Goal: Information Seeking & Learning: Learn about a topic

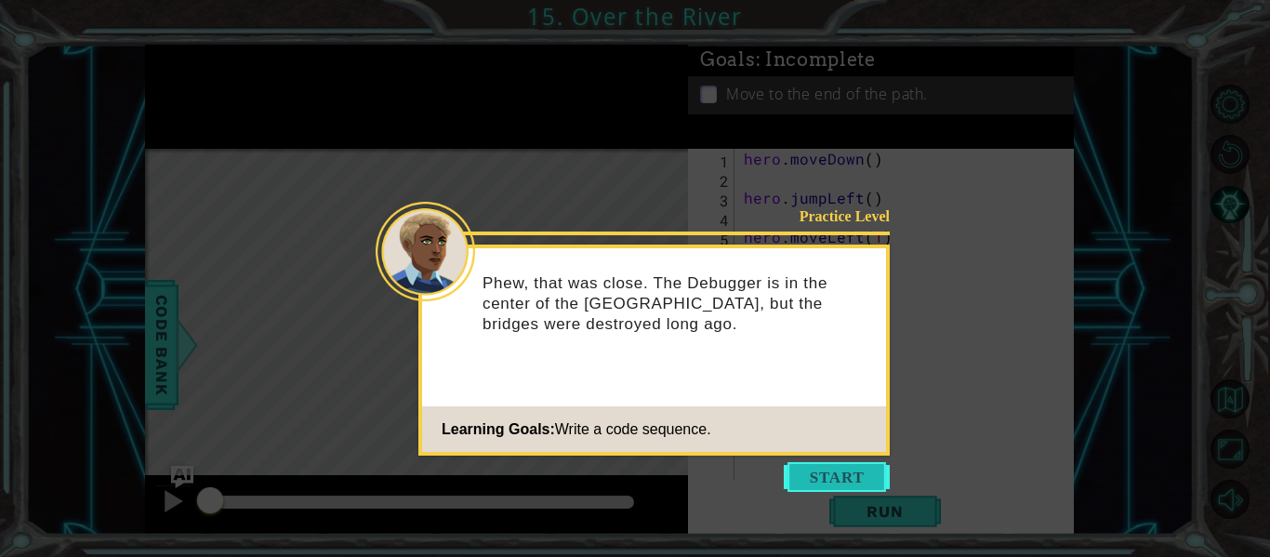
click at [857, 477] on button "Start" at bounding box center [837, 477] width 106 height 30
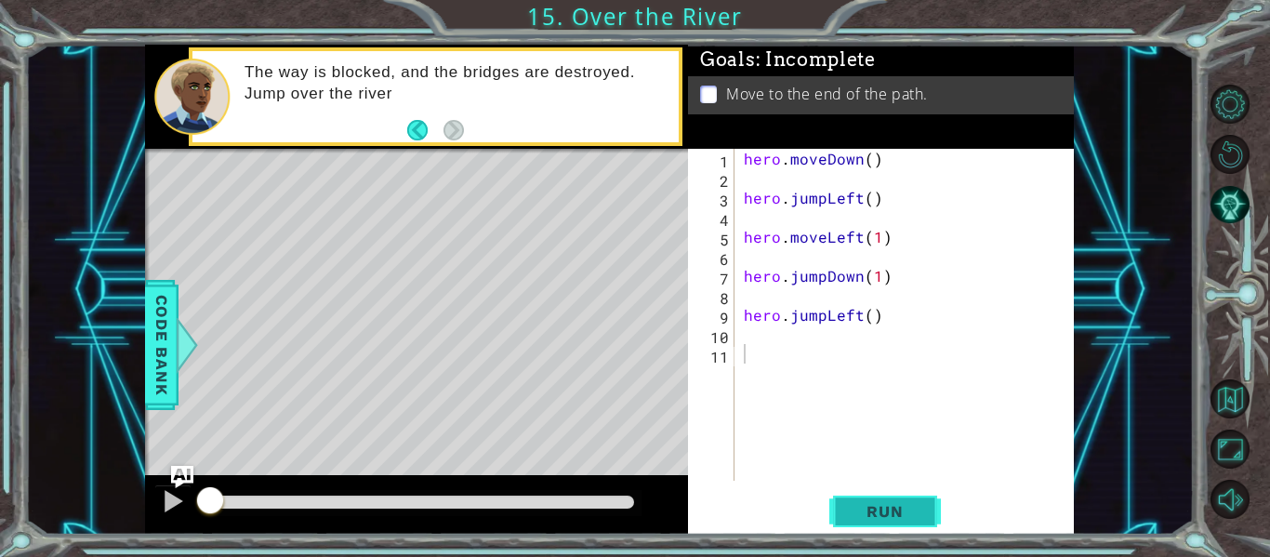
click at [871, 522] on button "Run" at bounding box center [885, 512] width 112 height 38
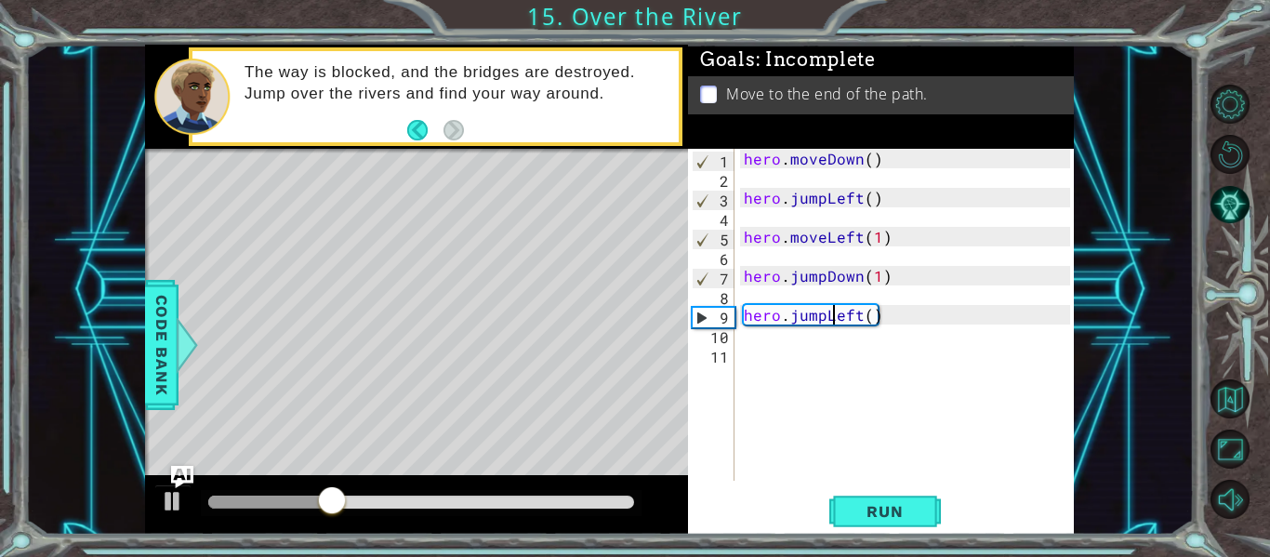
click at [830, 321] on div "hero . moveDown ( ) hero . jumpLeft ( ) hero . moveLeft ( 1 ) hero . jumpDown (…" at bounding box center [909, 334] width 339 height 371
drag, startPoint x: 890, startPoint y: 314, endPoint x: 796, endPoint y: 335, distance: 96.1
click at [796, 335] on div "hero . moveDown ( ) hero . jumpLeft ( ) hero . moveLeft ( 1 ) hero . jumpDown (…" at bounding box center [909, 334] width 339 height 371
click at [806, 312] on div "hero . moveDown ( ) hero . jumpLeft ( ) hero . moveLeft ( 1 ) hero . jumpDown (…" at bounding box center [909, 334] width 339 height 371
drag, startPoint x: 903, startPoint y: 316, endPoint x: 789, endPoint y: 322, distance: 113.6
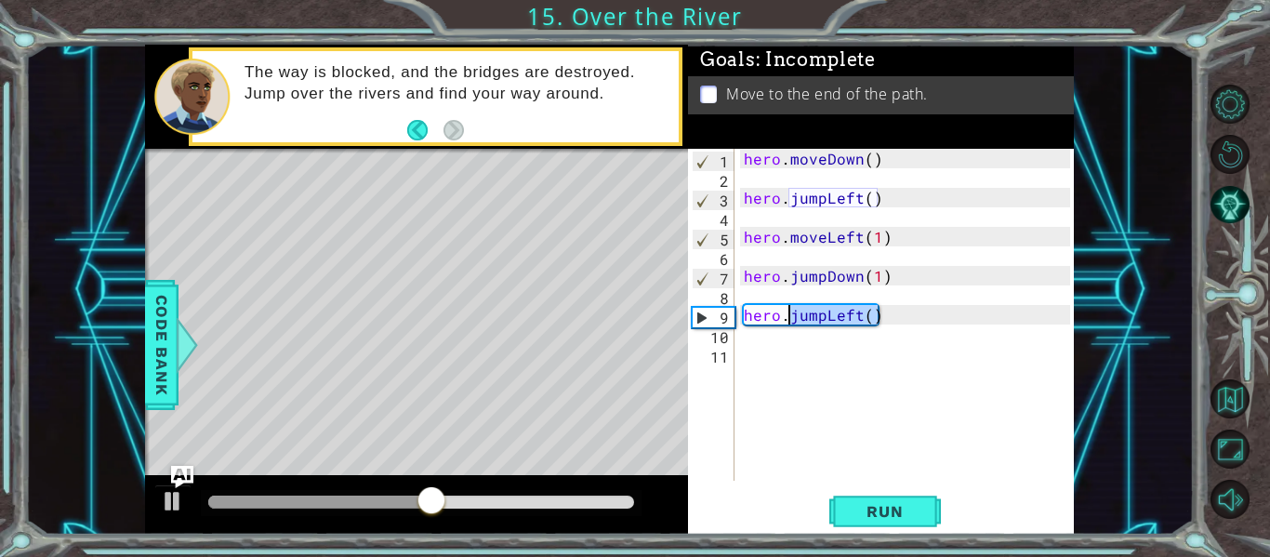
click at [789, 322] on div "hero . moveDown ( ) hero . jumpLeft ( ) hero . moveLeft ( 1 ) hero . jumpDown (…" at bounding box center [909, 334] width 339 height 371
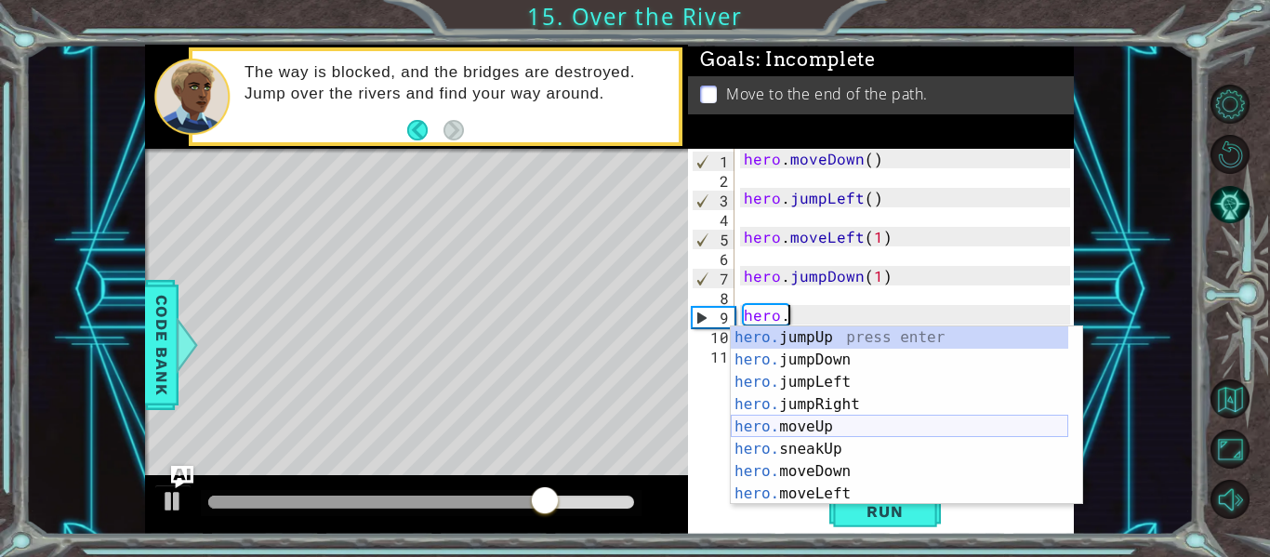
click at [775, 431] on div "hero. jumpUp press enter hero. jumpDown press enter hero. jumpLeft press enter …" at bounding box center [900, 437] width 338 height 223
type textarea "hero.moveUp(1)"
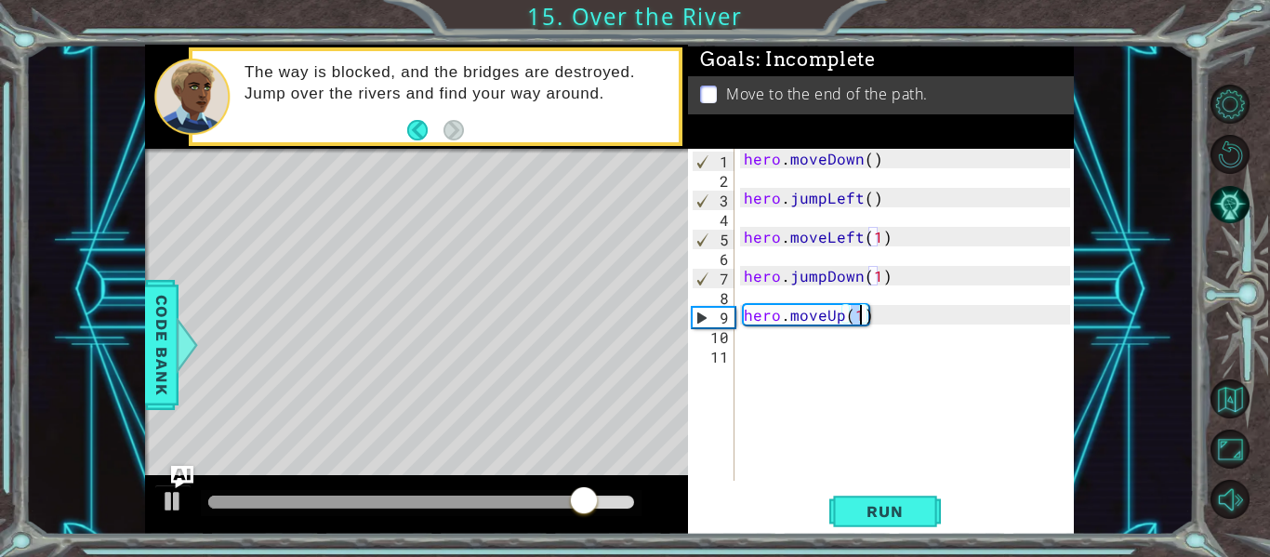
click at [872, 326] on div "hero . moveDown ( ) hero . jumpLeft ( ) hero . moveLeft ( 1 ) hero . jumpDown (…" at bounding box center [909, 334] width 339 height 371
click at [868, 316] on div "hero . moveDown ( ) hero . jumpLeft ( ) hero . moveLeft ( 1 ) hero . jumpDown (…" at bounding box center [909, 334] width 339 height 371
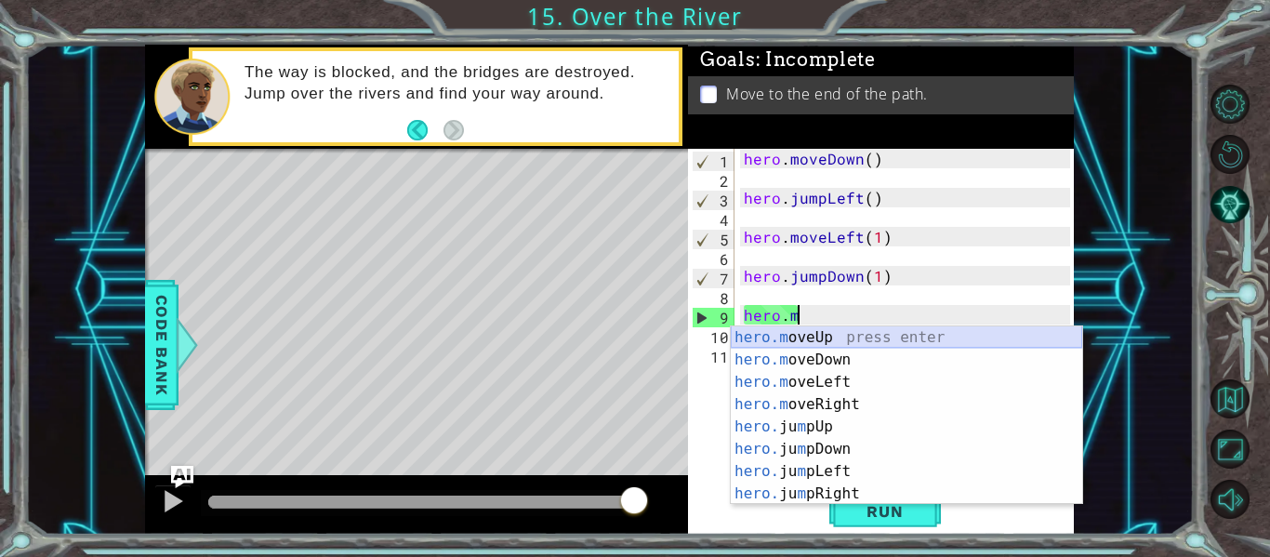
type textarea "hero."
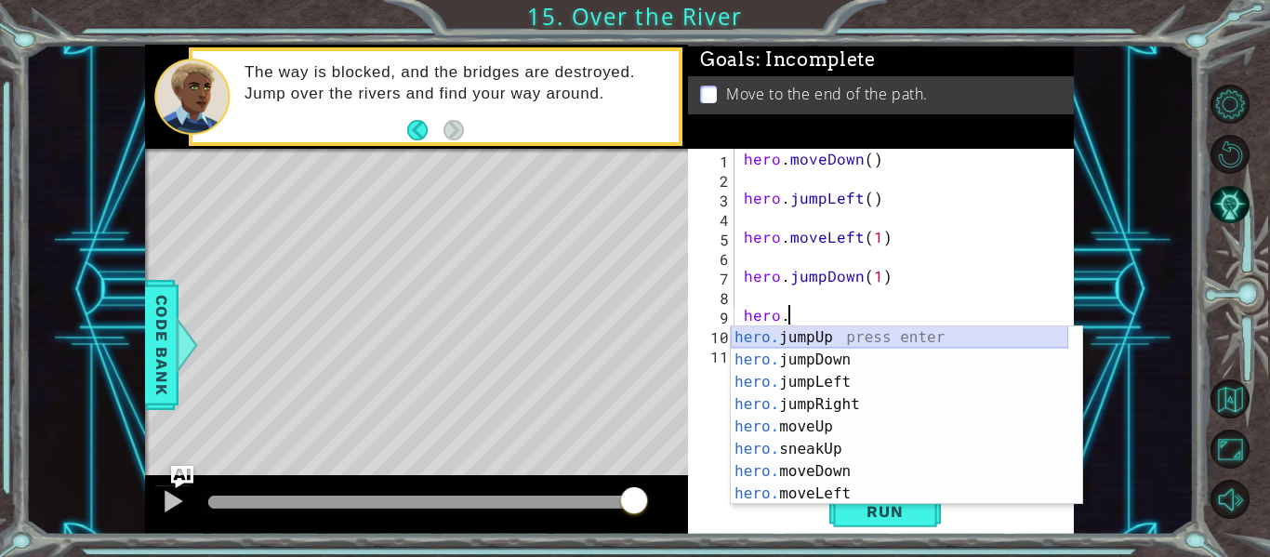
click at [766, 332] on div "hero. jumpUp press enter hero. jumpDown press enter hero. jumpLeft press enter …" at bounding box center [900, 437] width 338 height 223
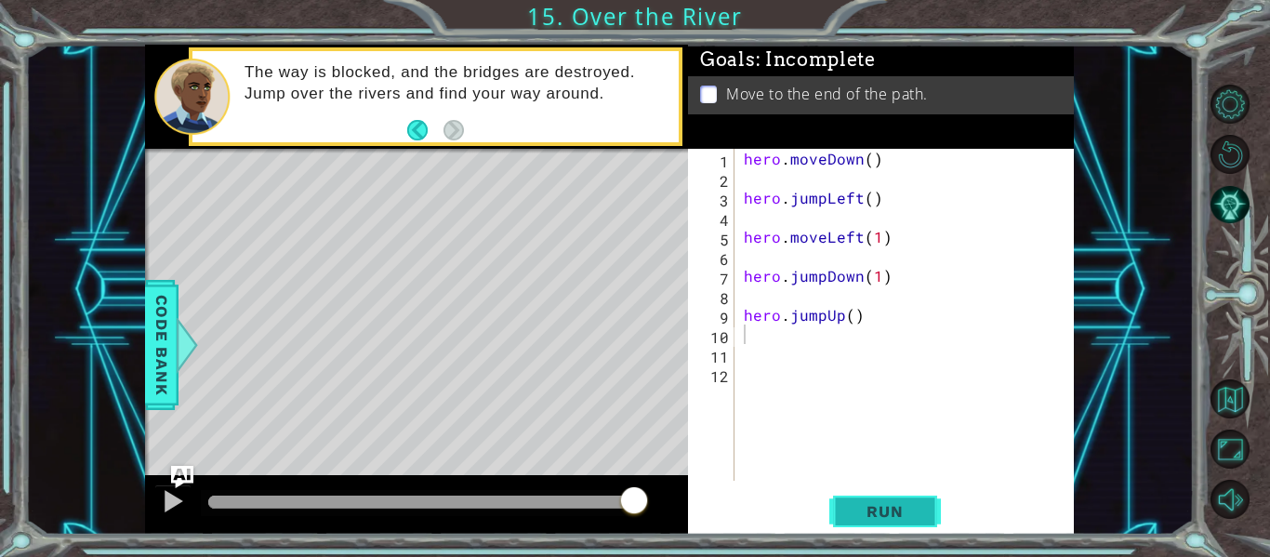
click at [853, 511] on span "Run" at bounding box center [884, 511] width 73 height 19
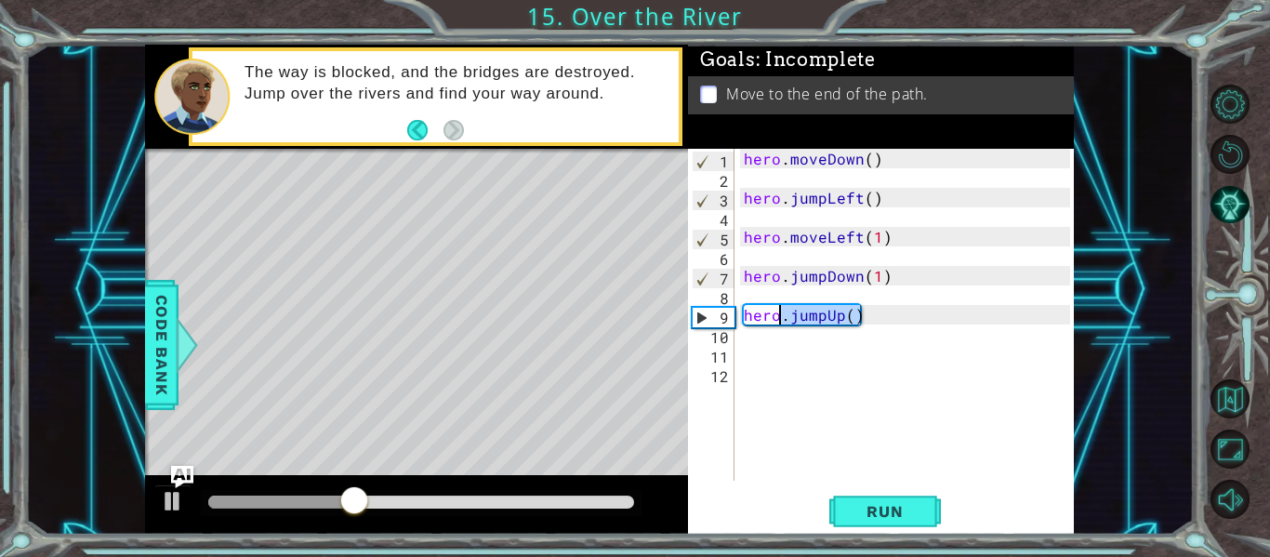
drag, startPoint x: 856, startPoint y: 314, endPoint x: 782, endPoint y: 316, distance: 74.4
click at [782, 316] on div "hero . moveDown ( ) hero . jumpLeft ( ) hero . moveLeft ( 1 ) hero . jumpDown (…" at bounding box center [909, 334] width 339 height 371
type textarea "hero"
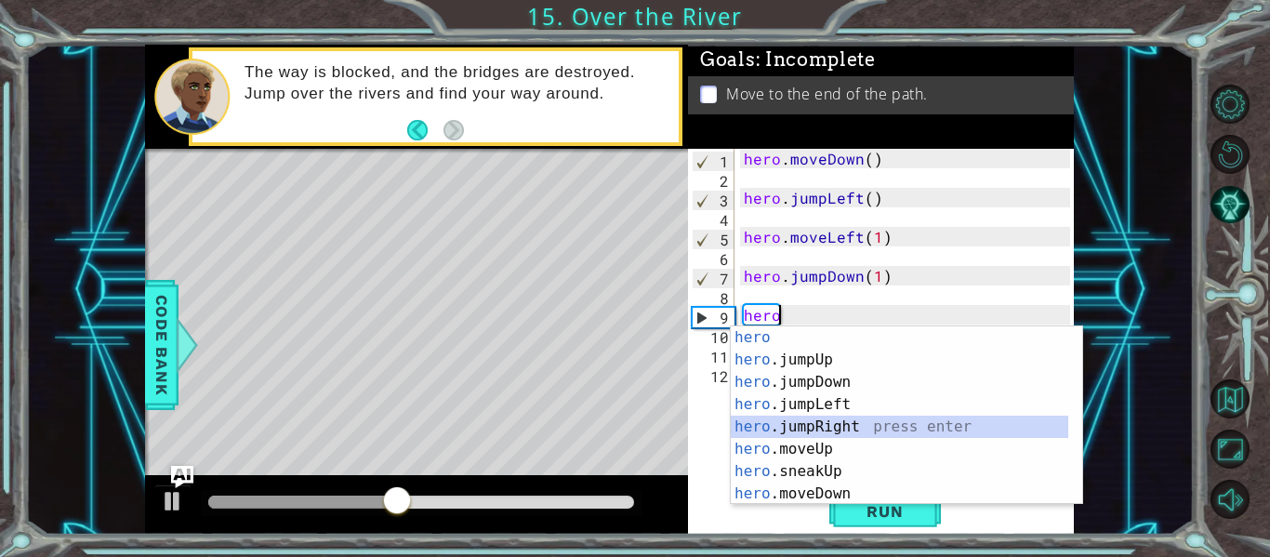
click at [776, 429] on div "hero press enter hero .jumpUp press enter hero .jumpDown press enter hero .jump…" at bounding box center [900, 437] width 338 height 223
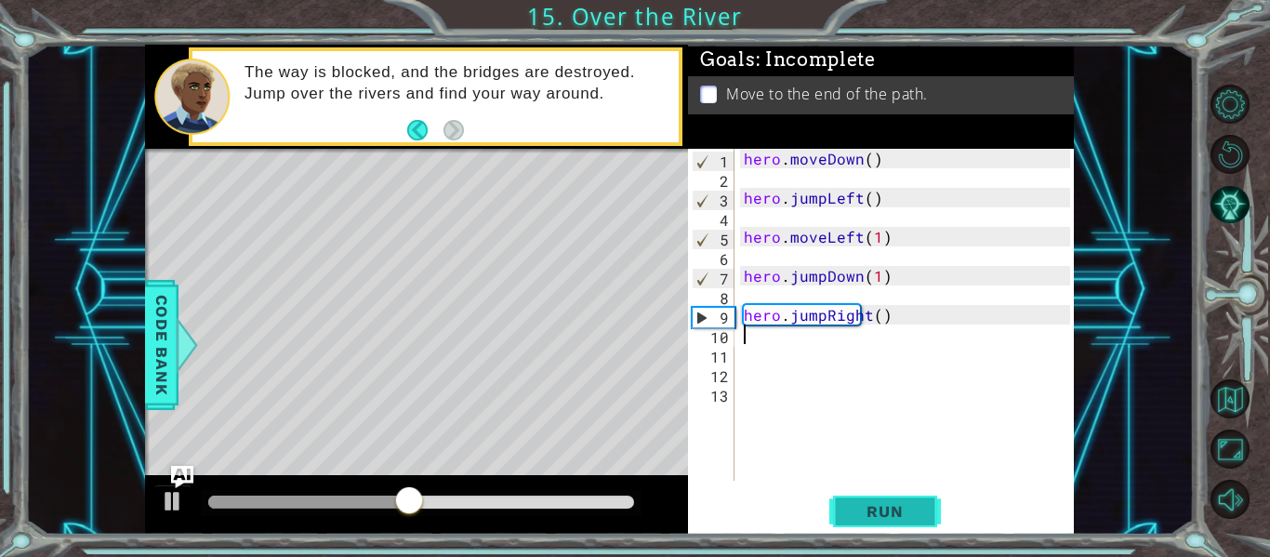
click at [883, 509] on span "Run" at bounding box center [884, 511] width 73 height 19
click at [748, 353] on div "hero . moveDown ( ) hero . jumpLeft ( ) hero . moveLeft ( 1 ) hero . jumpDown (…" at bounding box center [909, 334] width 339 height 371
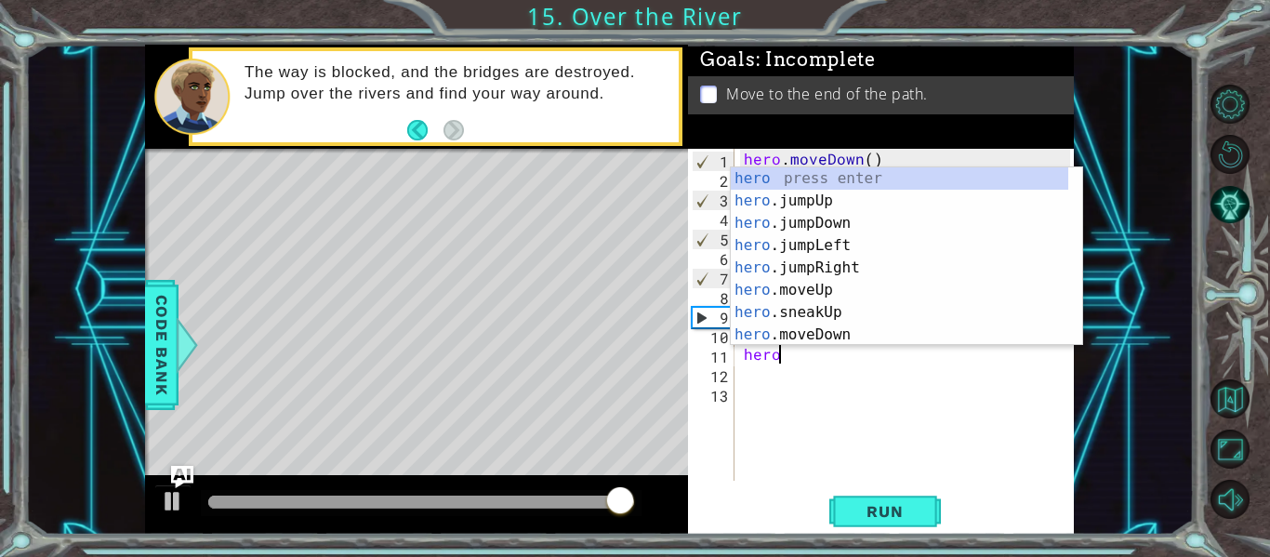
scroll to position [0, 2]
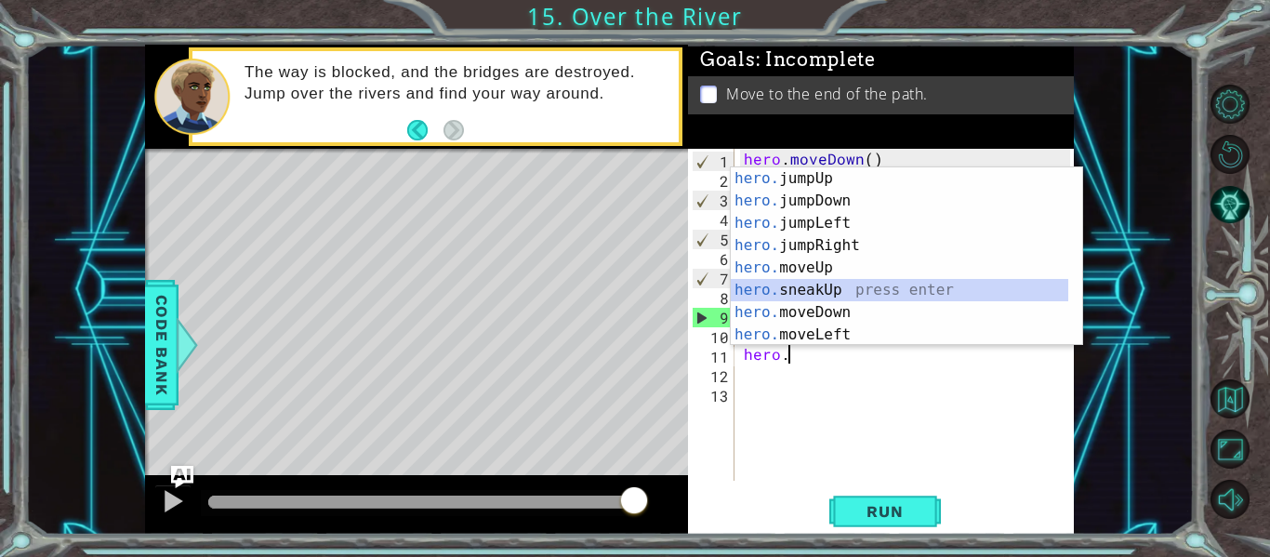
click at [846, 296] on div "hero. jumpUp press enter hero. jumpDown press enter hero. jumpLeft press enter …" at bounding box center [900, 278] width 338 height 223
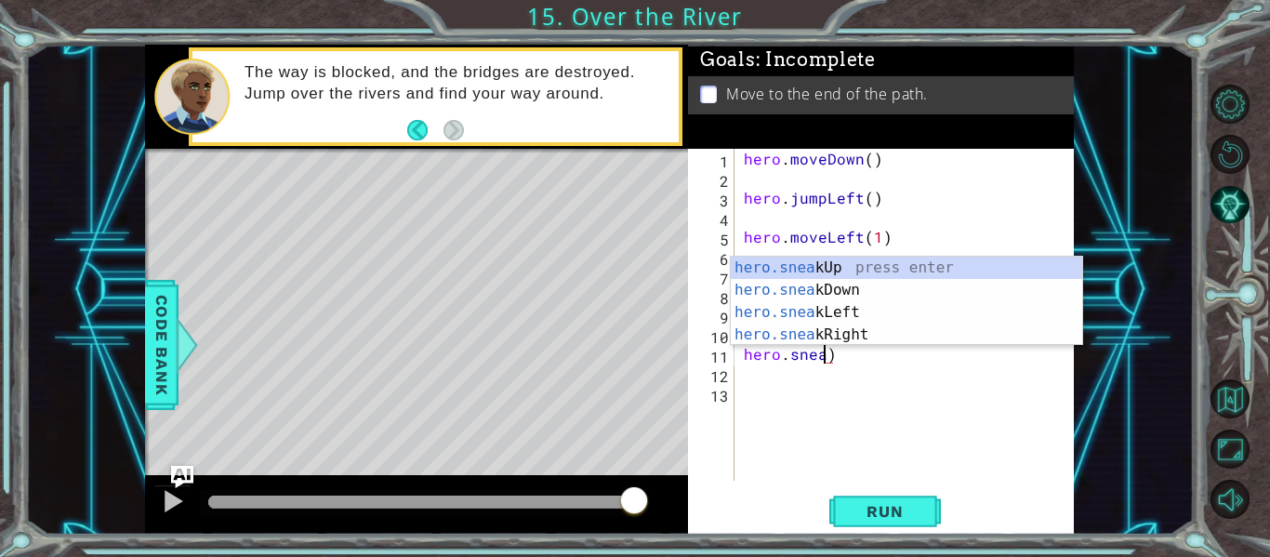
click at [850, 364] on div "hero . moveDown ( ) hero . jumpLeft ( ) hero . moveLeft ( 1 ) hero . jumpDown (…" at bounding box center [909, 334] width 339 height 371
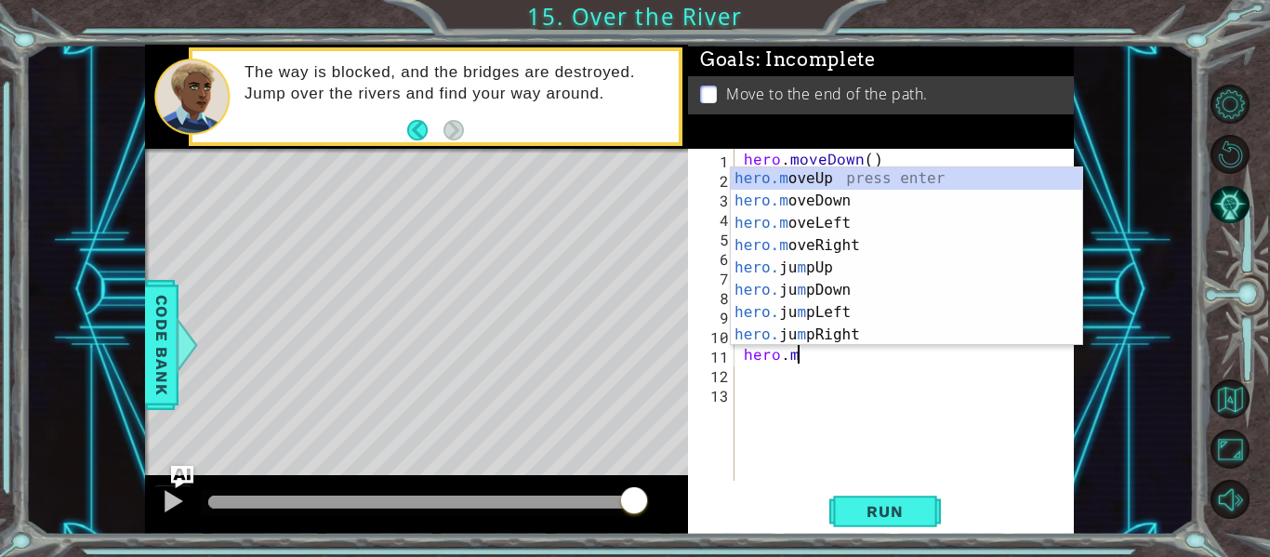
scroll to position [0, 3]
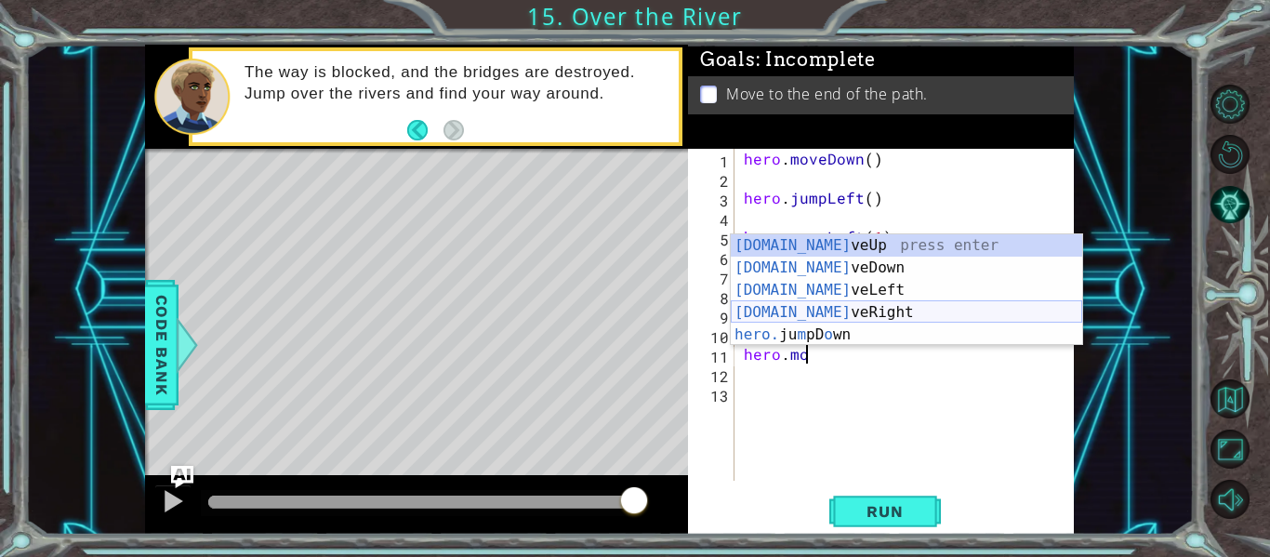
click at [834, 319] on div "[DOMAIN_NAME] veUp press enter [DOMAIN_NAME] veDown press enter [DOMAIN_NAME] v…" at bounding box center [906, 312] width 351 height 156
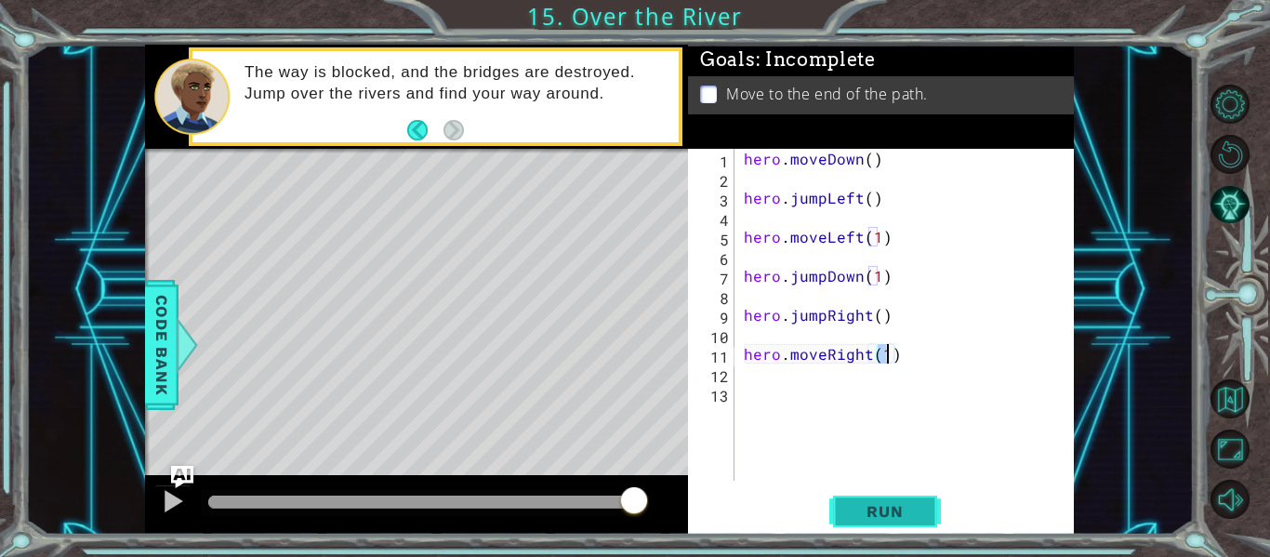
type textarea "hero.moveRight(1)"
click at [855, 514] on span "Run" at bounding box center [884, 511] width 73 height 19
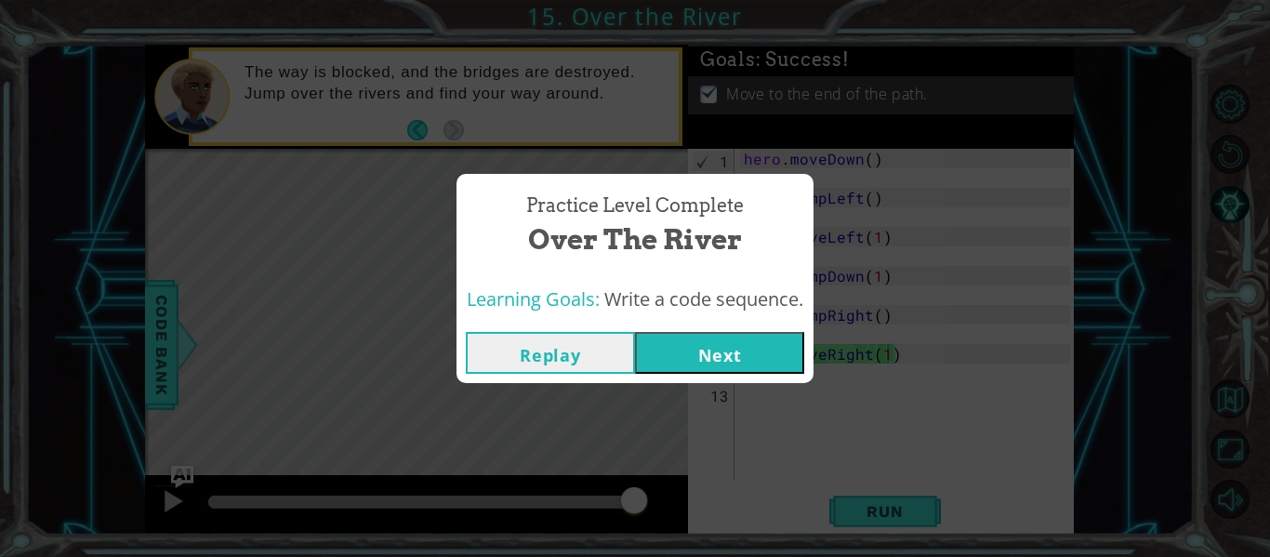
click at [700, 364] on button "Next" at bounding box center [719, 353] width 169 height 42
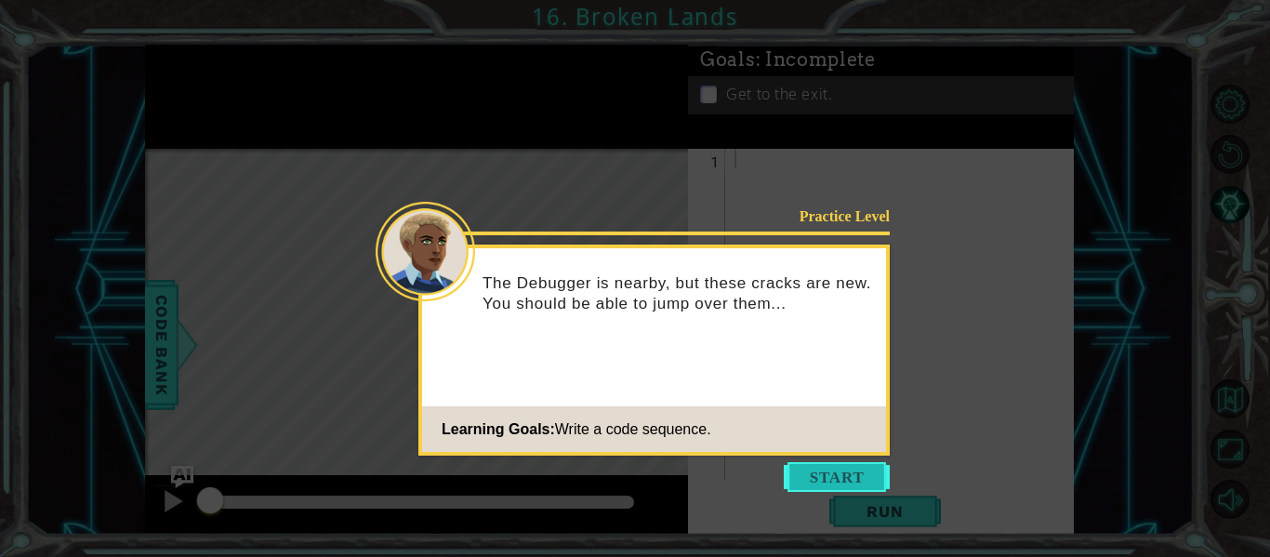
click at [829, 478] on button "Start" at bounding box center [837, 477] width 106 height 30
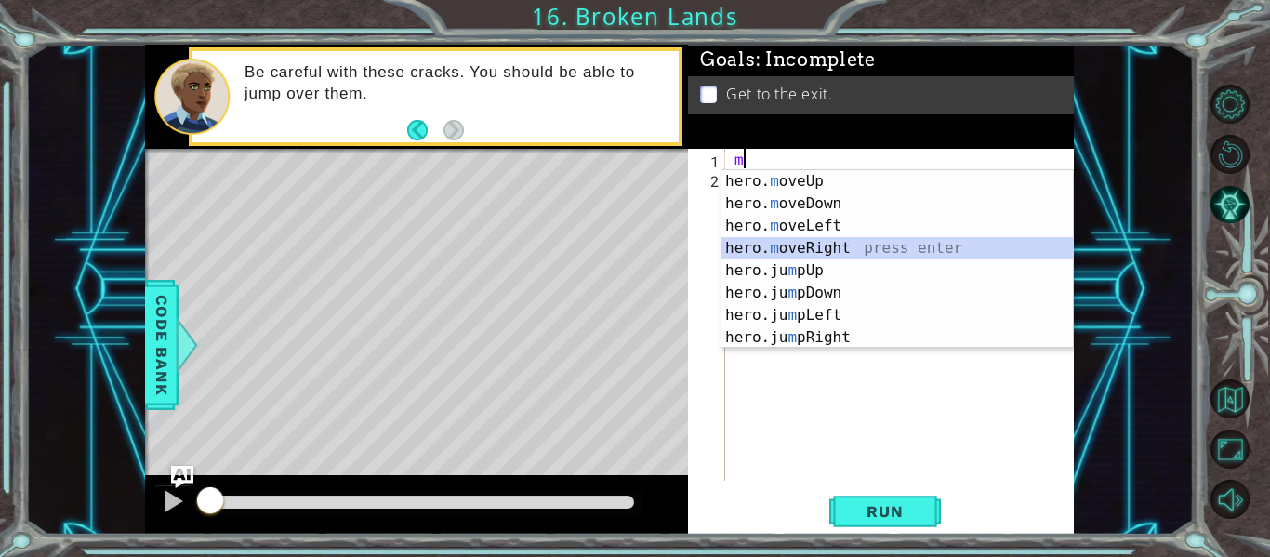
click at [840, 253] on div "hero. m oveUp press enter hero. m oveDown press enter hero. m oveLeft press ent…" at bounding box center [897, 281] width 351 height 223
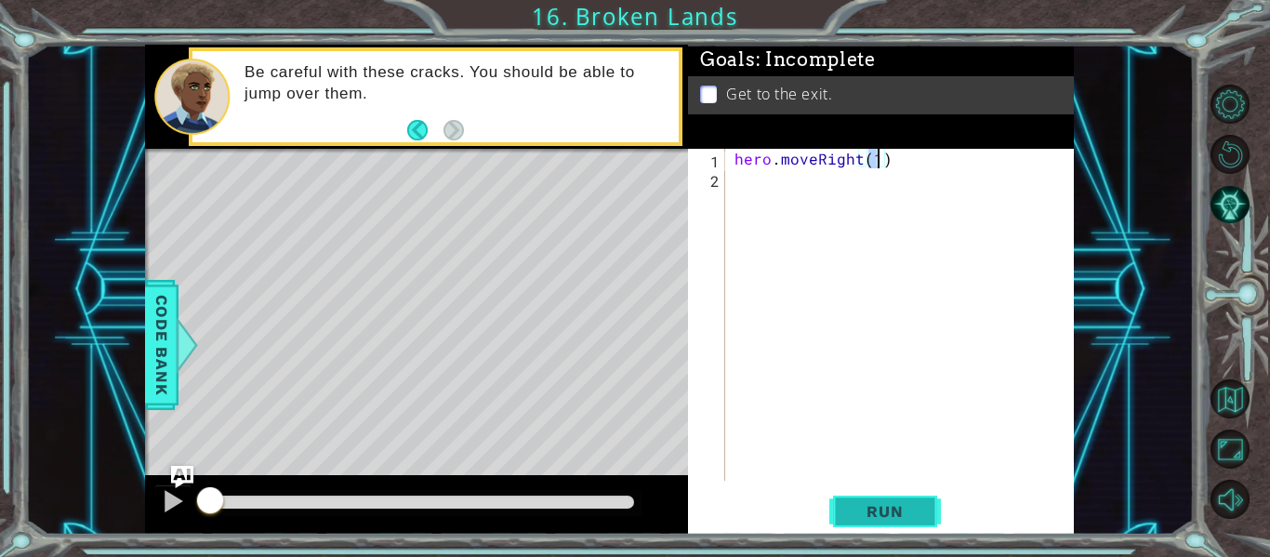
type textarea "hero.moveRight(1)"
click at [850, 522] on button "Run" at bounding box center [885, 512] width 112 height 38
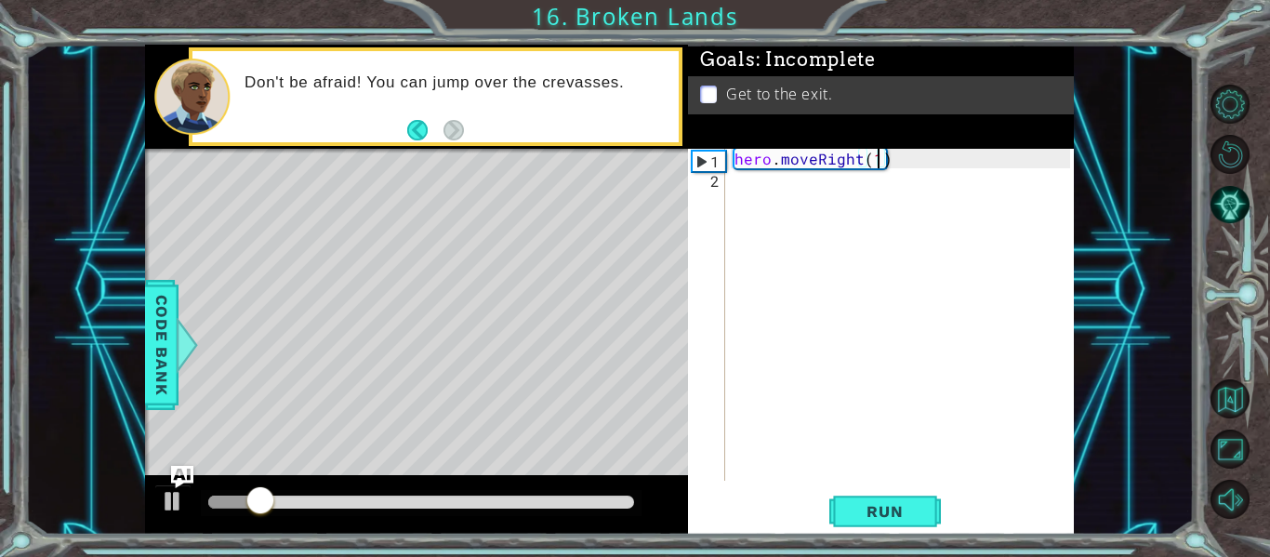
click at [751, 213] on div "hero . moveRight ( 1 )" at bounding box center [905, 334] width 349 height 371
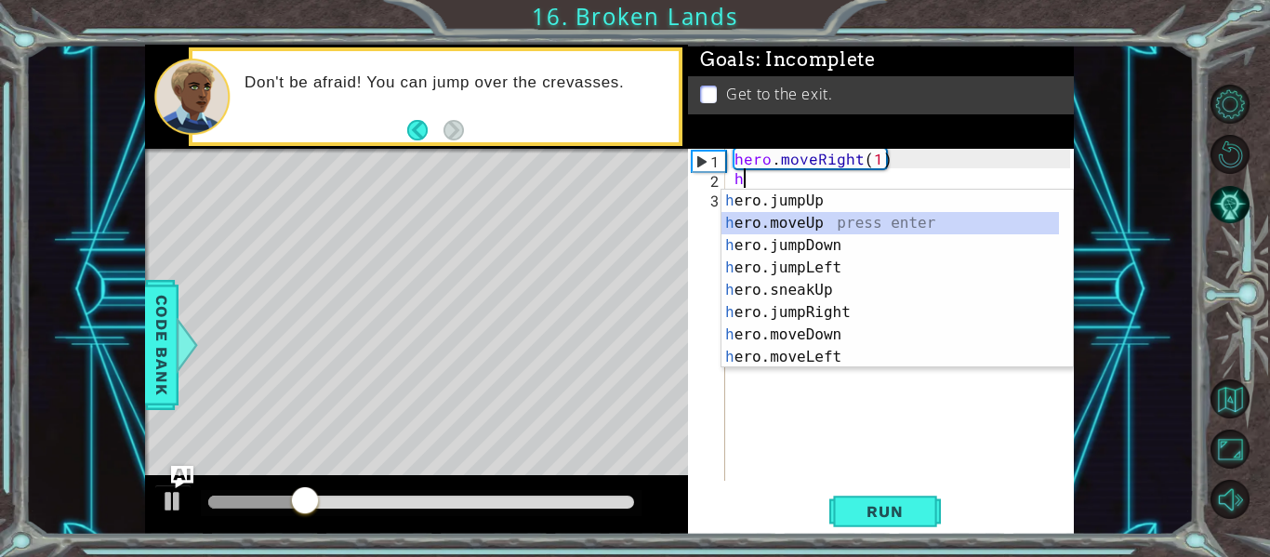
click at [757, 217] on div "h ero.jumpUp press enter h ero.moveUp press enter h ero.jumpDown press enter h …" at bounding box center [891, 301] width 338 height 223
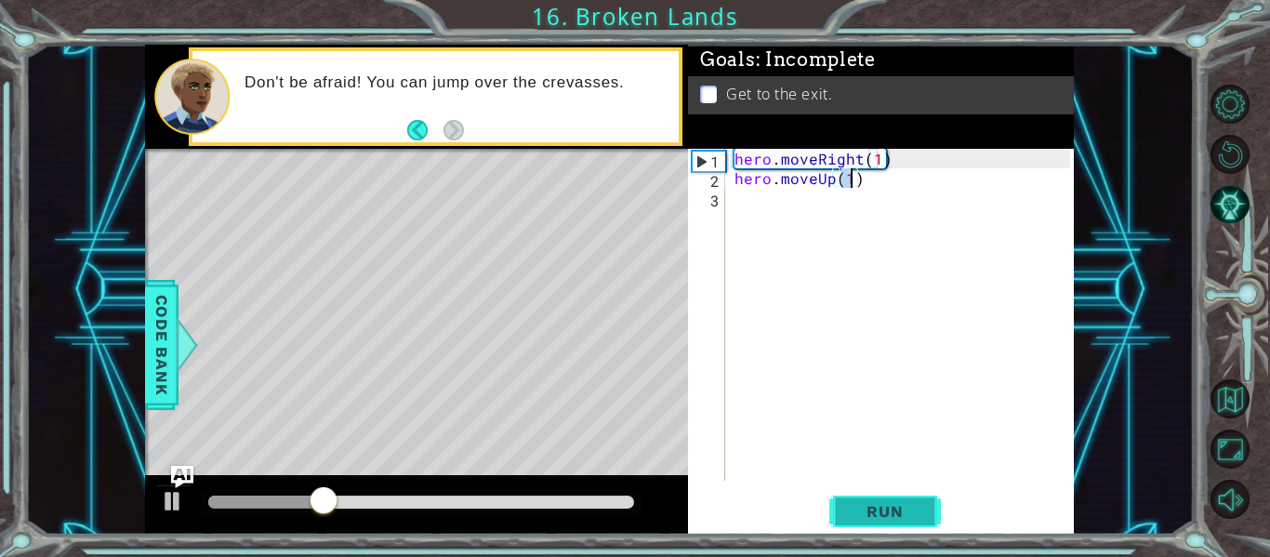
type textarea "hero.moveUp(1)"
click at [858, 518] on span "Run" at bounding box center [884, 511] width 73 height 19
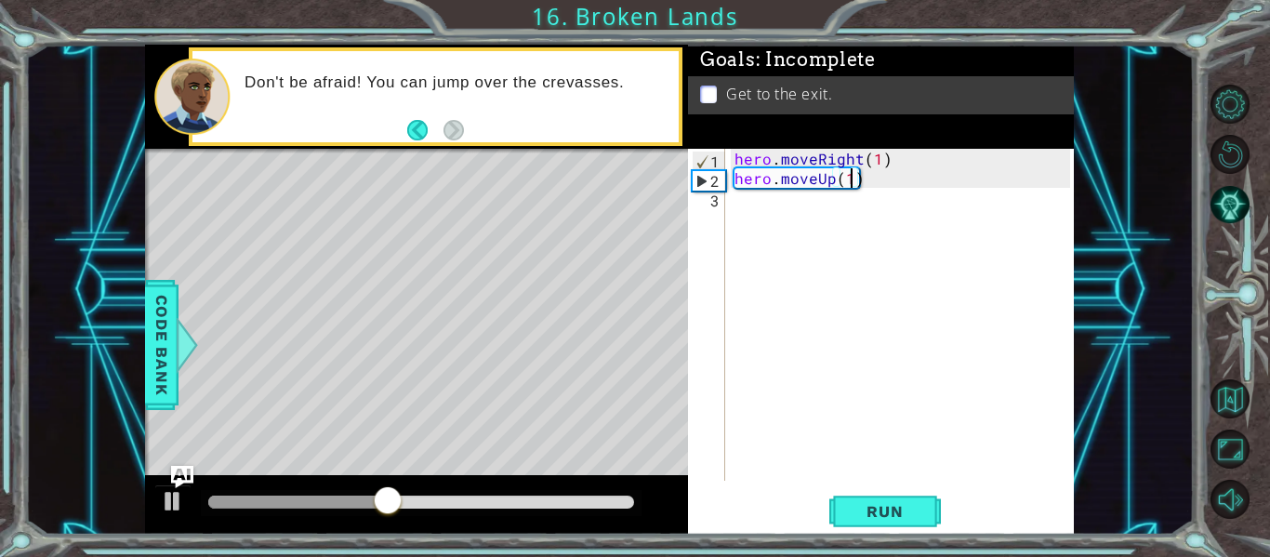
click at [812, 218] on div "hero . moveRight ( 1 ) hero . moveUp ( 1 )" at bounding box center [905, 334] width 349 height 371
type textarea "h"
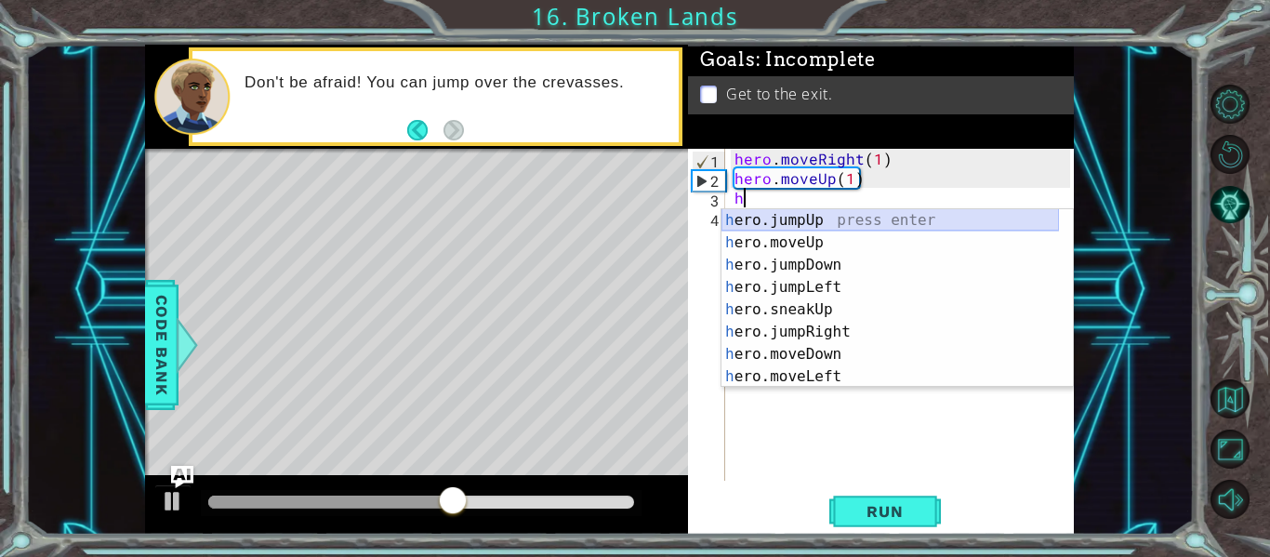
click at [814, 223] on div "h ero.jumpUp press enter h ero.moveUp press enter h ero.jumpDown press enter h …" at bounding box center [891, 320] width 338 height 223
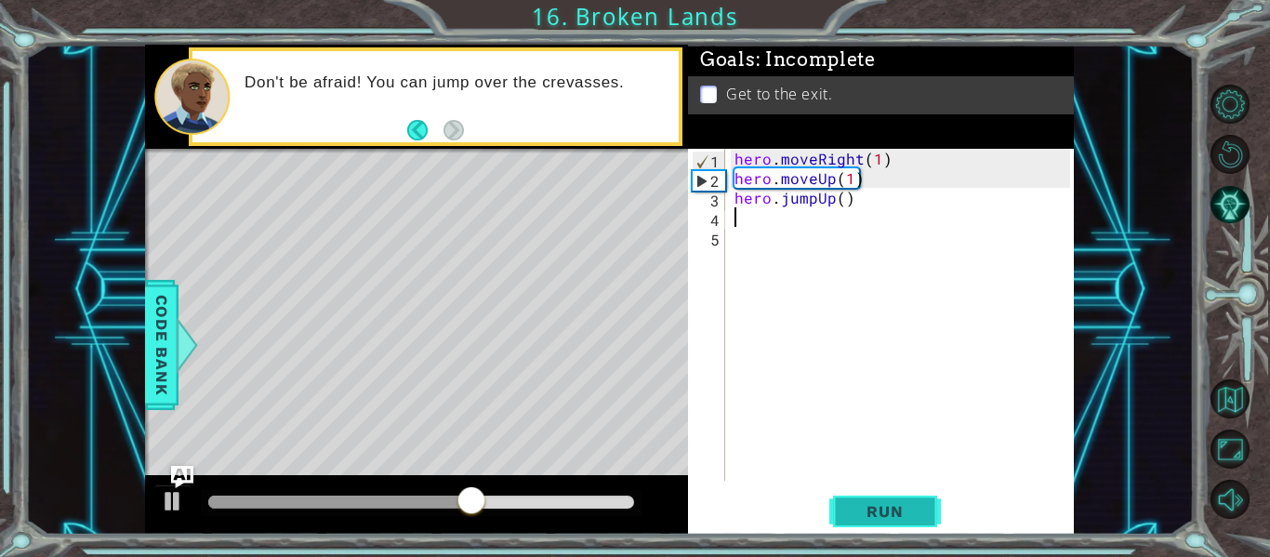
click at [910, 512] on span "Run" at bounding box center [884, 511] width 73 height 19
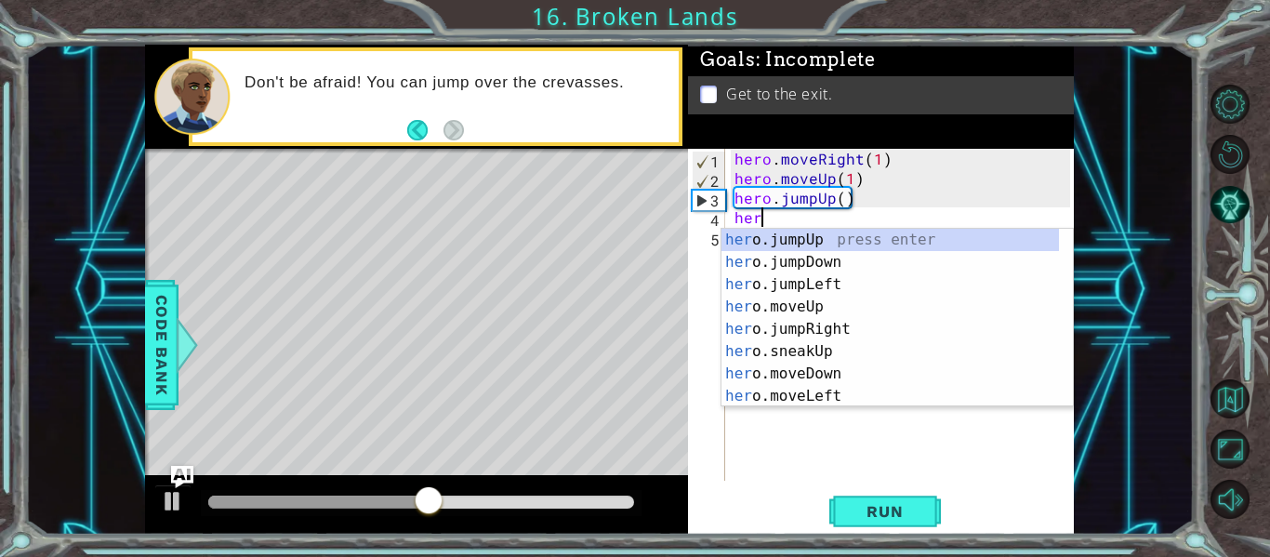
scroll to position [0, 1]
type textarea "hero."
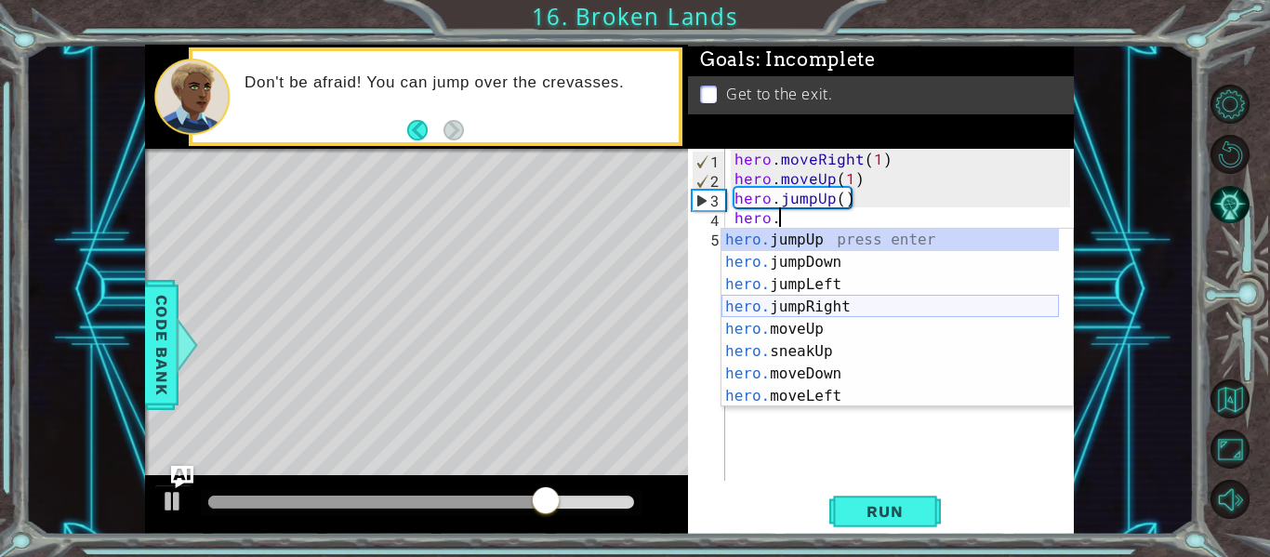
click at [821, 311] on div "hero. jumpUp press enter hero. jumpDown press enter hero. jumpLeft press enter …" at bounding box center [891, 340] width 338 height 223
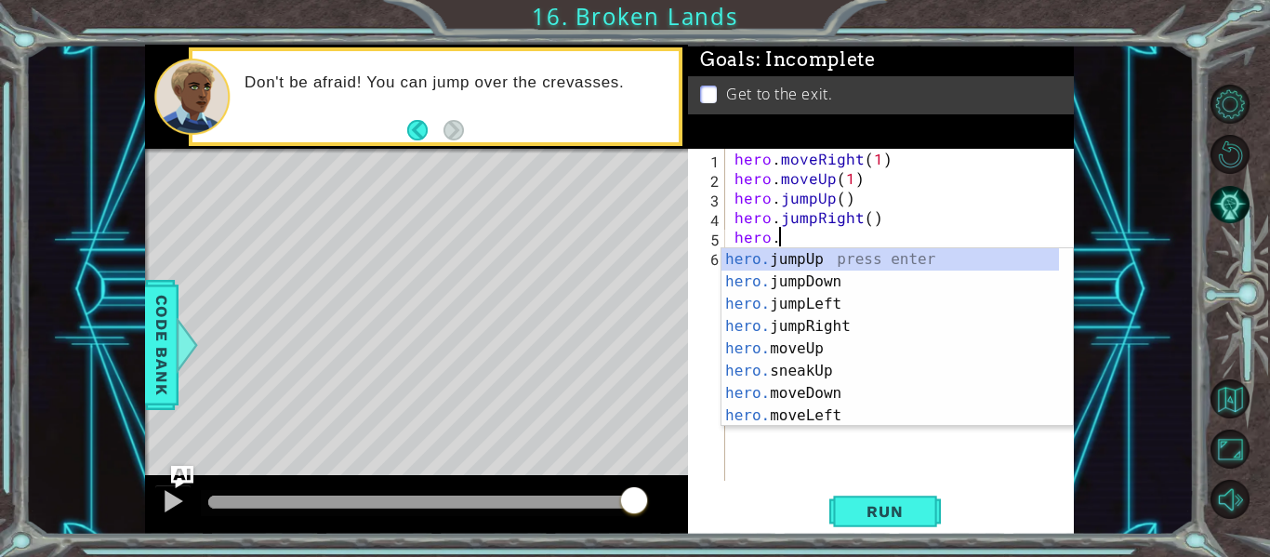
scroll to position [0, 3]
click at [851, 329] on div "hero.m oveUp press enter hero.m oveDown press enter hero.m oveLeft press enter …" at bounding box center [897, 359] width 351 height 223
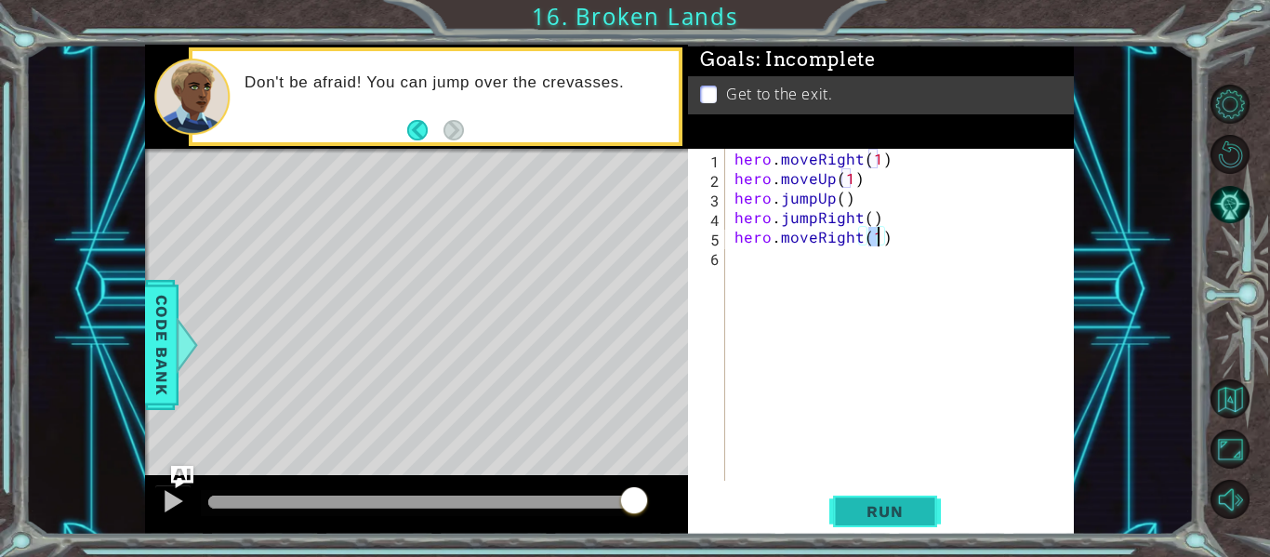
type textarea "hero.moveRight(1)"
click at [893, 509] on span "Run" at bounding box center [884, 511] width 73 height 19
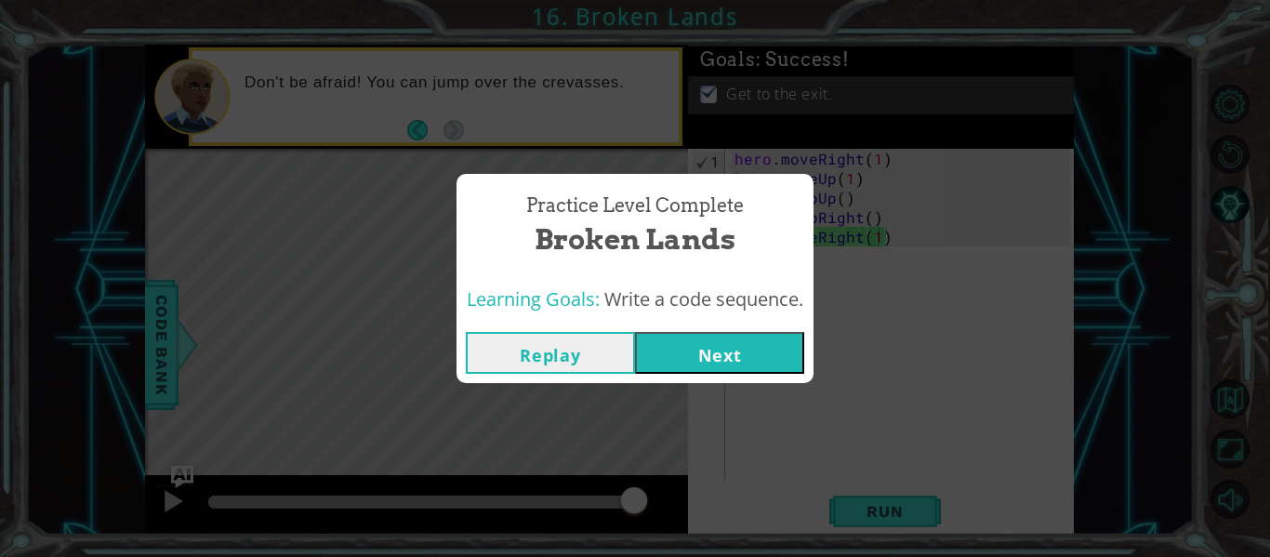
click at [748, 355] on button "Next" at bounding box center [719, 353] width 169 height 42
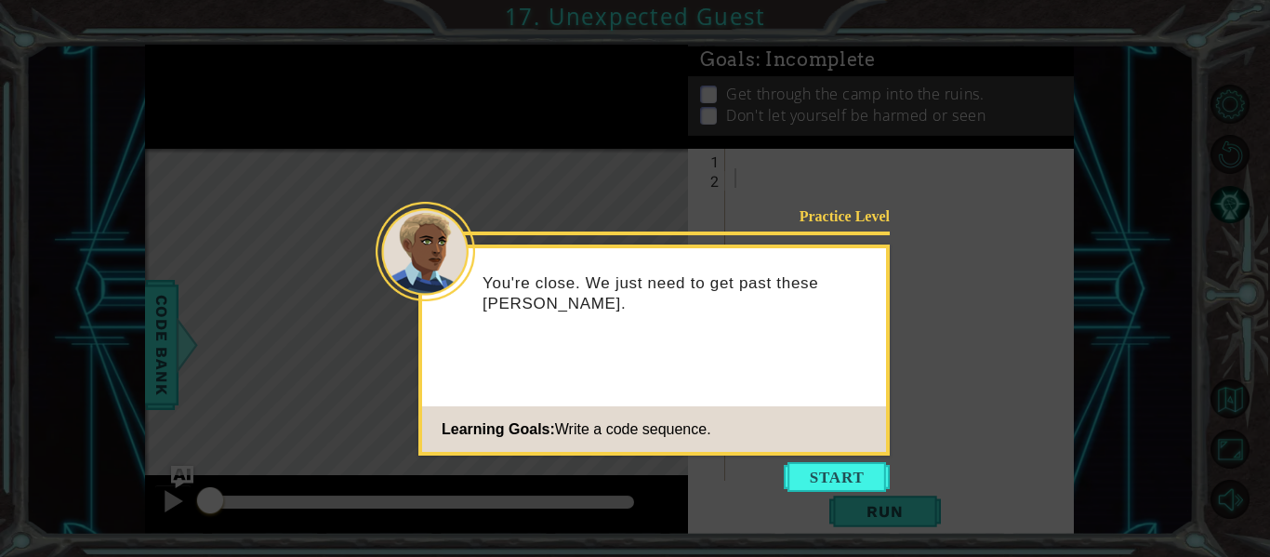
click at [827, 461] on icon at bounding box center [635, 278] width 1270 height 557
click at [829, 465] on button "Start" at bounding box center [837, 477] width 106 height 30
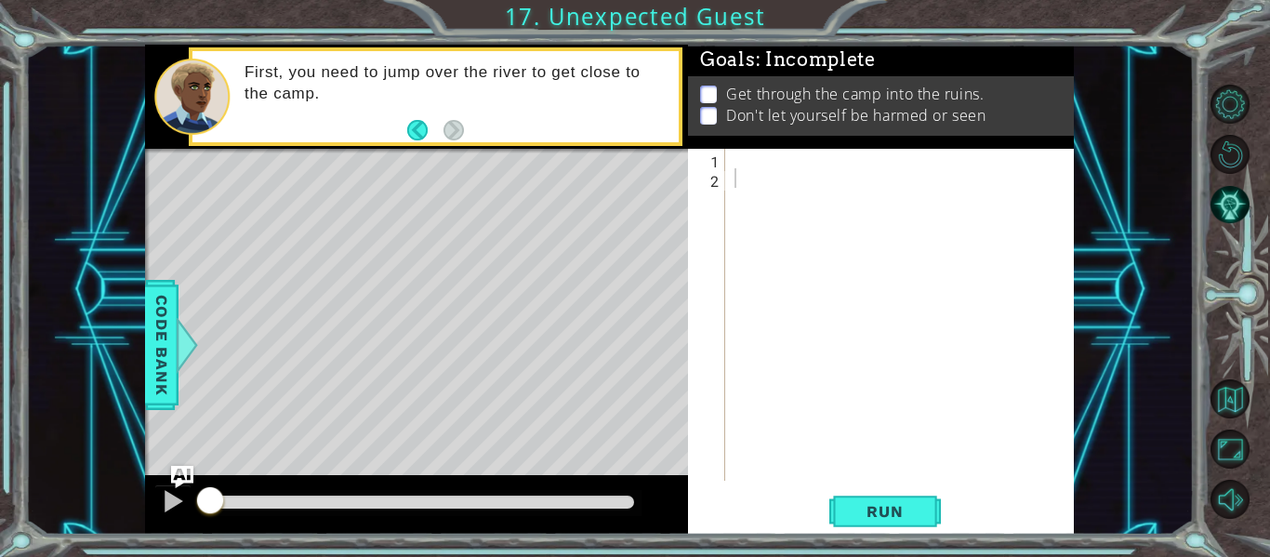
click at [727, 158] on div "1 2 ההההההההההההההההההההההההההההההההההההההההההההההההההההההההההההההההההההההההההה…" at bounding box center [879, 315] width 382 height 332
click at [737, 158] on div at bounding box center [905, 334] width 349 height 371
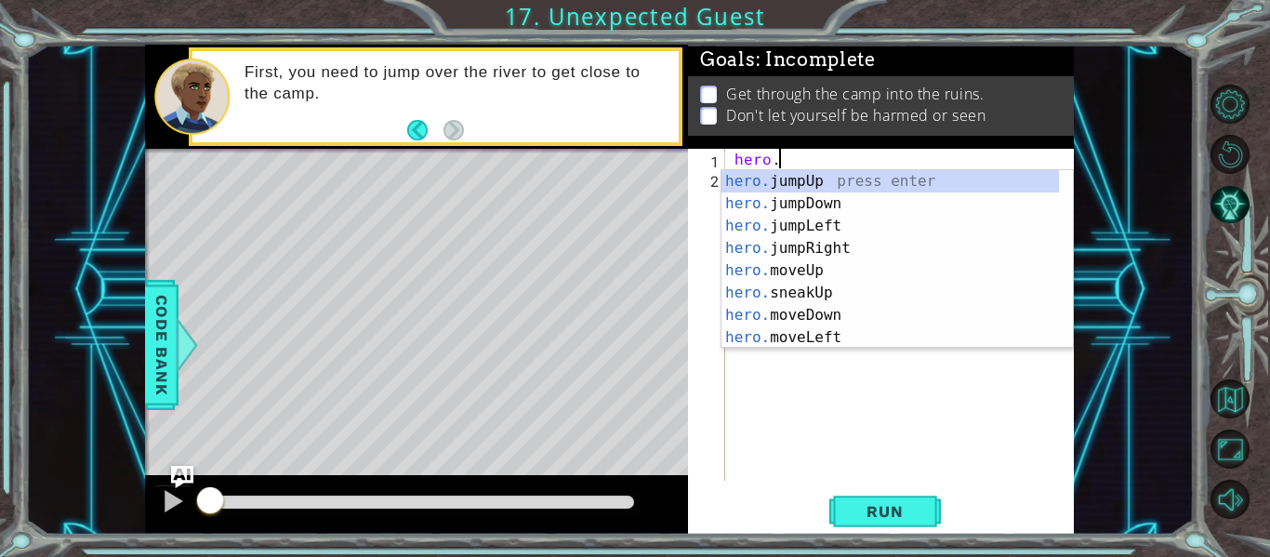
scroll to position [0, 3]
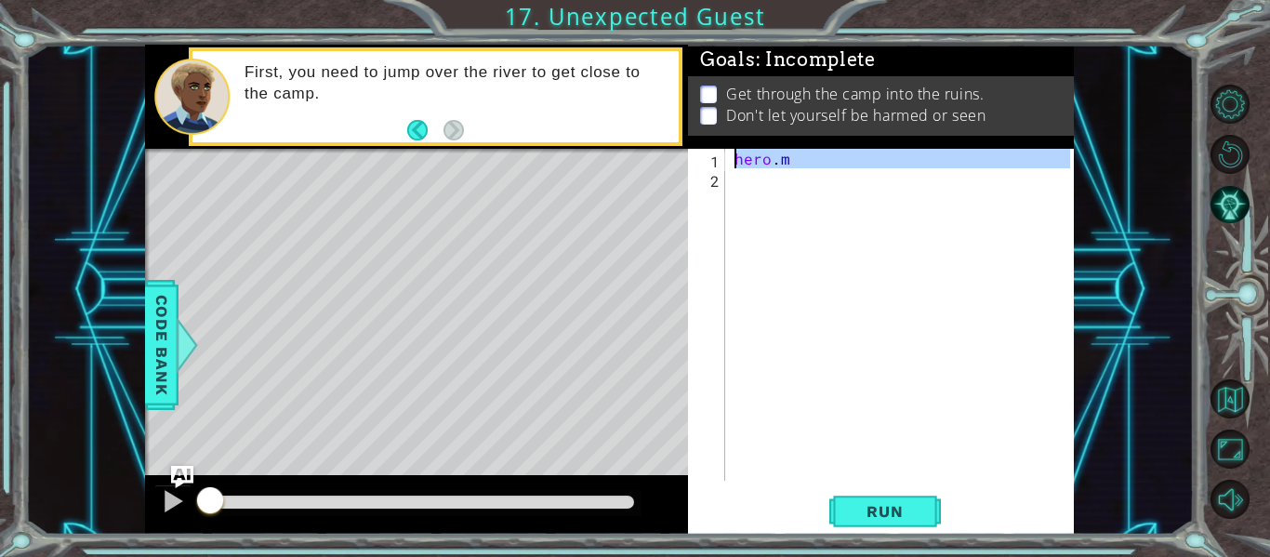
drag, startPoint x: 720, startPoint y: 201, endPoint x: 790, endPoint y: 163, distance: 80.3
click at [790, 163] on div "hero.m 1 2 hero . m ההההההההההההההההההההההההההההההההההההההההההההההההההההההההההה…" at bounding box center [879, 315] width 382 height 332
click at [790, 163] on div "hero . m" at bounding box center [900, 315] width 339 height 332
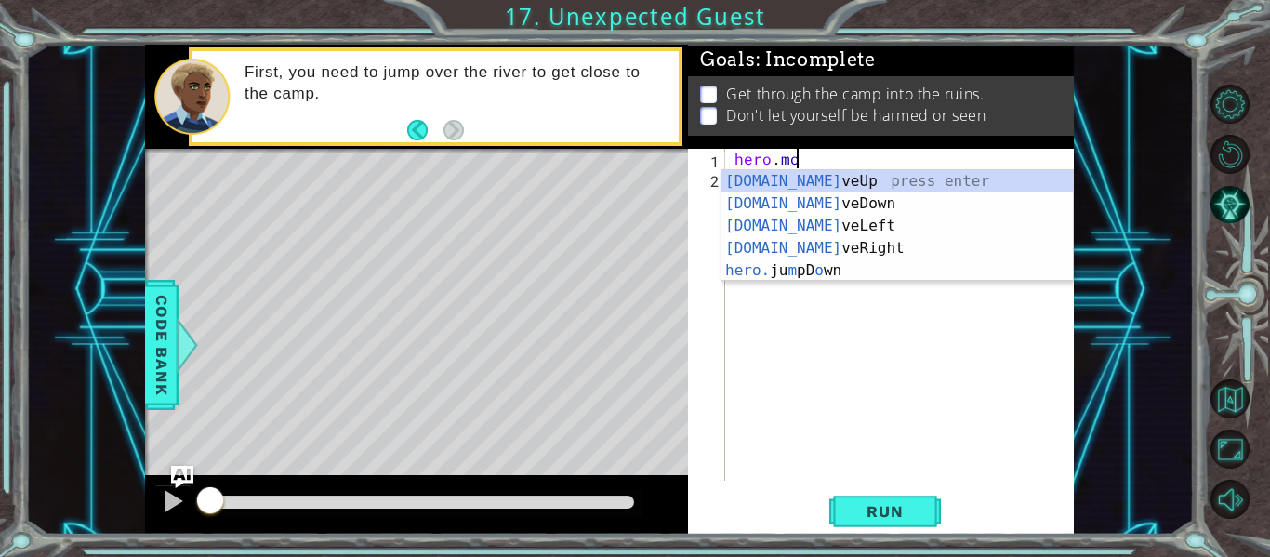
click at [792, 175] on div "[DOMAIN_NAME] veUp press enter [DOMAIN_NAME] veDown press enter [DOMAIN_NAME] v…" at bounding box center [897, 248] width 351 height 156
type textarea "hero.moveUp(1)"
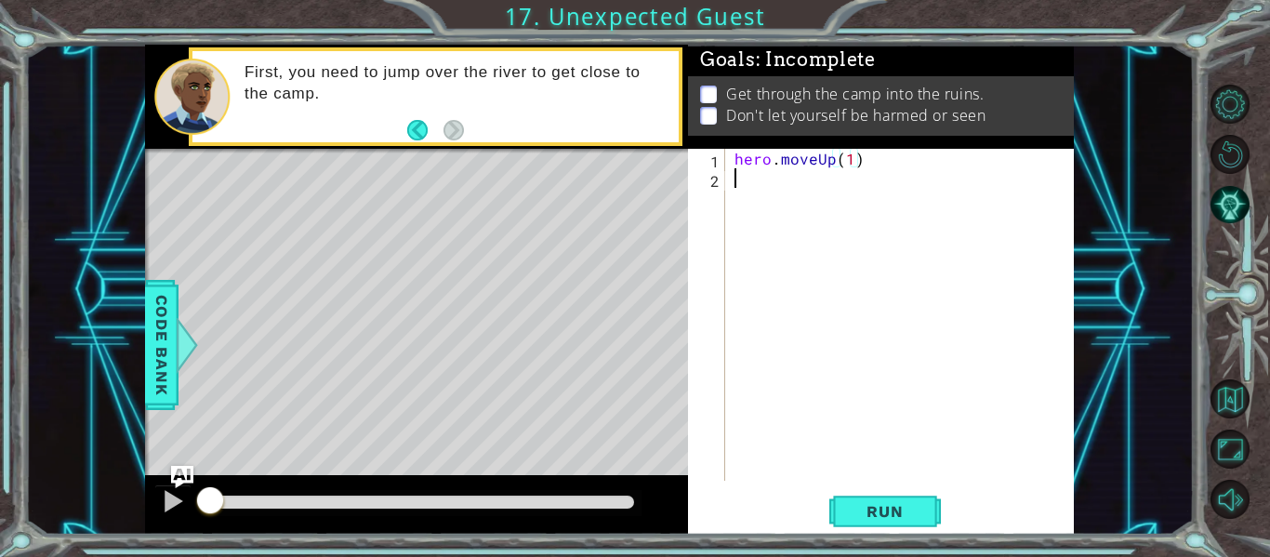
click at [853, 187] on div "hero . moveUp ( 1 )" at bounding box center [905, 334] width 349 height 371
type textarea "h"
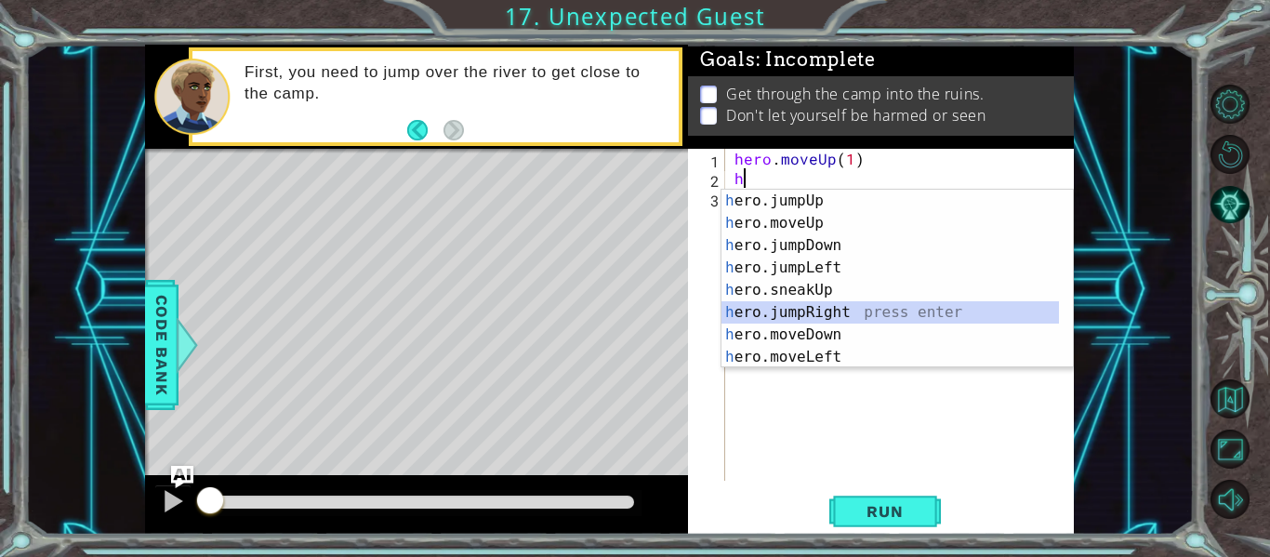
click at [814, 312] on div "h ero.jumpUp press enter h ero.moveUp press enter h ero.jumpDown press enter h …" at bounding box center [891, 301] width 338 height 223
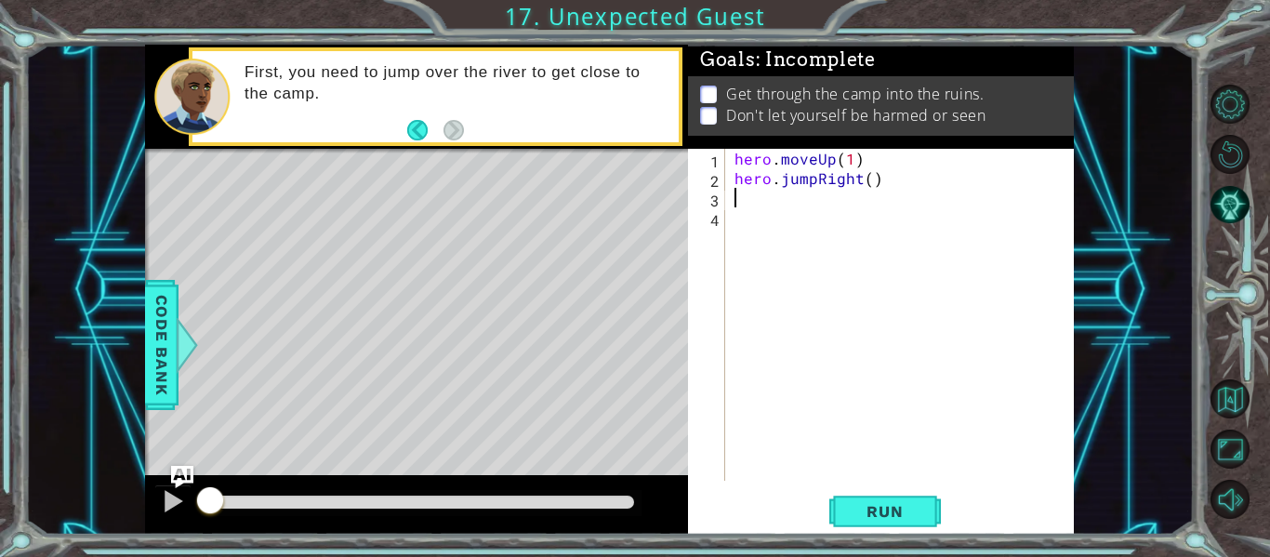
type textarea "h"
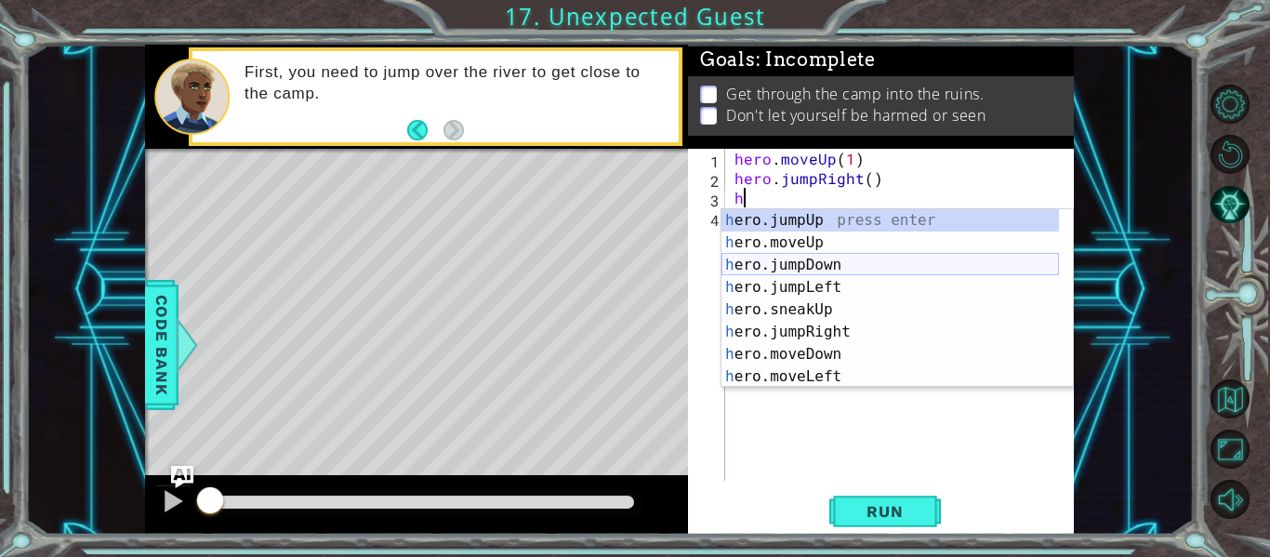
click at [869, 271] on div "h ero.jumpUp press enter h ero.moveUp press enter h ero.jumpDown press enter h …" at bounding box center [891, 320] width 338 height 223
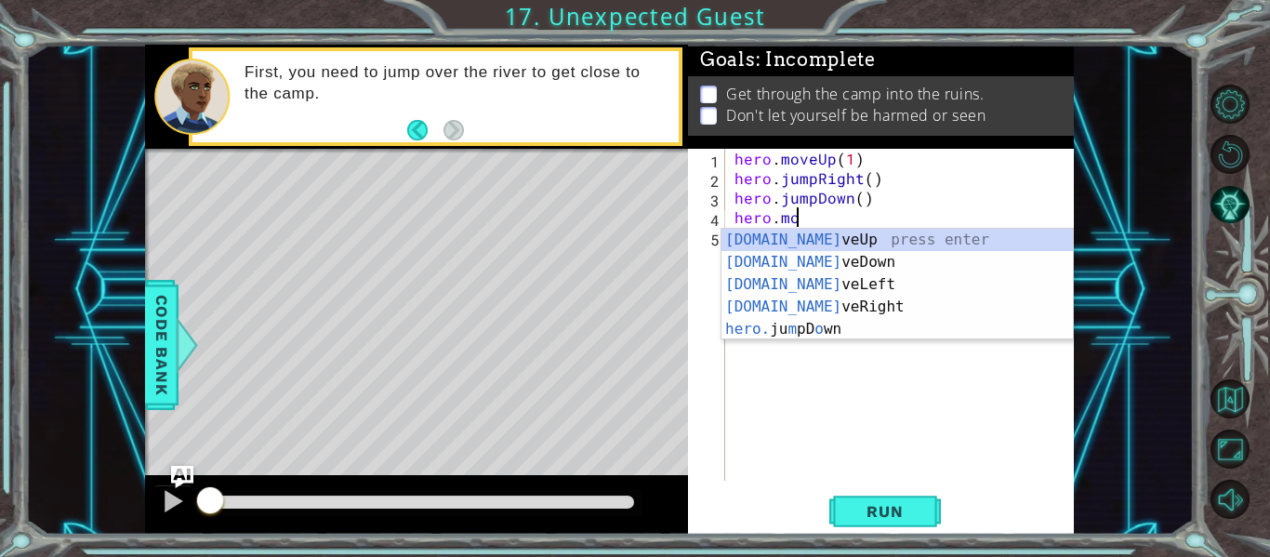
scroll to position [0, 4]
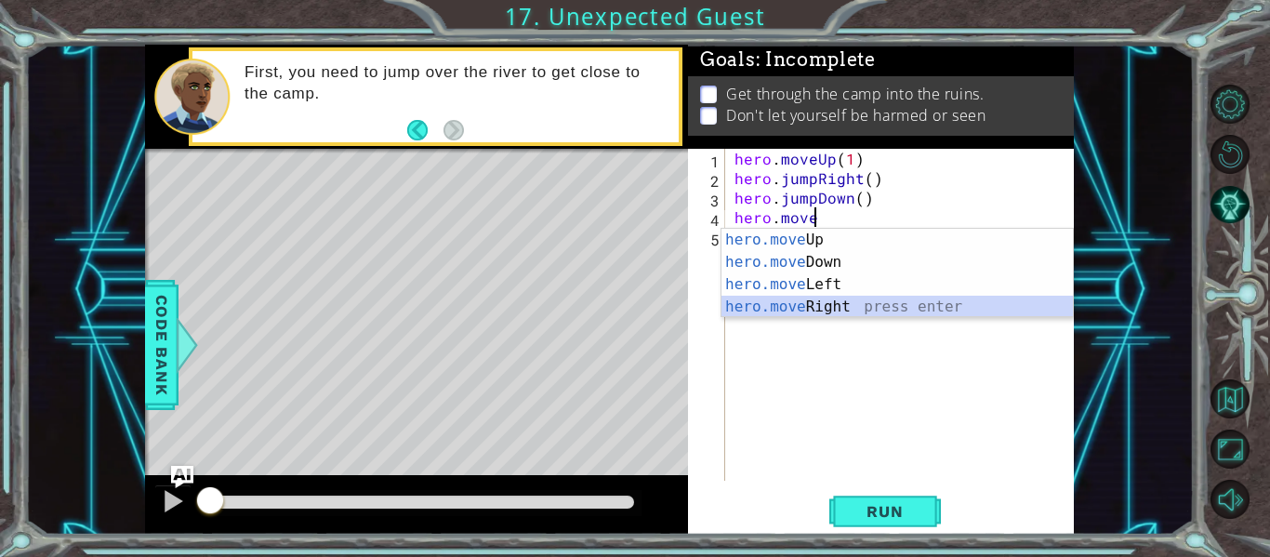
click at [769, 308] on div "hero.move Up press enter hero.move Down press enter hero.move Left press enter …" at bounding box center [897, 296] width 351 height 134
type textarea "hero.moveRight(1)"
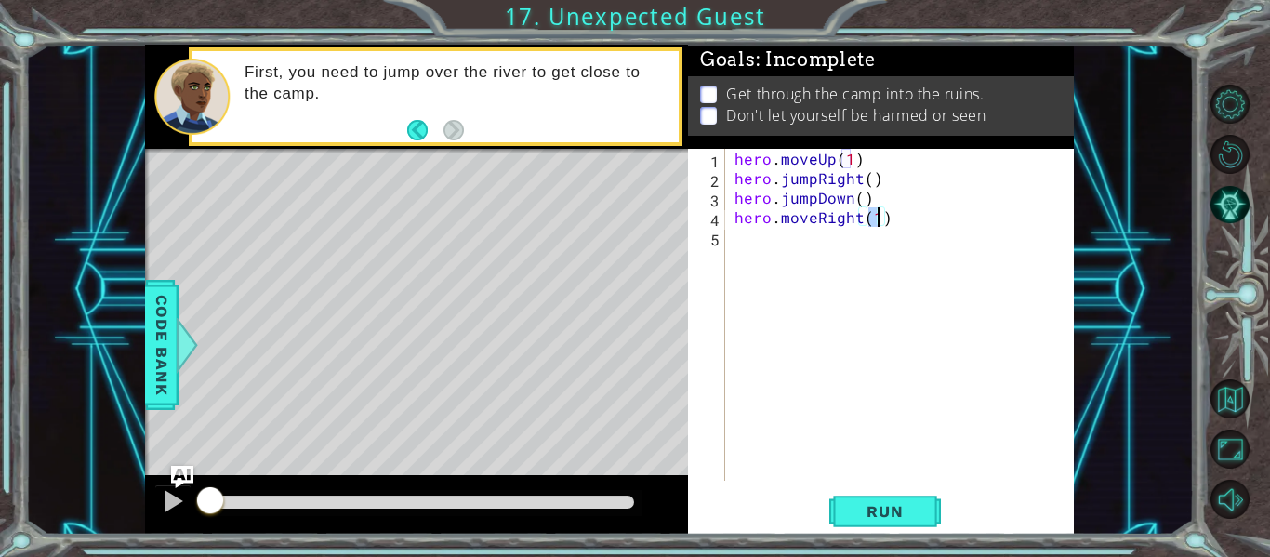
click at [814, 228] on div "hero . moveUp ( 1 ) hero . jumpRight ( ) hero . jumpDown ( ) hero . moveRight (…" at bounding box center [905, 334] width 349 height 371
drag, startPoint x: 914, startPoint y: 219, endPoint x: 783, endPoint y: 227, distance: 131.4
click at [783, 227] on div "hero . moveUp ( 1 ) hero . jumpRight ( ) hero . jumpDown ( ) hero . moveRight (…" at bounding box center [905, 334] width 349 height 371
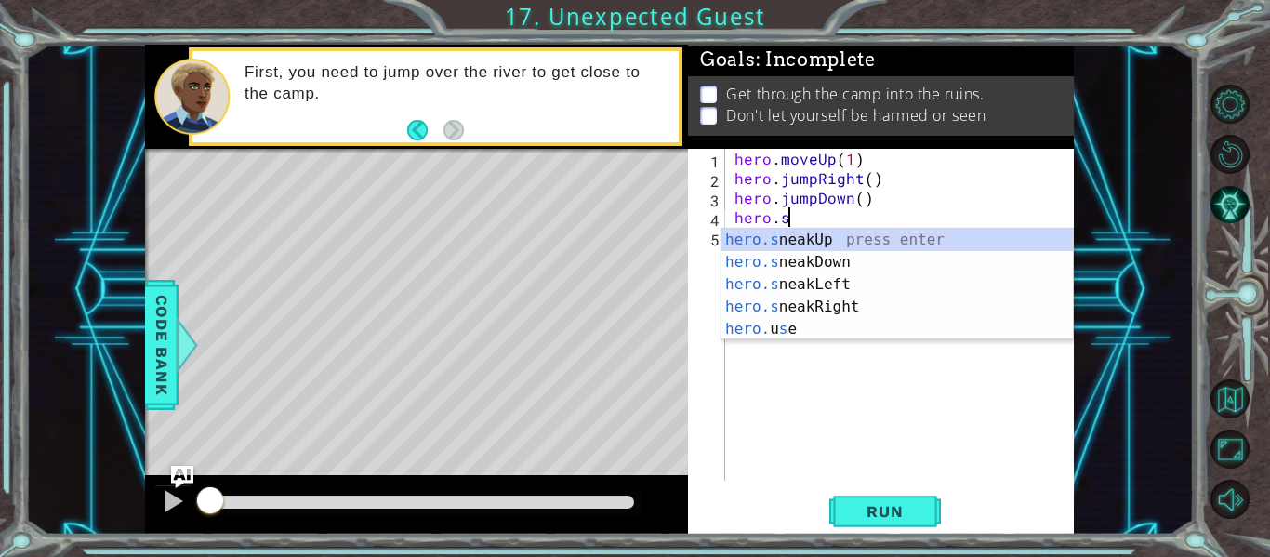
scroll to position [0, 3]
click at [837, 311] on div "hero.s neakUp press enter hero.s neakDown press enter hero.s neakLeft press ent…" at bounding box center [897, 307] width 351 height 156
type textarea "hero.sneakRight(1)"
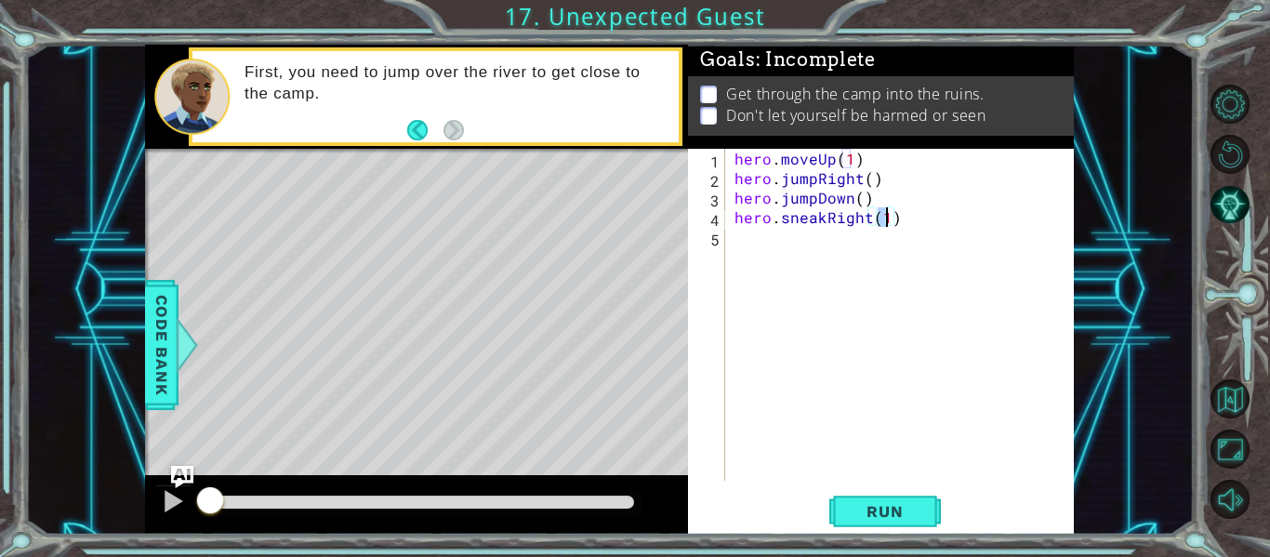
click at [785, 258] on div "hero . moveUp ( 1 ) hero . jumpRight ( ) hero . jumpDown ( ) hero . sneakRight …" at bounding box center [905, 334] width 349 height 371
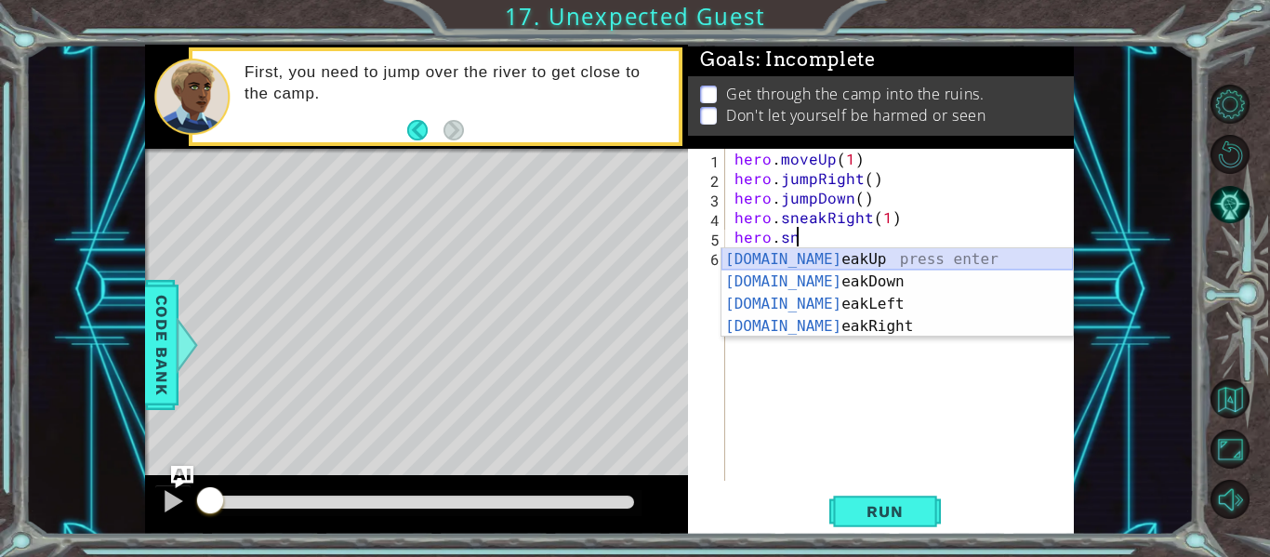
click at [800, 259] on div "[DOMAIN_NAME] eakUp press enter [DOMAIN_NAME] eakDown press enter [DOMAIN_NAME]…" at bounding box center [897, 315] width 351 height 134
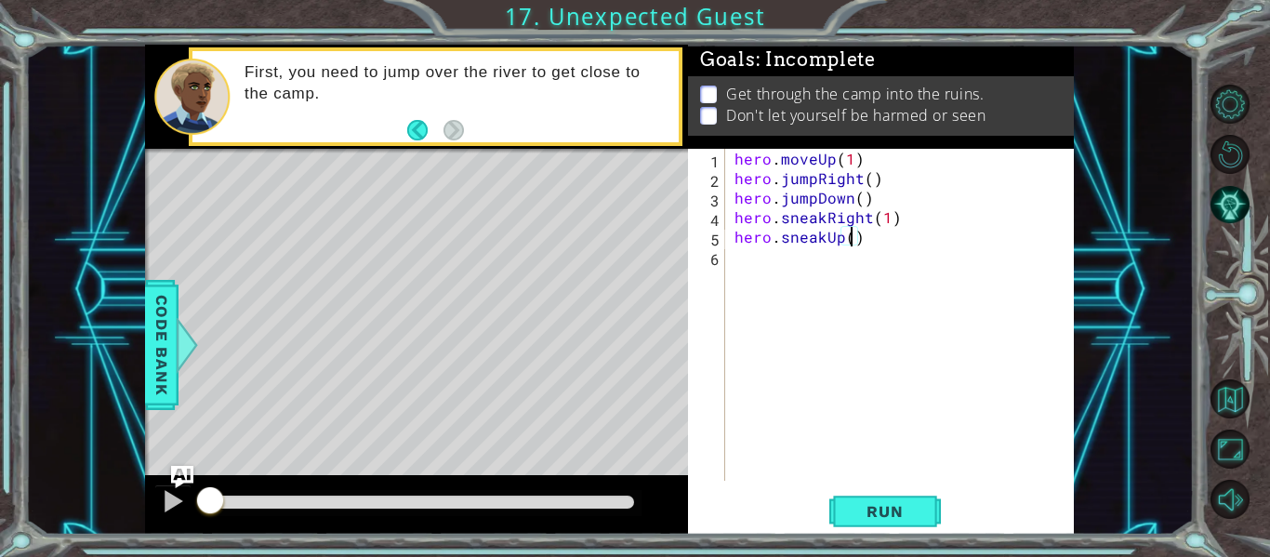
type textarea "hero.sneakUp(2)"
click at [733, 258] on div "hero . moveUp ( 1 ) hero . jumpRight ( ) hero . jumpDown ( ) hero . sneakRight …" at bounding box center [905, 334] width 349 height 371
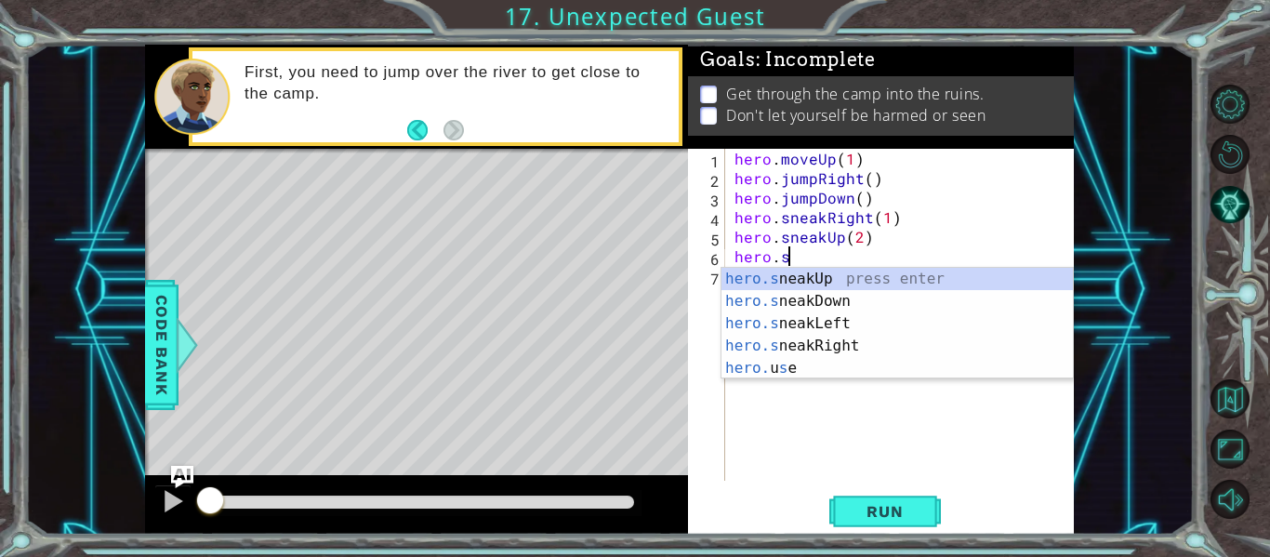
scroll to position [0, 3]
click at [790, 330] on div "hero.s neakUp press enter hero.s neakDown press enter hero.s neakLeft press ent…" at bounding box center [897, 346] width 351 height 156
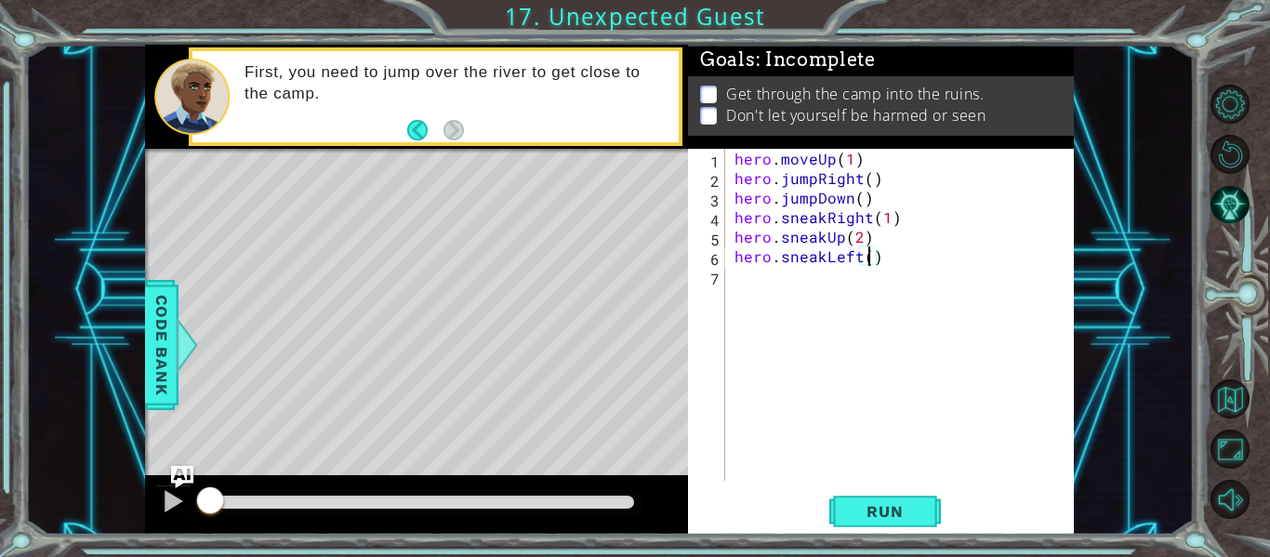
type textarea "hero.sneakLeft(2)"
click at [752, 278] on div "hero . moveUp ( 1 ) hero . jumpRight ( ) hero . jumpDown ( ) hero . sneakRight …" at bounding box center [905, 334] width 349 height 371
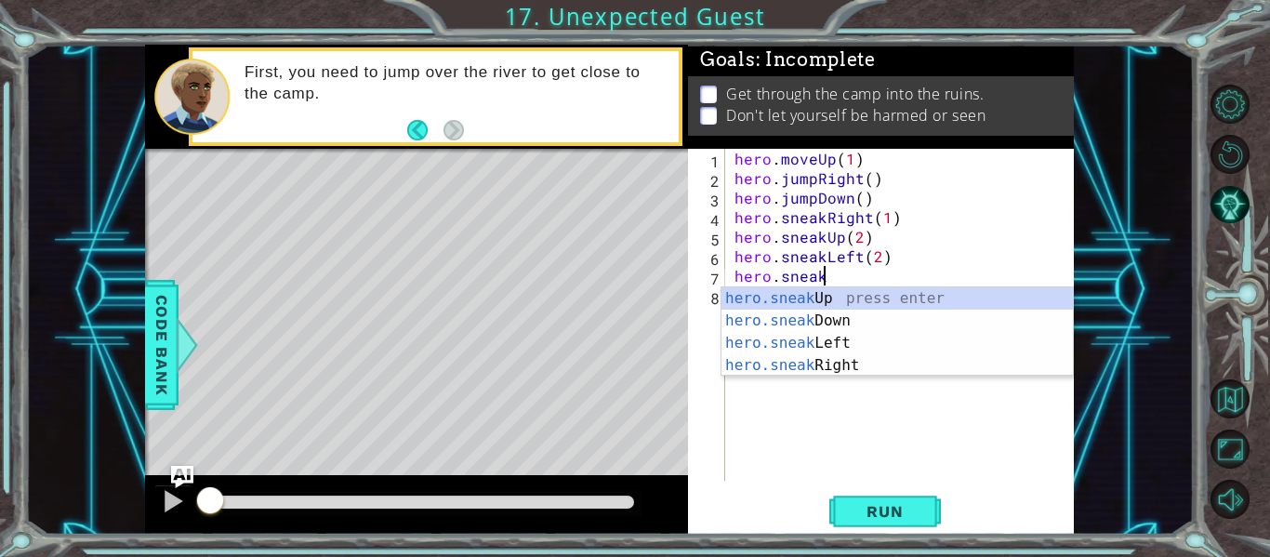
scroll to position [0, 5]
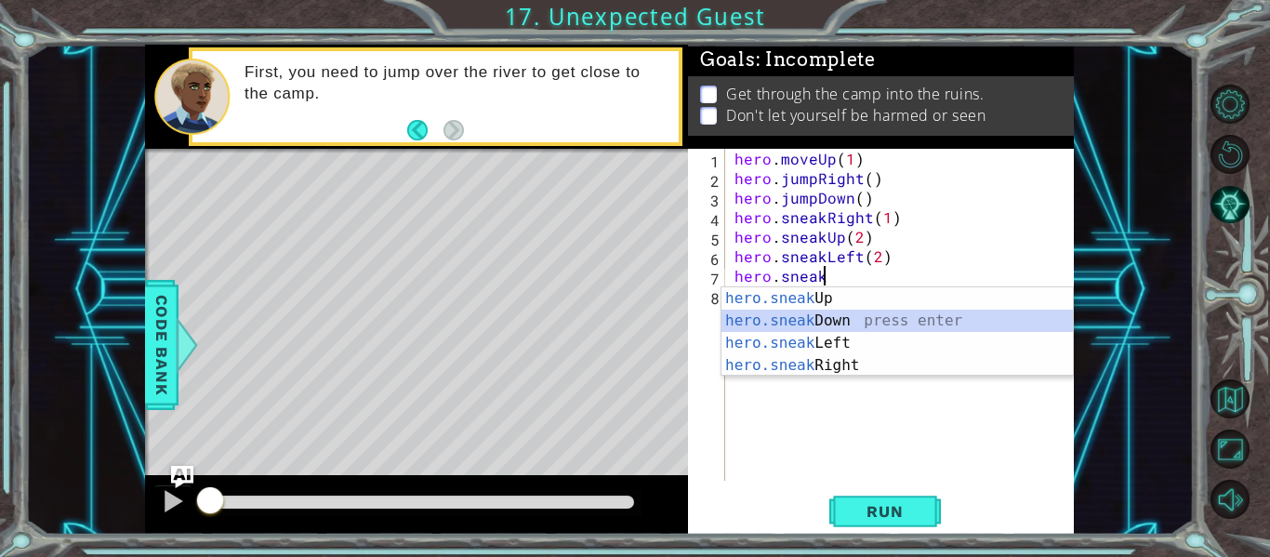
click at [788, 324] on div "hero.sneak Up press enter hero.sneak Down press enter hero.sneak Left press ent…" at bounding box center [897, 354] width 351 height 134
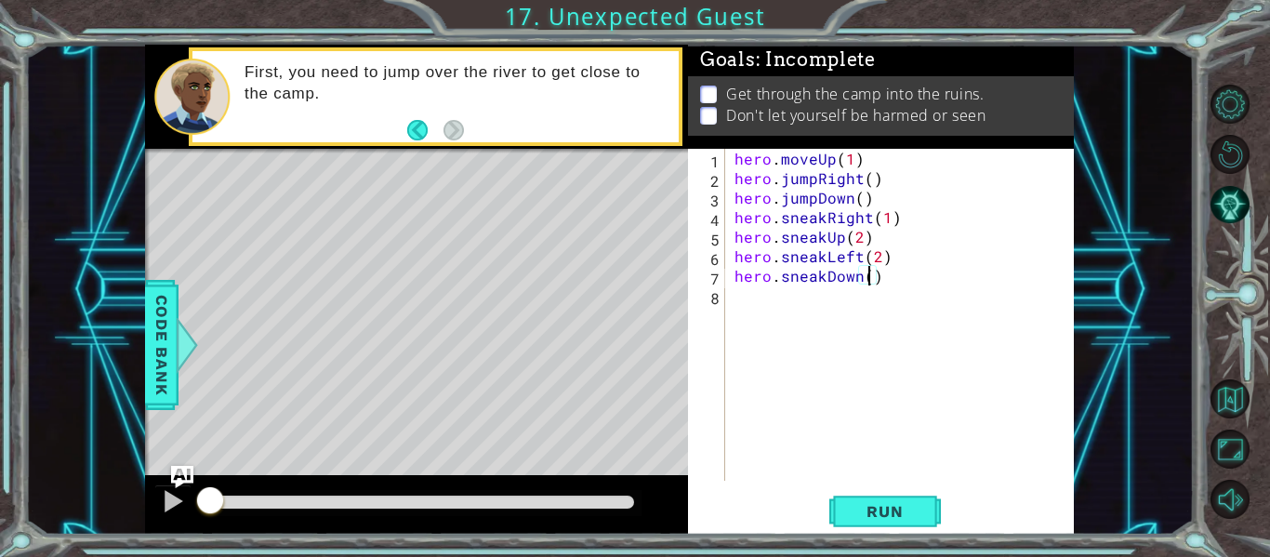
scroll to position [0, 8]
click at [884, 503] on span "Run" at bounding box center [884, 511] width 73 height 19
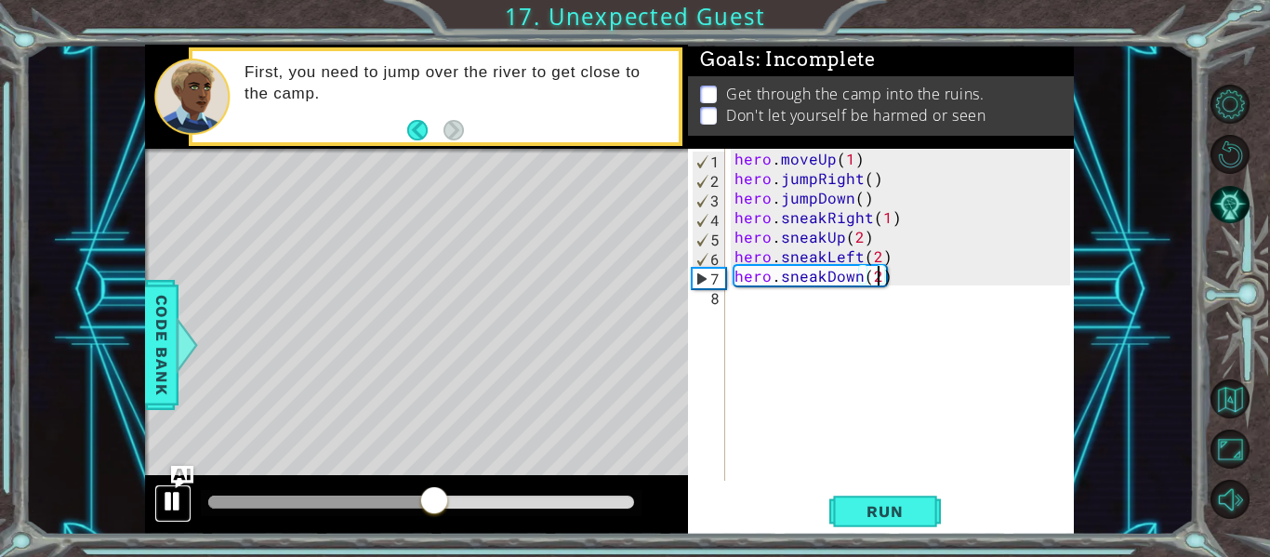
click at [185, 496] on div at bounding box center [173, 501] width 24 height 24
click at [855, 255] on div "hero . moveUp ( 1 ) hero . jumpRight ( ) hero . jumpDown ( ) hero . sneakRight …" at bounding box center [905, 334] width 349 height 371
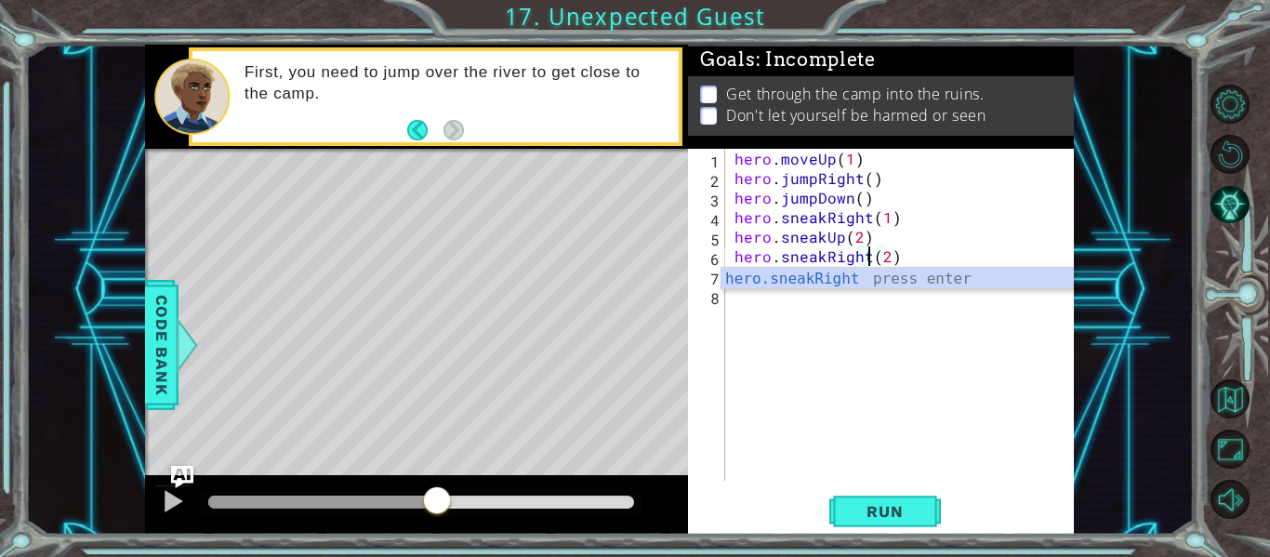
scroll to position [0, 9]
type textarea "hero.sneakRight(2)"
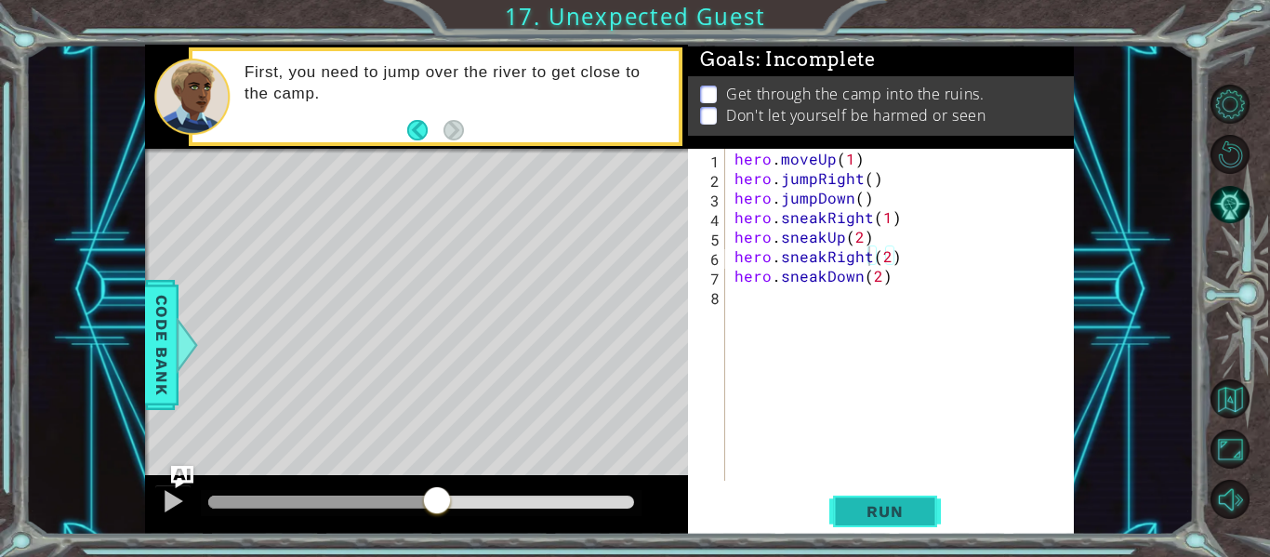
click at [895, 514] on span "Run" at bounding box center [884, 511] width 73 height 19
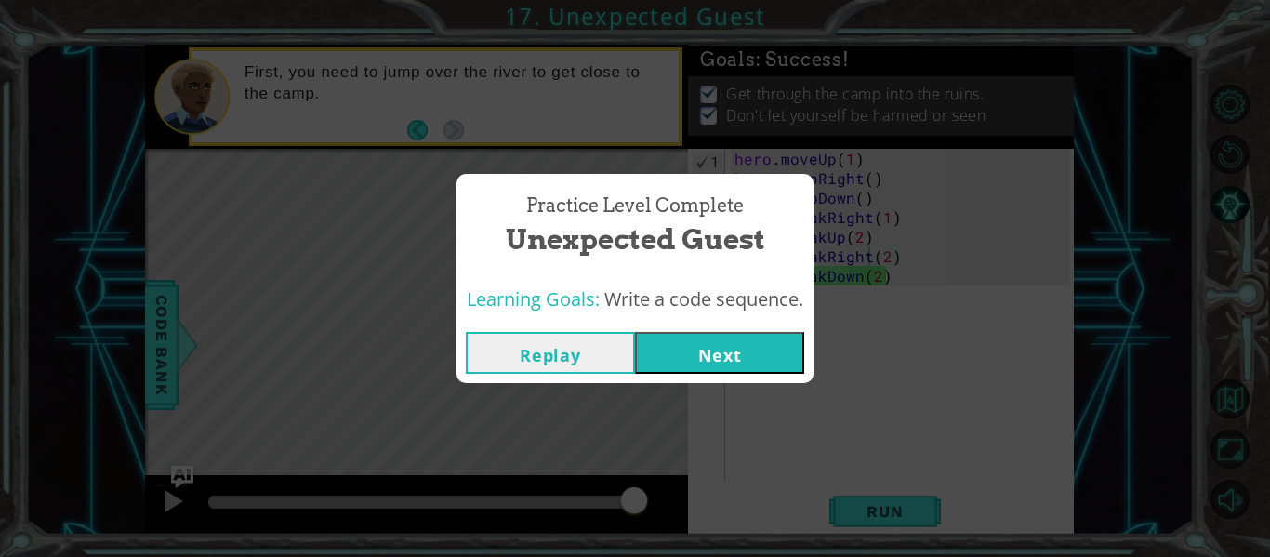
click at [702, 332] on button "Next" at bounding box center [719, 353] width 169 height 42
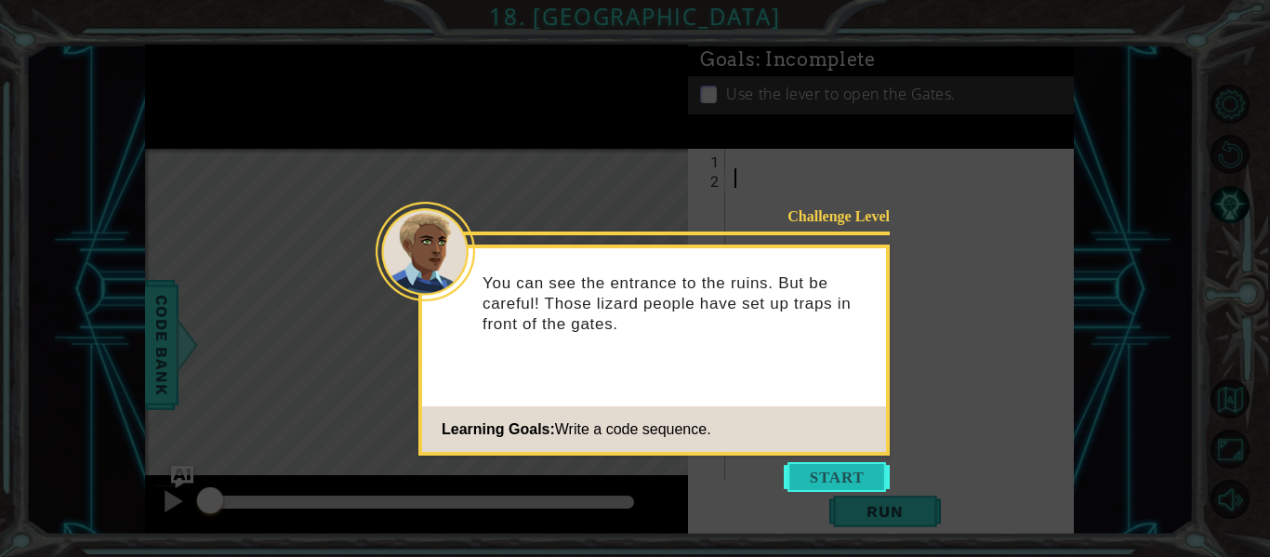
click at [835, 479] on button "Start" at bounding box center [837, 477] width 106 height 30
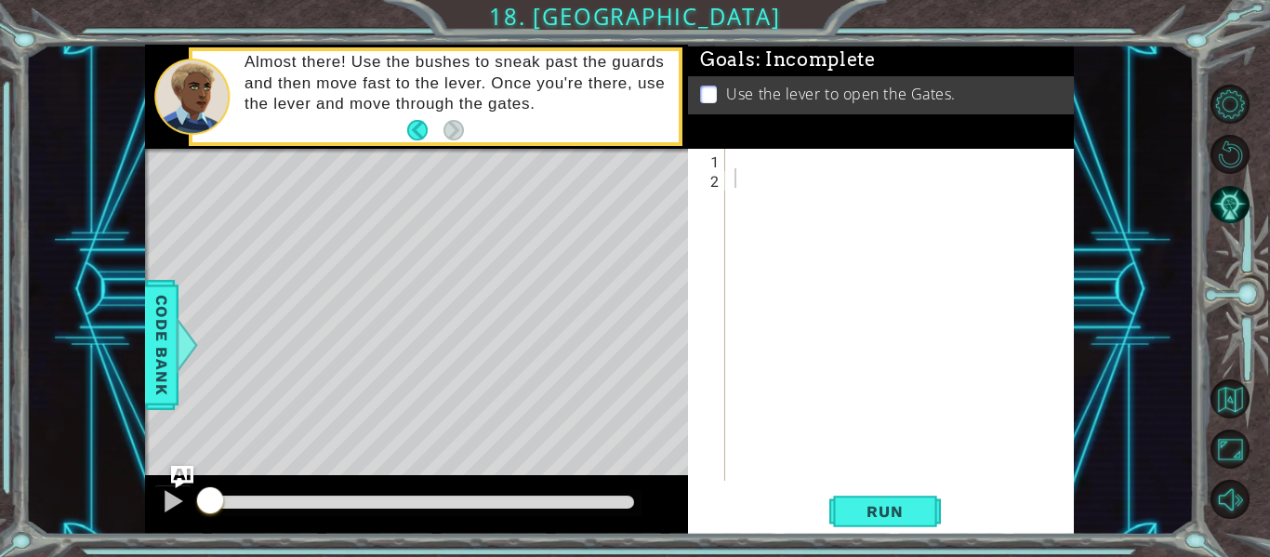
click at [728, 157] on div "1 2 ההההההההההההההההההההההההההההההההההההההההההההההההההההההההההההההההההההההההההה…" at bounding box center [879, 315] width 382 height 332
drag, startPoint x: 732, startPoint y: 154, endPoint x: 716, endPoint y: 198, distance: 46.5
click at [735, 154] on div at bounding box center [905, 334] width 349 height 371
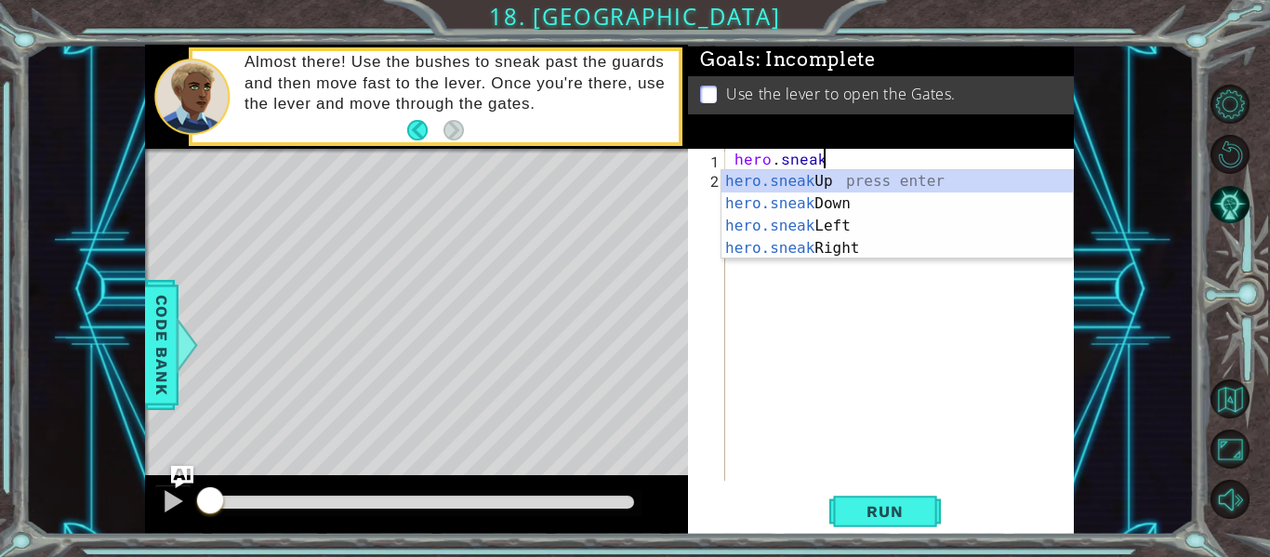
scroll to position [0, 5]
click at [749, 241] on div "hero.sneak Up press enter hero.sneak Down press enter hero.sneak Left press ent…" at bounding box center [897, 237] width 351 height 134
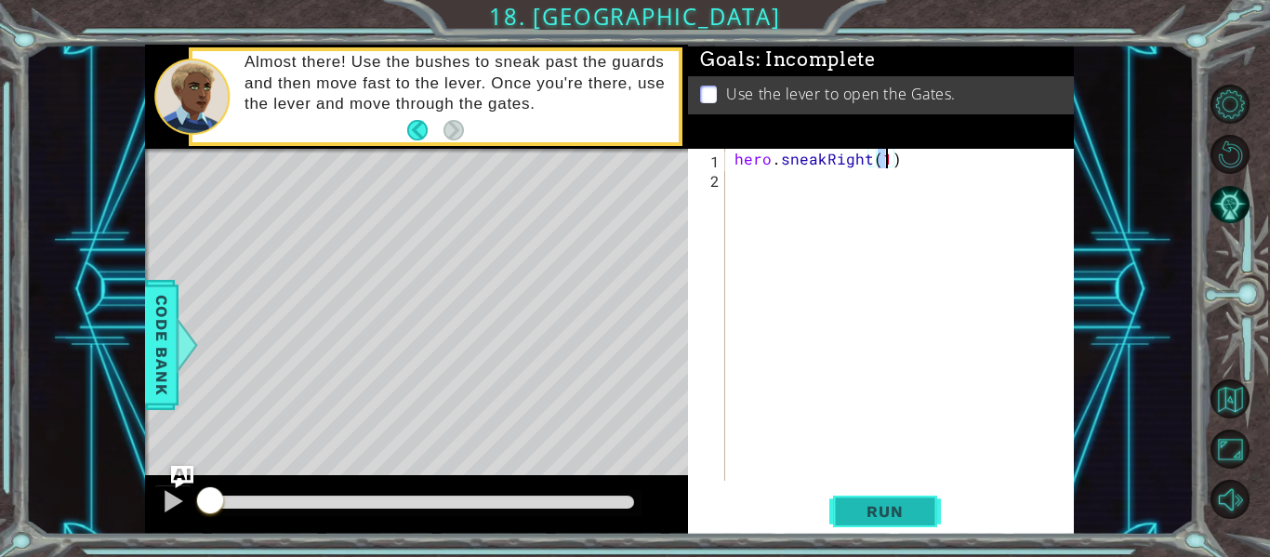
type textarea "hero.sneakRight(1)"
click at [893, 518] on span "Run" at bounding box center [884, 511] width 73 height 19
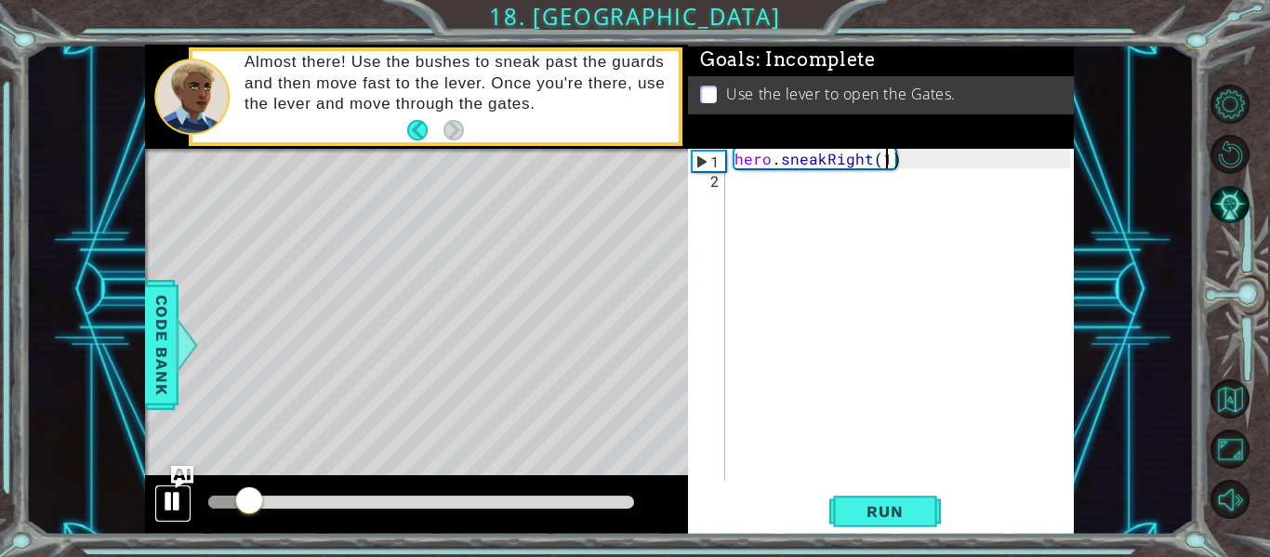
click at [176, 504] on div at bounding box center [173, 501] width 24 height 24
click at [803, 212] on div "hero . sneakRight ( 1 )" at bounding box center [905, 334] width 349 height 371
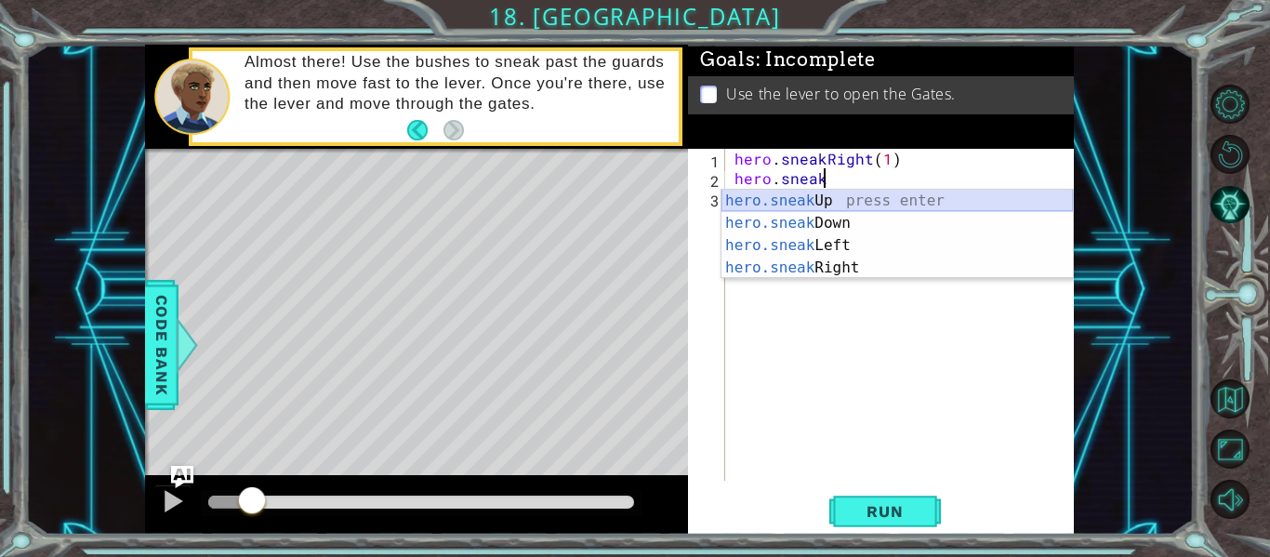
click at [801, 191] on div "hero.sneak Up press enter hero.sneak Down press enter hero.sneak Left press ent…" at bounding box center [897, 257] width 351 height 134
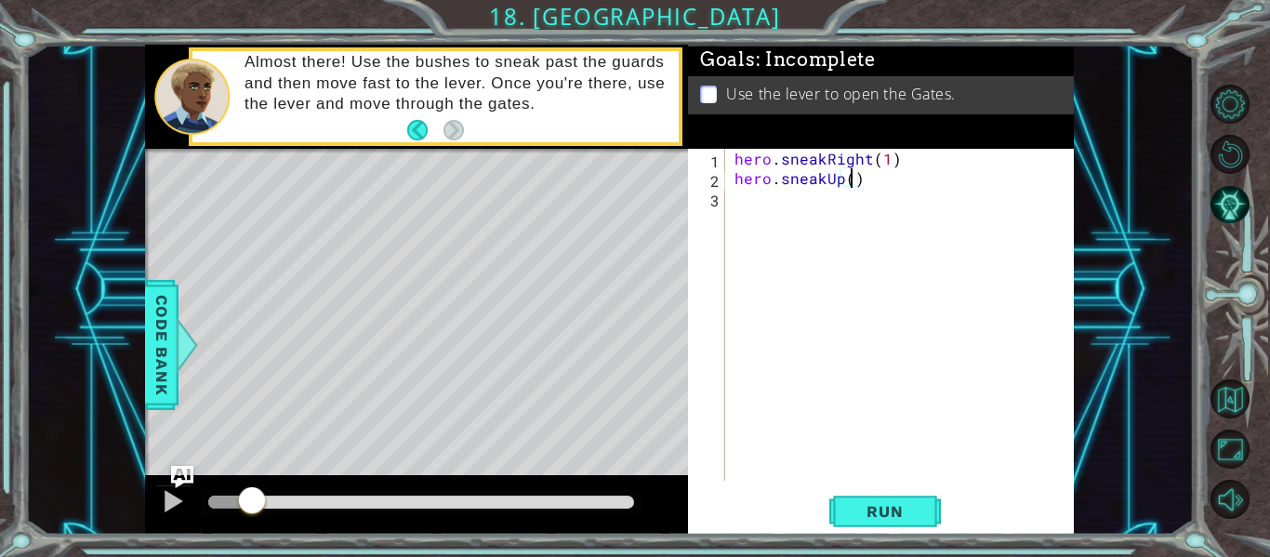
type textarea "hero.sneakUp(2)"
click at [787, 209] on div "hero . sneakRight ( 1 ) hero . sneakUp ( 2 )" at bounding box center [905, 334] width 349 height 371
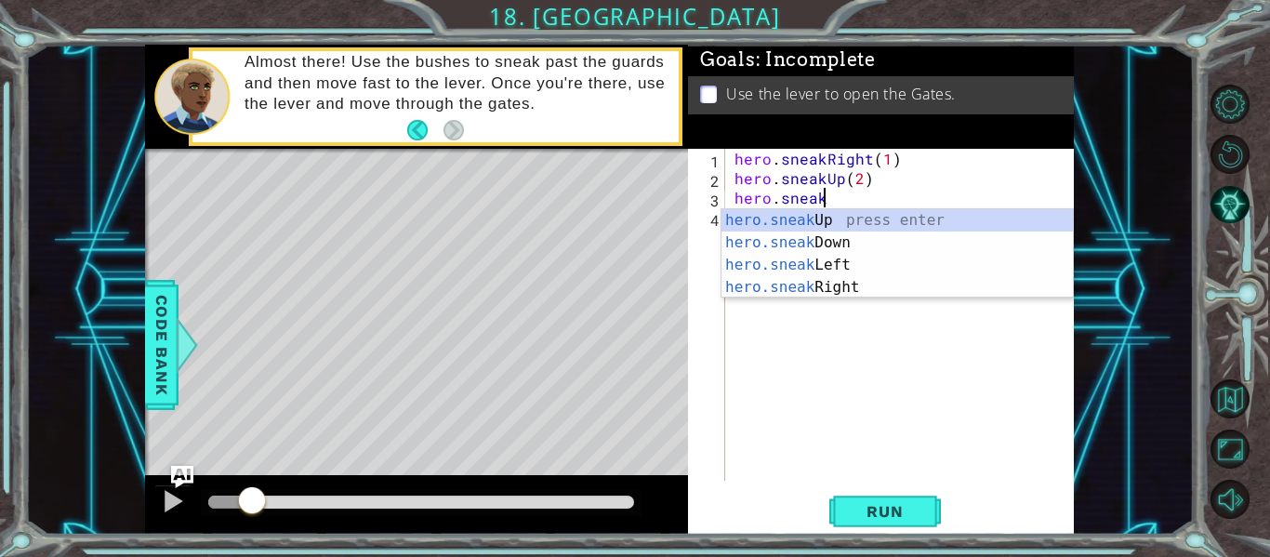
scroll to position [0, 5]
click at [750, 285] on div "hero.sneak Up press enter hero.sneak Down press enter hero.sneak Left press ent…" at bounding box center [897, 276] width 351 height 134
type textarea "hero.sneakRight(1)"
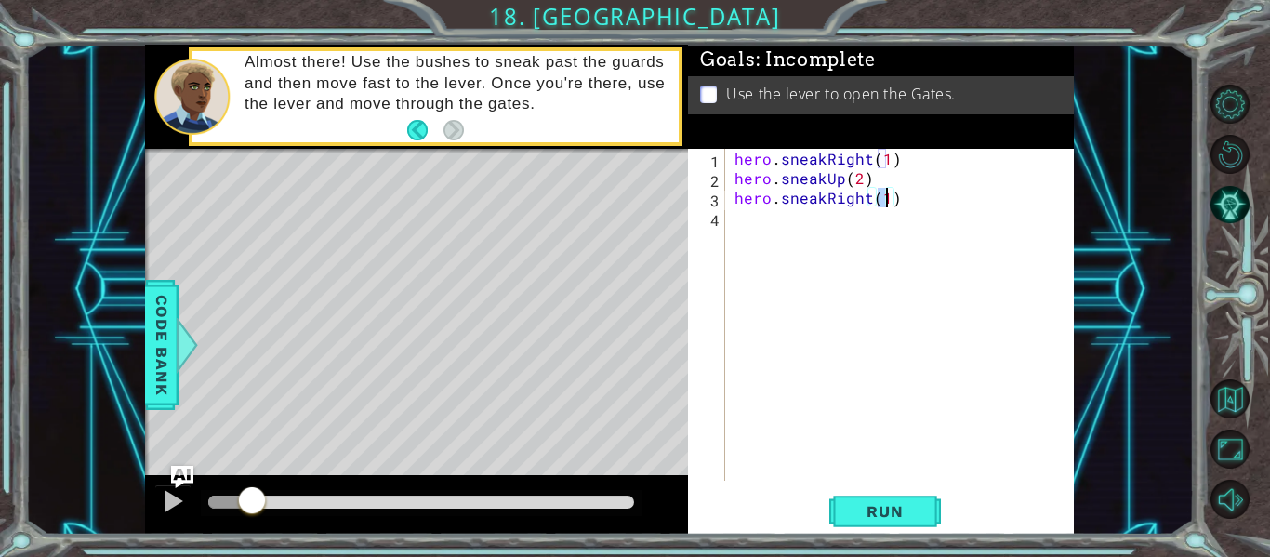
click at [788, 248] on div "hero . sneakRight ( 1 ) hero . sneakUp ( 2 ) hero . sneakRight ( 1 )" at bounding box center [905, 334] width 349 height 371
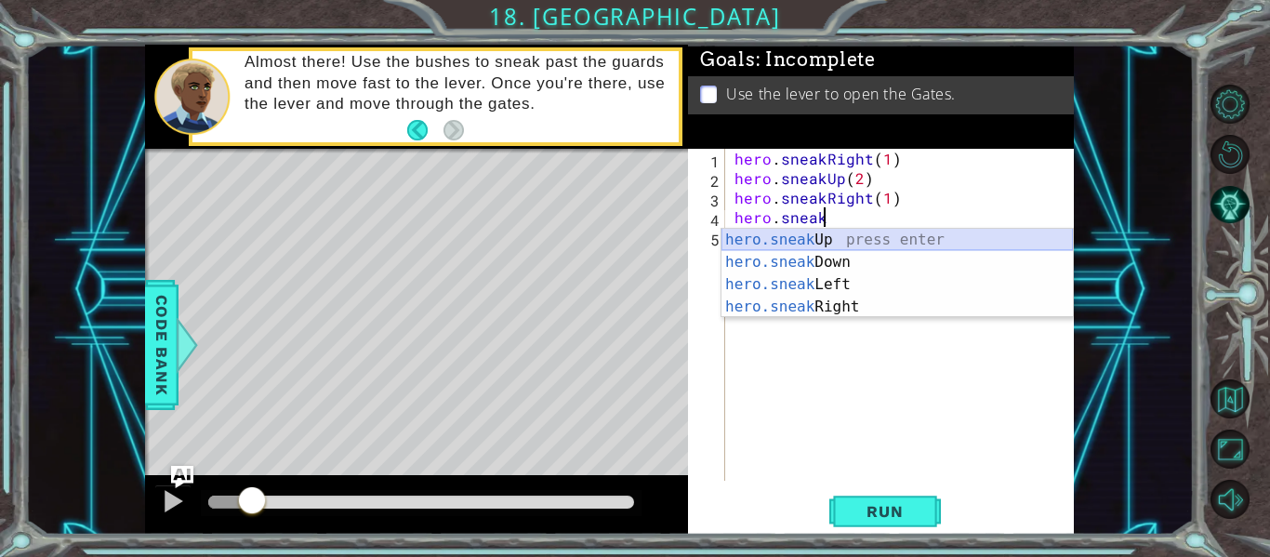
click at [838, 237] on div "hero.sneak Up press enter hero.sneak Down press enter hero.sneak Left press ent…" at bounding box center [897, 296] width 351 height 134
type textarea "hero.sneakUp(1)"
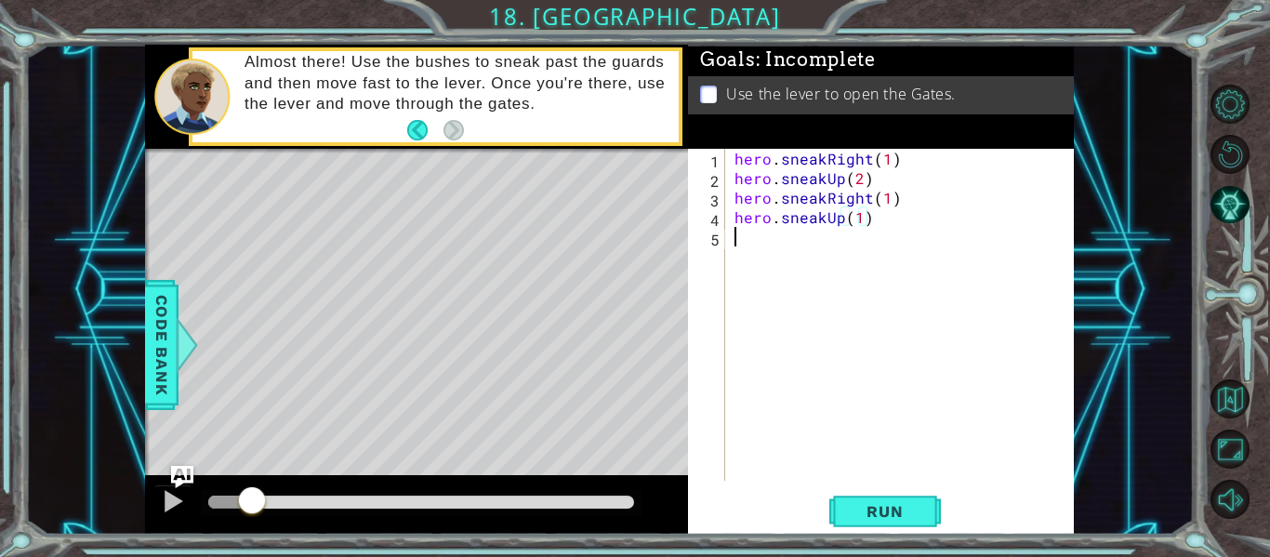
click at [762, 252] on div "hero . sneakRight ( 1 ) hero . sneakUp ( 2 ) hero . sneakRight ( 1 ) hero . sne…" at bounding box center [905, 334] width 349 height 371
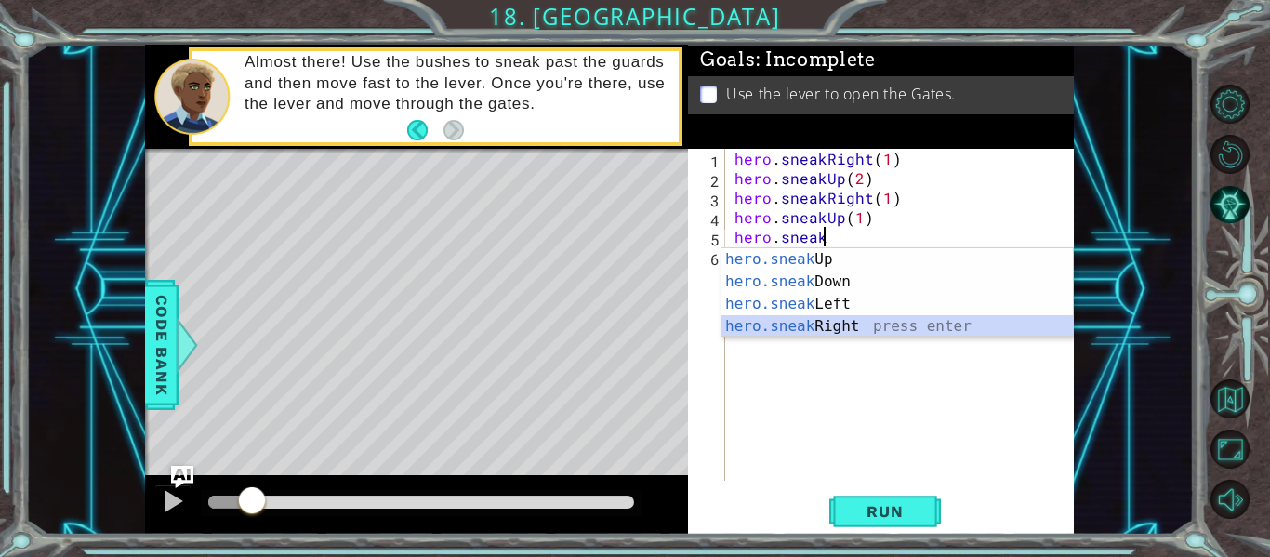
click at [763, 318] on div "hero.sneak Up press enter hero.sneak Down press enter hero.sneak Left press ent…" at bounding box center [897, 315] width 351 height 134
type textarea "hero.sneakRight(1)"
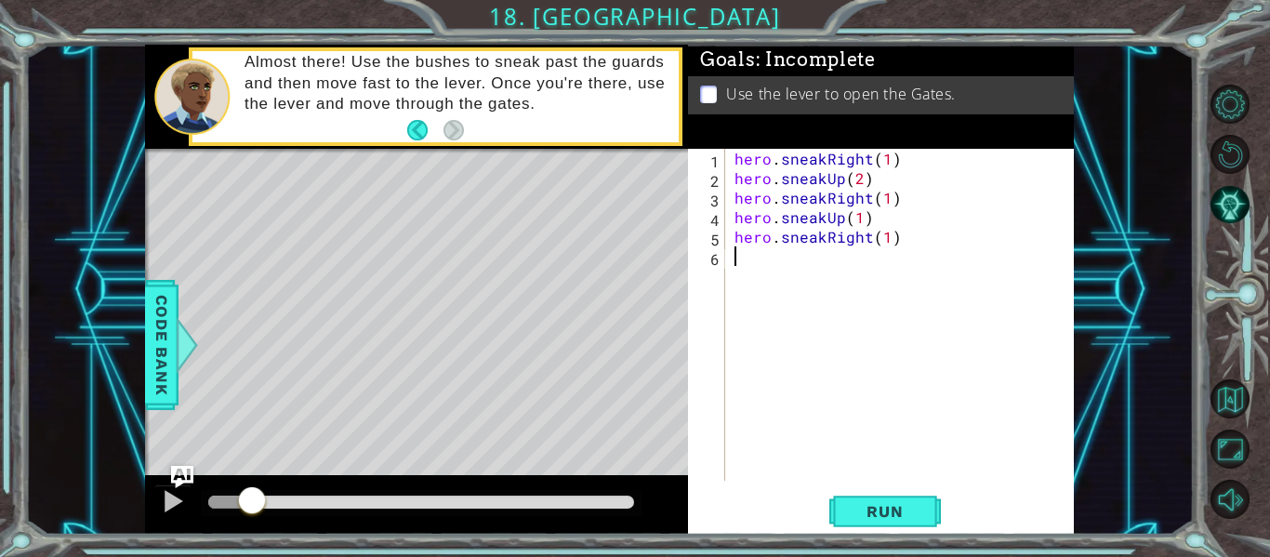
click at [817, 249] on div "hero . sneakRight ( 1 ) hero . sneakUp ( 2 ) hero . sneakRight ( 1 ) hero . sne…" at bounding box center [905, 334] width 349 height 371
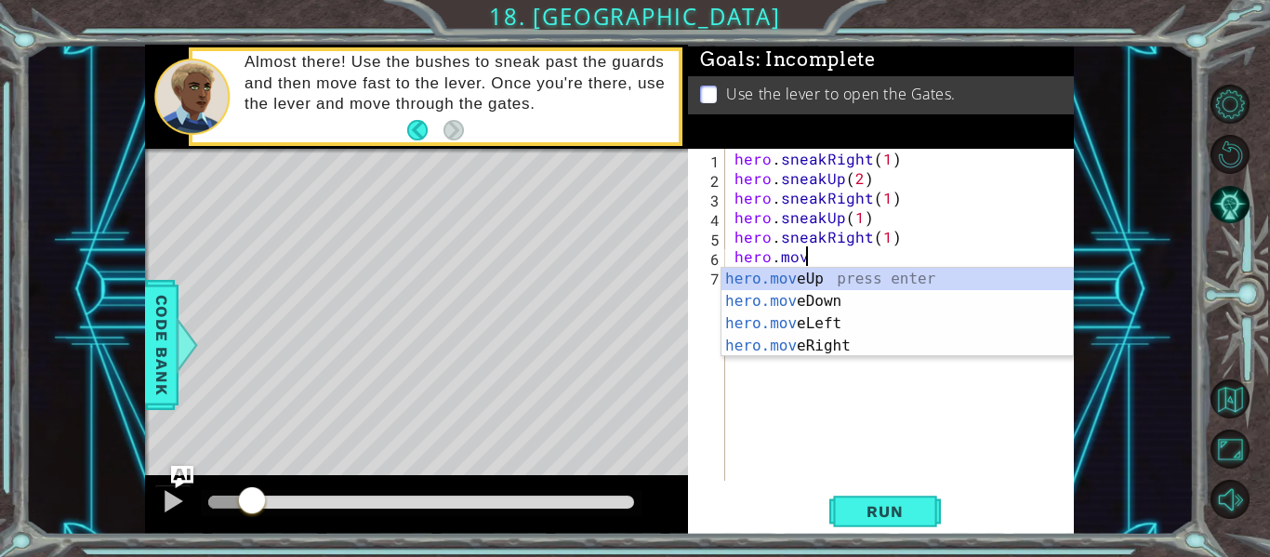
scroll to position [0, 4]
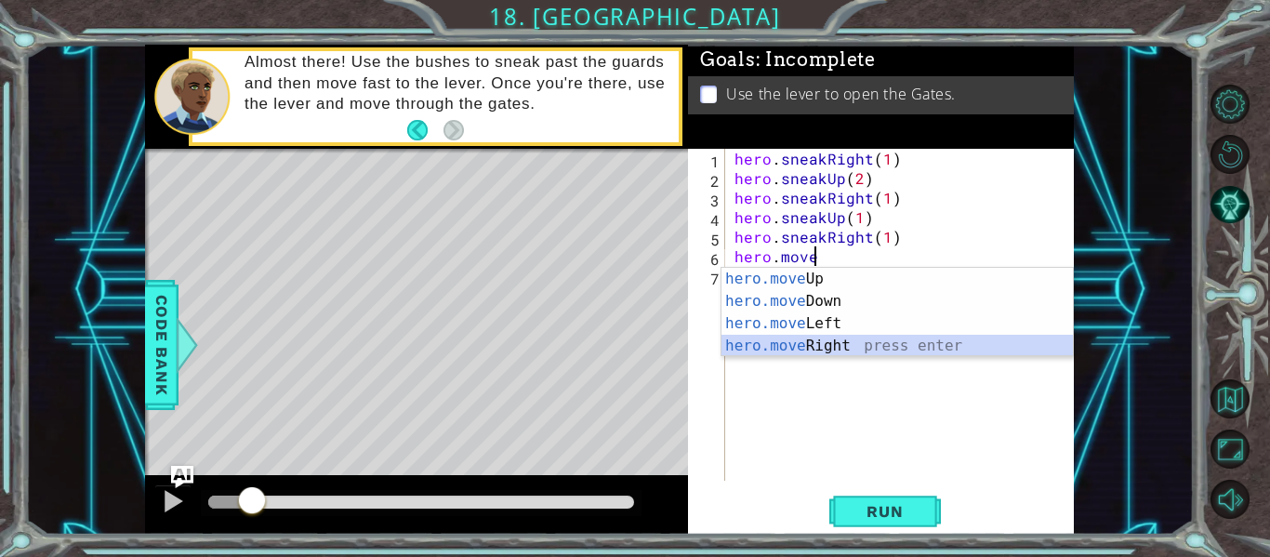
click at [812, 351] on div "hero.move Up press enter hero.move Down press enter hero.move Left press enter …" at bounding box center [897, 335] width 351 height 134
type textarea "hero.moveRight(1)"
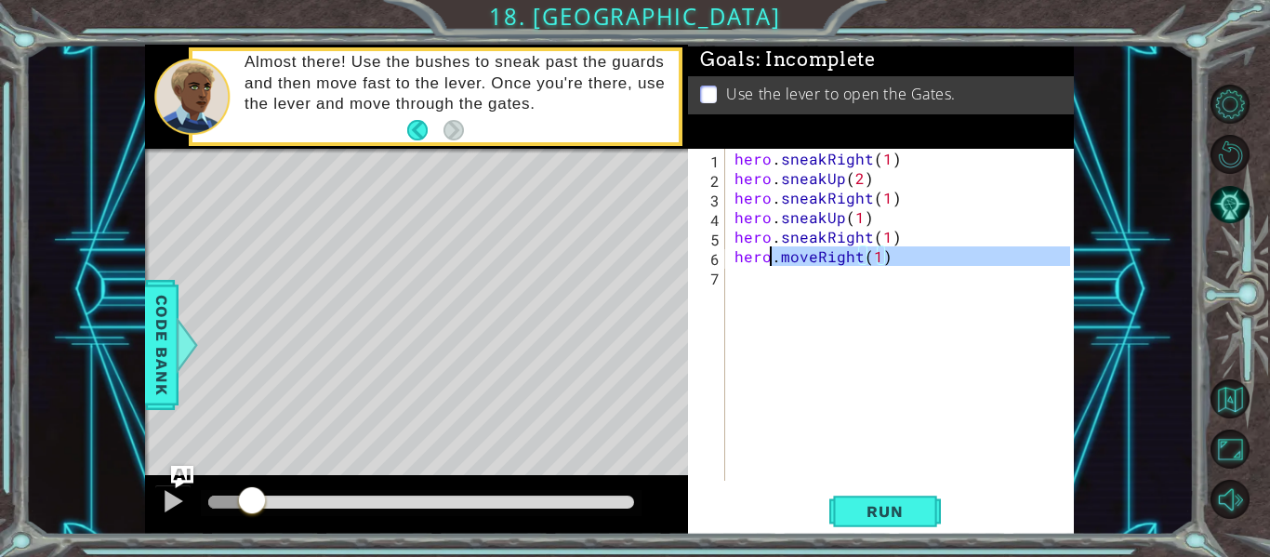
click at [766, 299] on div "hero . sneakRight ( 1 ) hero . sneakUp ( 2 ) hero . sneakRight ( 1 ) hero . sne…" at bounding box center [905, 334] width 349 height 371
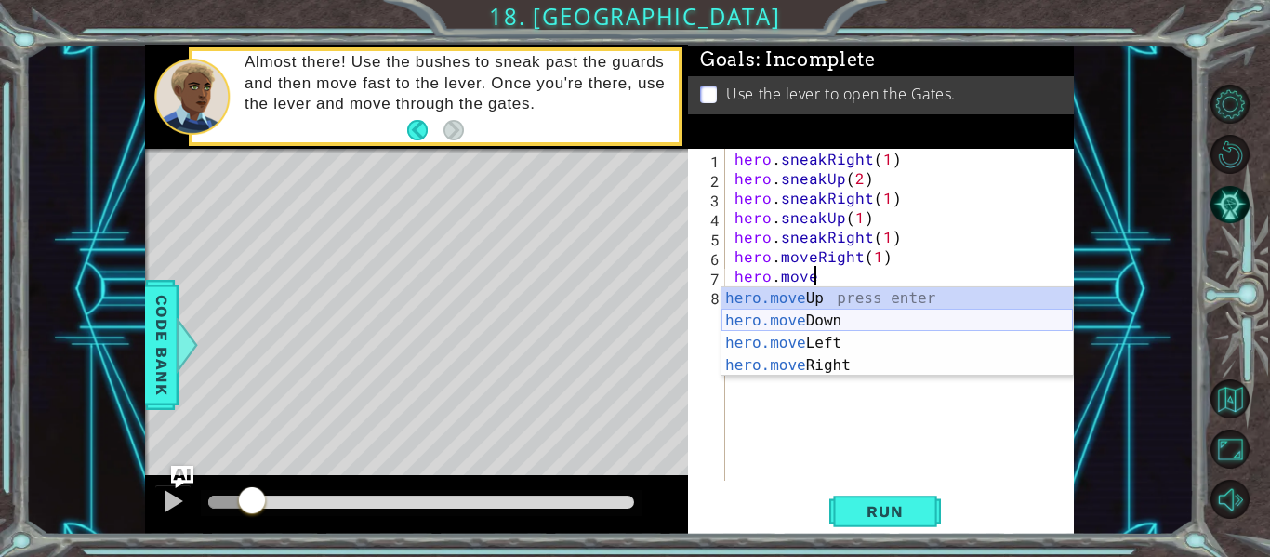
click at [763, 315] on div "hero.move Up press enter hero.move Down press enter hero.move Left press enter …" at bounding box center [897, 354] width 351 height 134
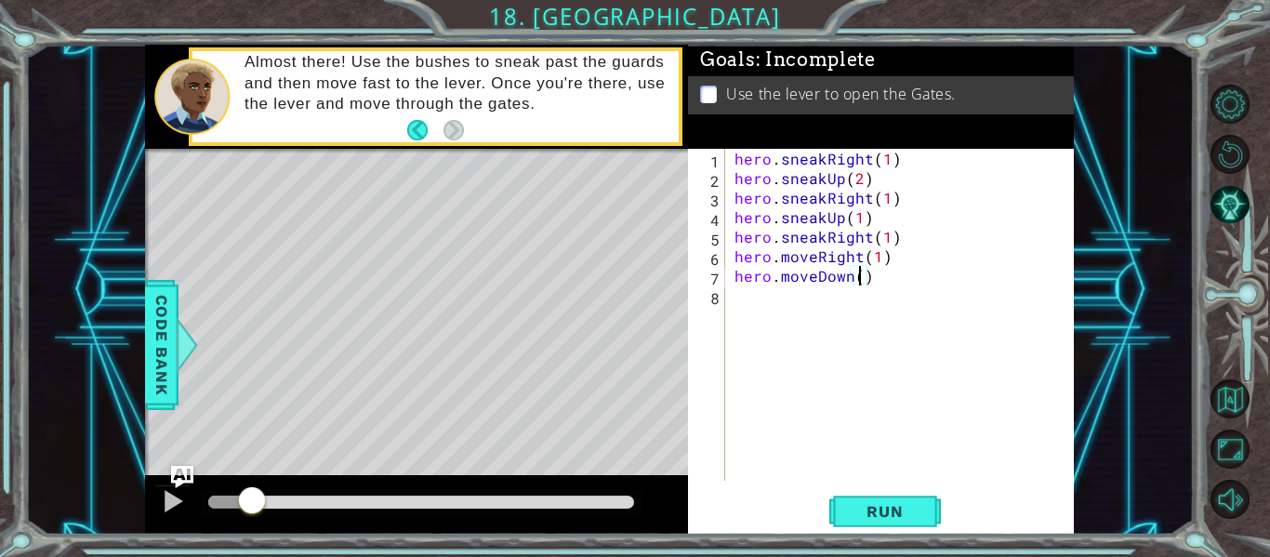
type textarea "hero.moveDown(2)"
click at [859, 290] on div "hero . sneakRight ( 1 ) hero . sneakUp ( 2 ) hero . sneakRight ( 1 ) hero . sne…" at bounding box center [905, 334] width 349 height 371
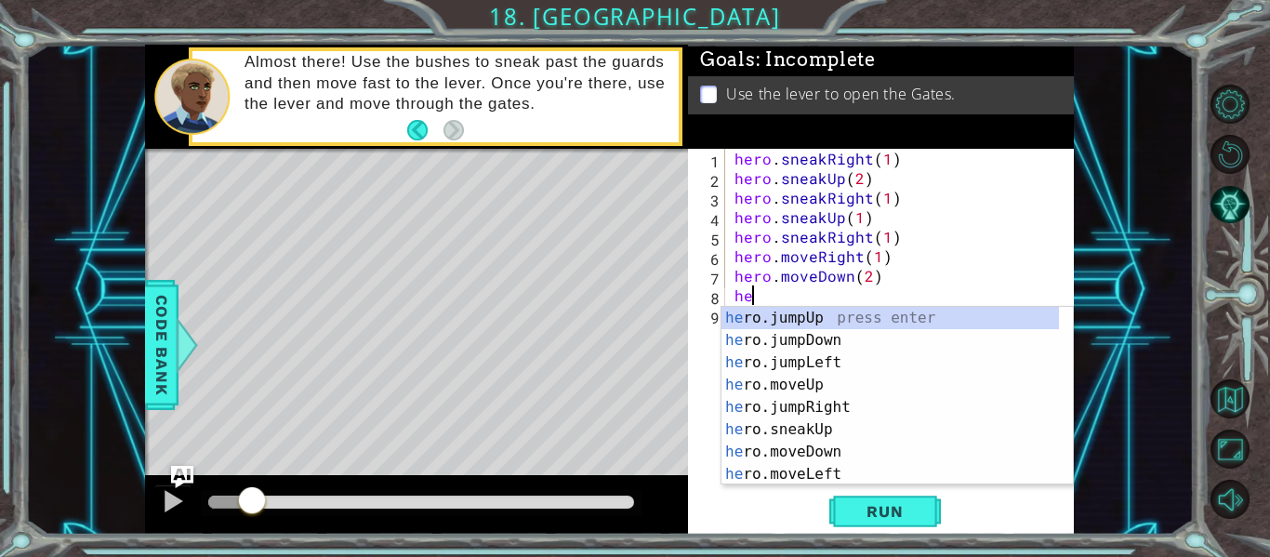
scroll to position [0, 1]
type textarea "hero."
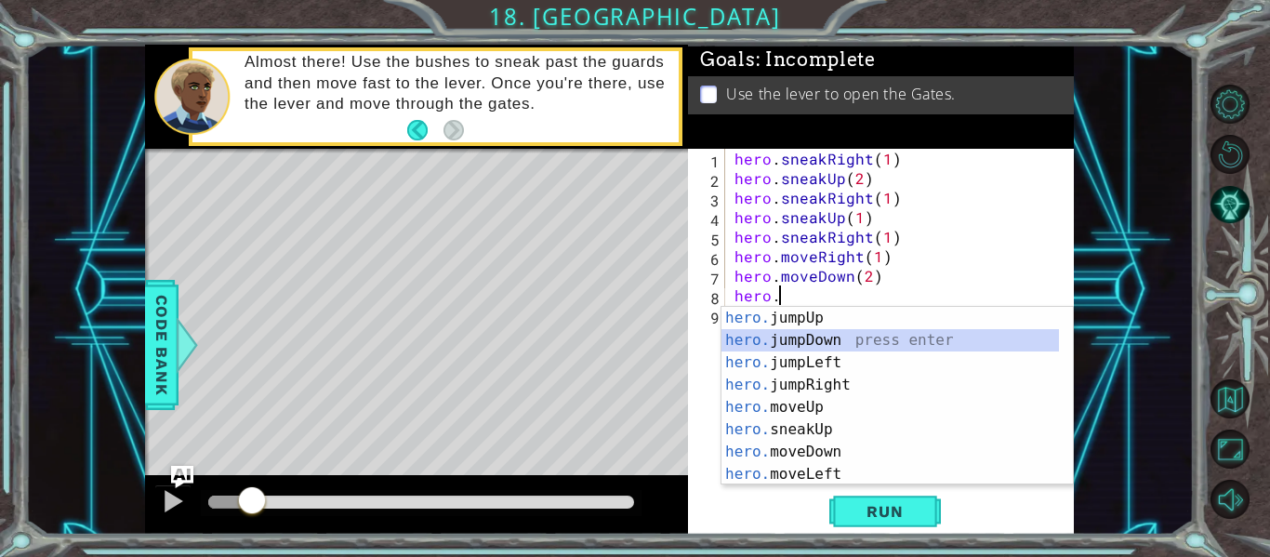
click at [811, 338] on div "hero. jumpUp press enter hero. jumpDown press enter hero. jumpLeft press enter …" at bounding box center [891, 418] width 338 height 223
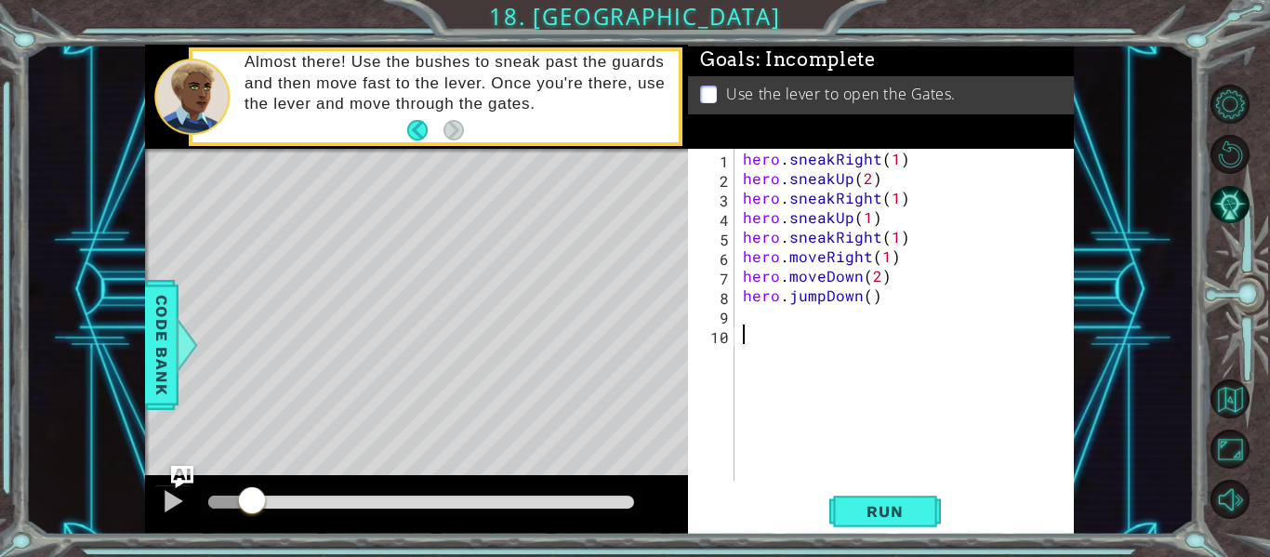
click at [811, 343] on div "hero . sneakRight ( 1 ) hero . sneakUp ( 2 ) hero . sneakRight ( 1 ) hero . sne…" at bounding box center [909, 334] width 340 height 371
click at [804, 329] on div "hero . sneakRight ( 1 ) hero . sneakUp ( 2 ) hero . sneakRight ( 1 ) hero . sne…" at bounding box center [909, 334] width 340 height 371
click at [765, 312] on div "hero . sneakRight ( 1 ) hero . sneakUp ( 2 ) hero . sneakRight ( 1 ) hero . sne…" at bounding box center [909, 334] width 340 height 371
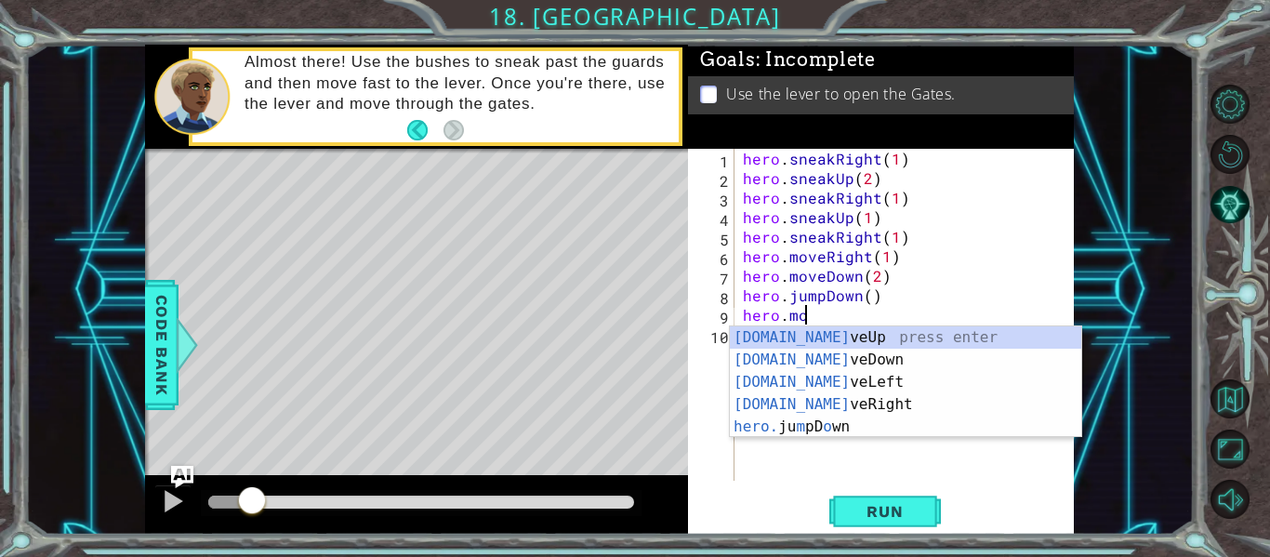
scroll to position [0, 4]
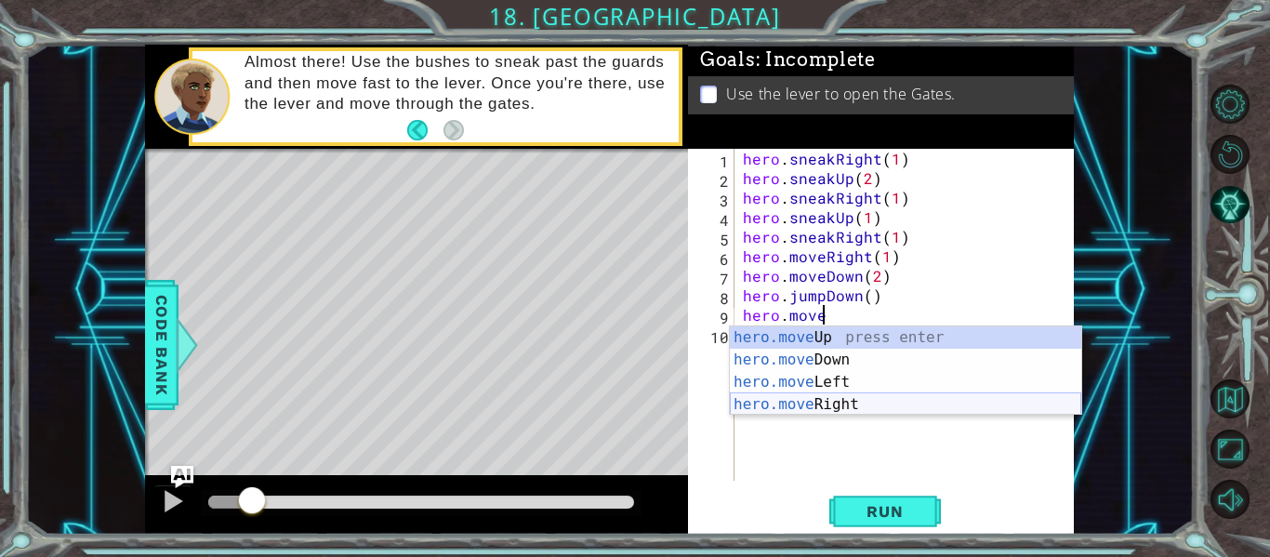
click at [786, 406] on div "hero.move Up press enter hero.move Down press enter hero.move Left press enter …" at bounding box center [905, 393] width 351 height 134
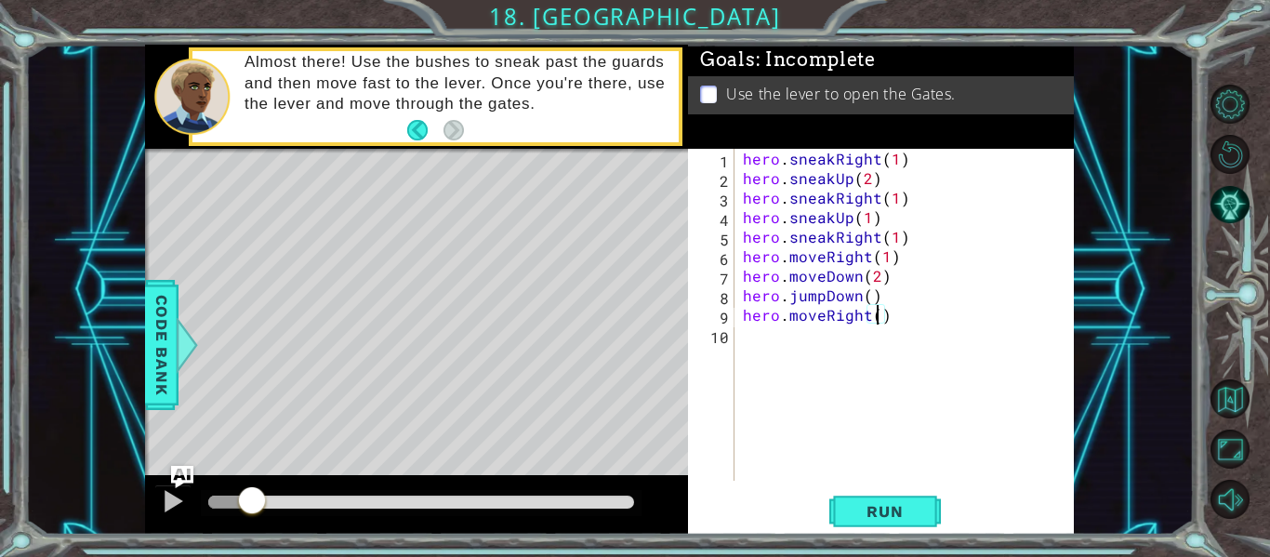
type textarea "hero.moveRight(2)"
click at [840, 336] on div "hero . sneakRight ( 1 ) hero . sneakUp ( 2 ) hero . sneakRight ( 1 ) hero . sne…" at bounding box center [909, 334] width 340 height 371
type textarea "h"
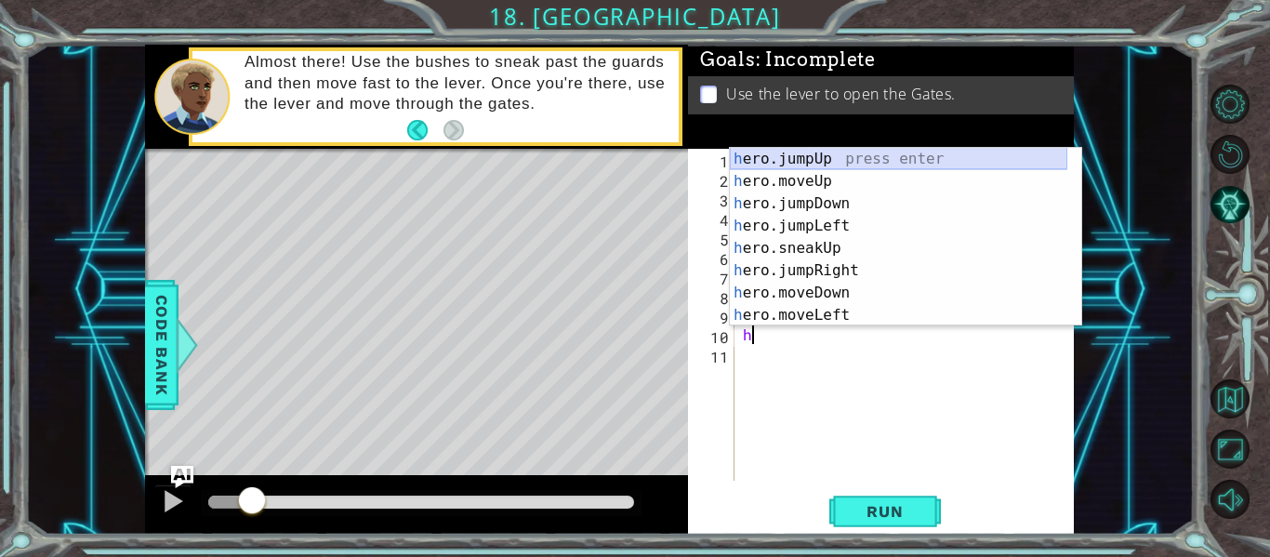
click at [825, 156] on div "h ero.jumpUp press enter h ero.moveUp press enter h ero.jumpDown press enter h …" at bounding box center [899, 259] width 338 height 223
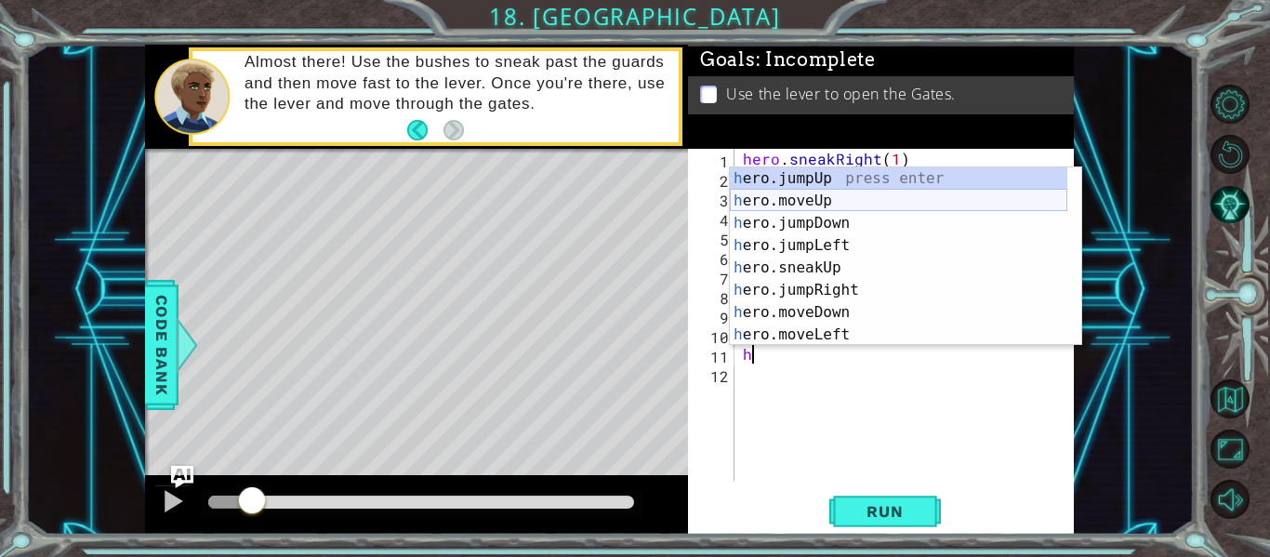
click at [791, 202] on div "h ero.jumpUp press enter h ero.moveUp press enter h ero.jumpDown press enter h …" at bounding box center [899, 278] width 338 height 223
type textarea "hero.moveUp(1)"
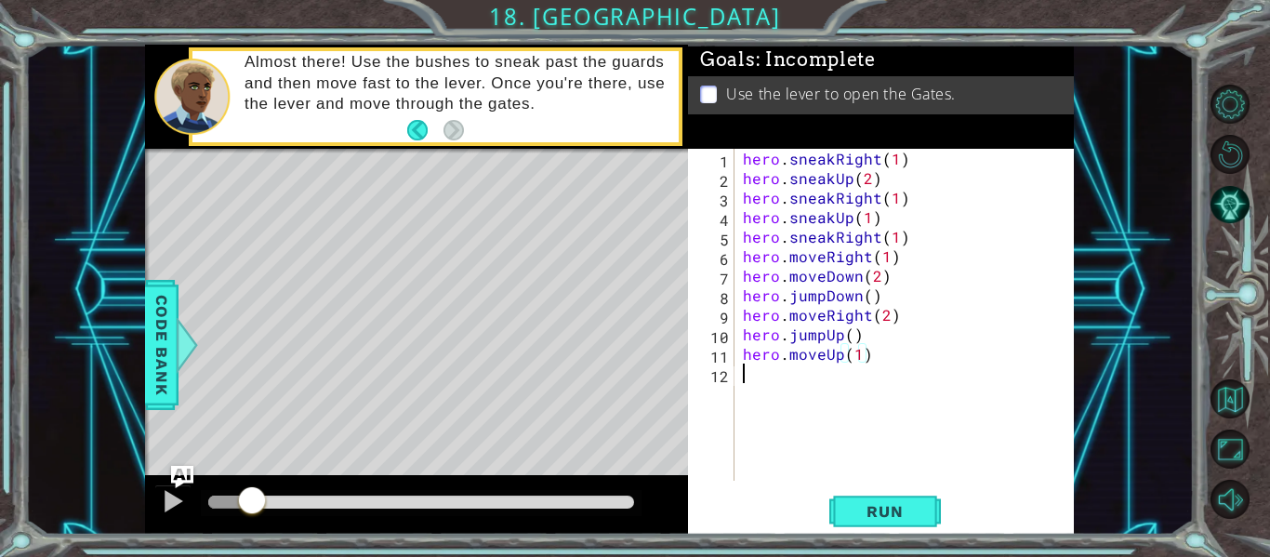
click at [838, 402] on div "hero . sneakRight ( 1 ) hero . sneakUp ( 2 ) hero . sneakRight ( 1 ) hero . sne…" at bounding box center [909, 334] width 340 height 371
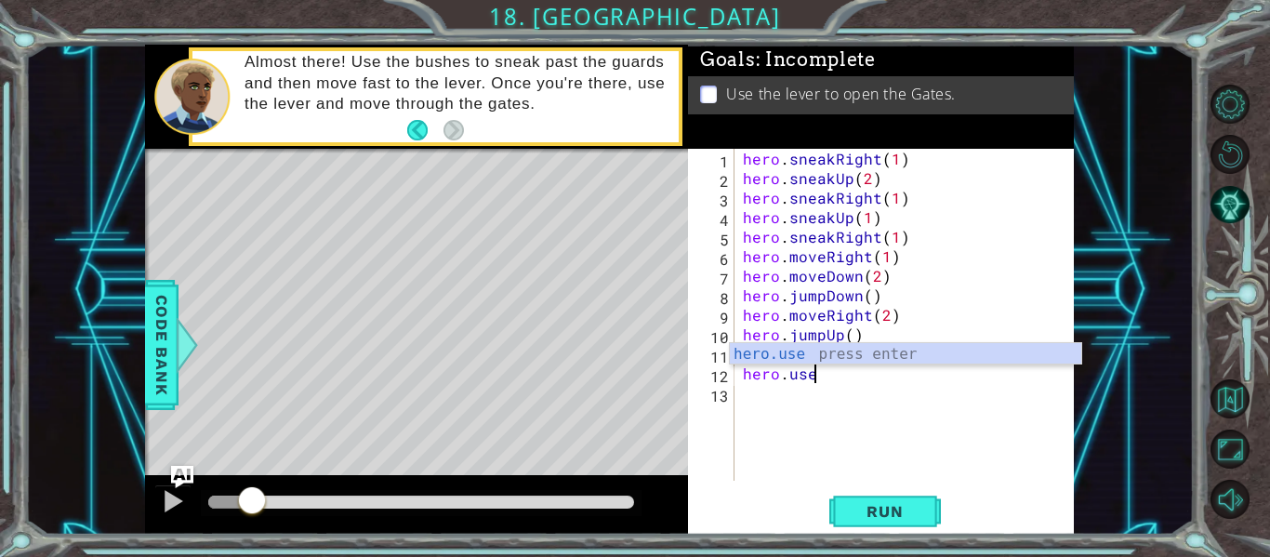
scroll to position [0, 4]
click at [823, 351] on div "hero.use press enter" at bounding box center [905, 376] width 351 height 67
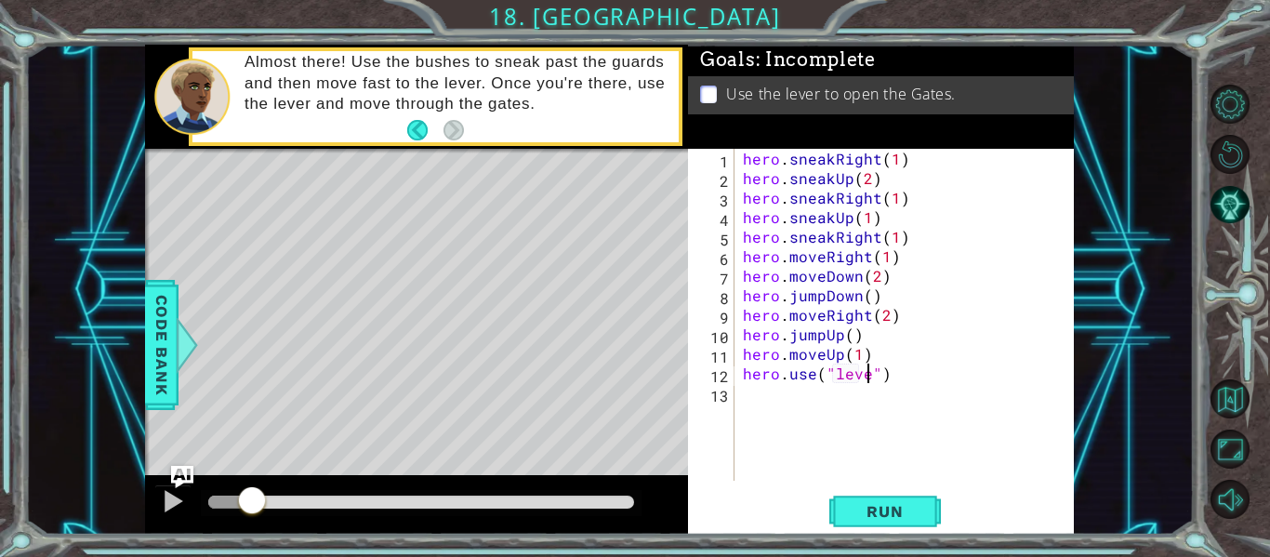
scroll to position [0, 8]
click at [855, 497] on button "Run" at bounding box center [885, 512] width 112 height 38
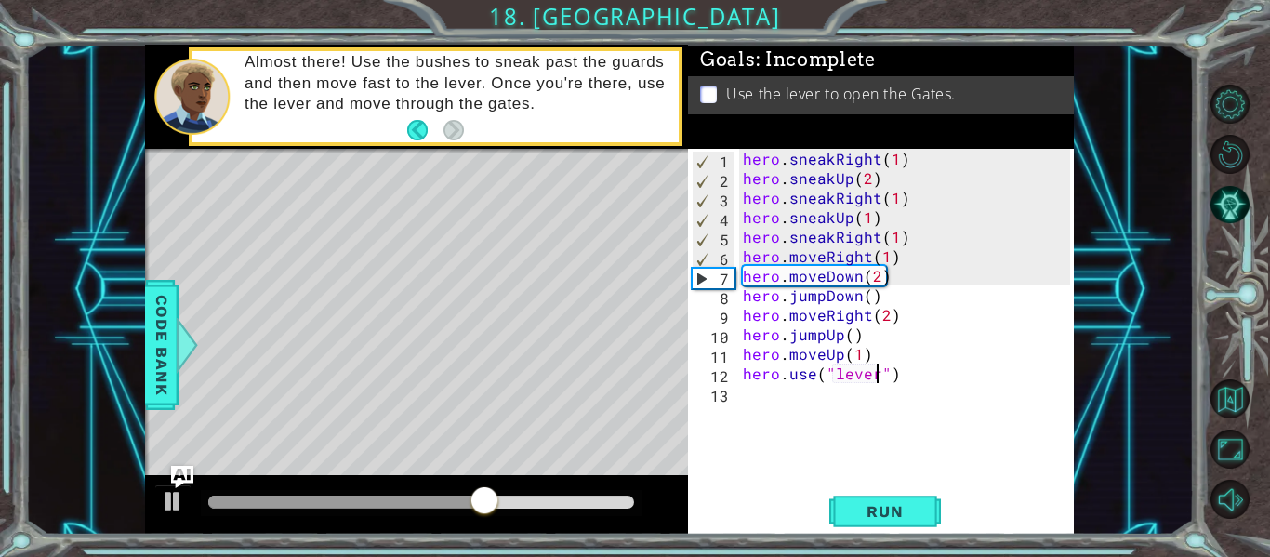
click at [885, 279] on div "hero . sneakRight ( 1 ) hero . sneakUp ( 2 ) hero . sneakRight ( 1 ) hero . sne…" at bounding box center [909, 334] width 340 height 371
click at [877, 279] on div "hero . sneakRight ( 1 ) hero . sneakUp ( 2 ) hero . sneakRight ( 1 ) hero . sne…" at bounding box center [909, 334] width 340 height 371
type textarea "hero.moveDown(1)"
click at [862, 523] on button "Run" at bounding box center [885, 512] width 112 height 38
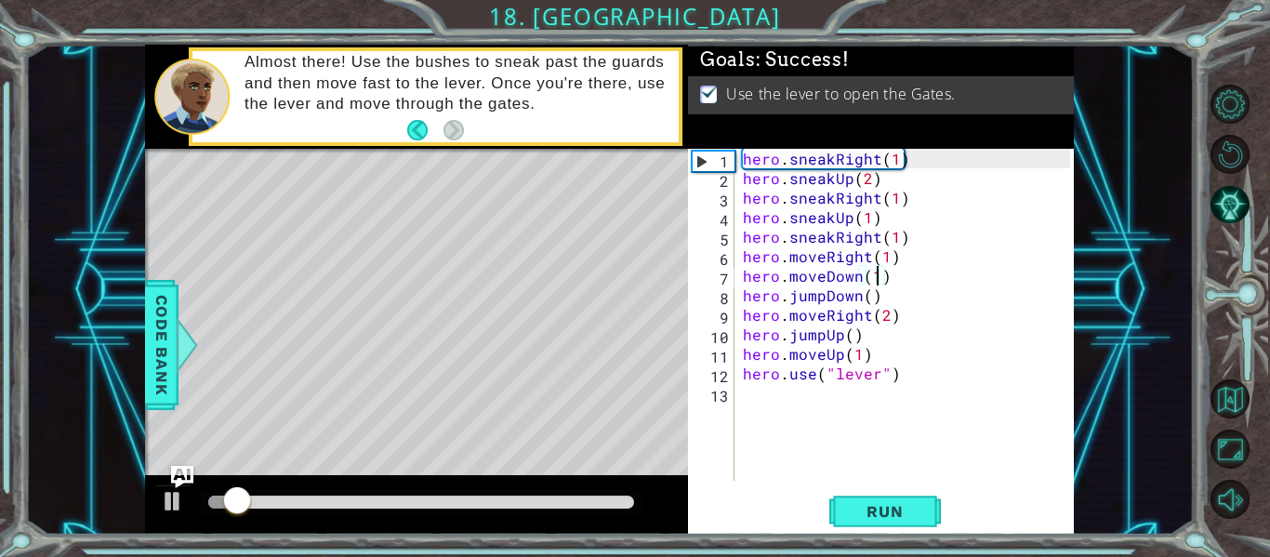
click at [285, 498] on div at bounding box center [421, 502] width 426 height 13
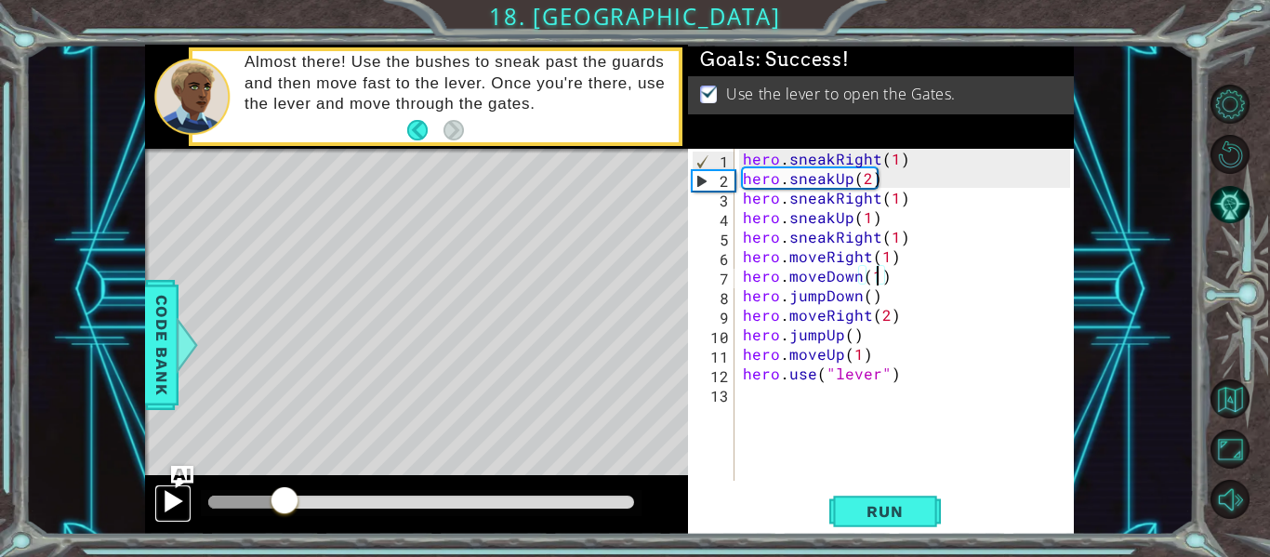
click at [167, 502] on div at bounding box center [173, 501] width 24 height 24
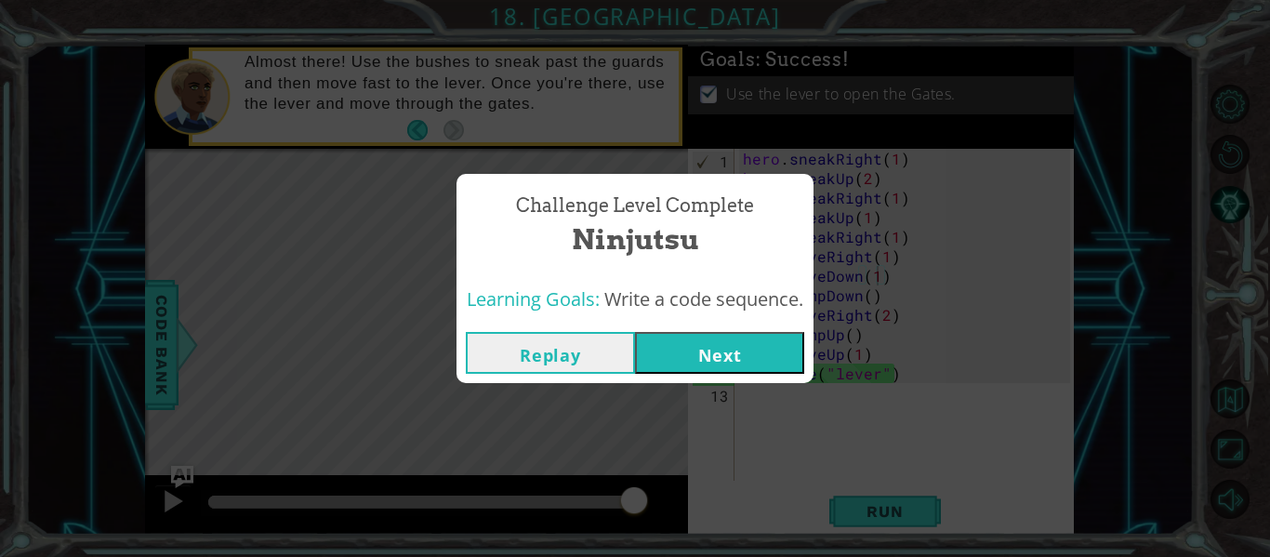
click at [670, 348] on button "Next" at bounding box center [719, 353] width 169 height 42
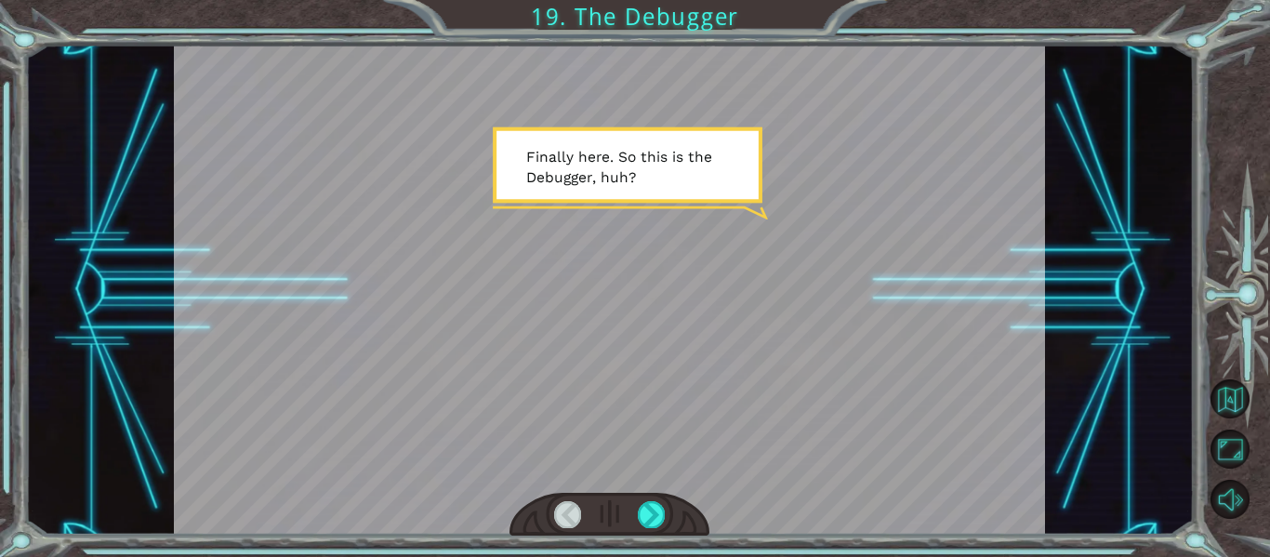
click at [647, 500] on div at bounding box center [610, 515] width 201 height 44
click at [651, 511] on div at bounding box center [651, 514] width 27 height 26
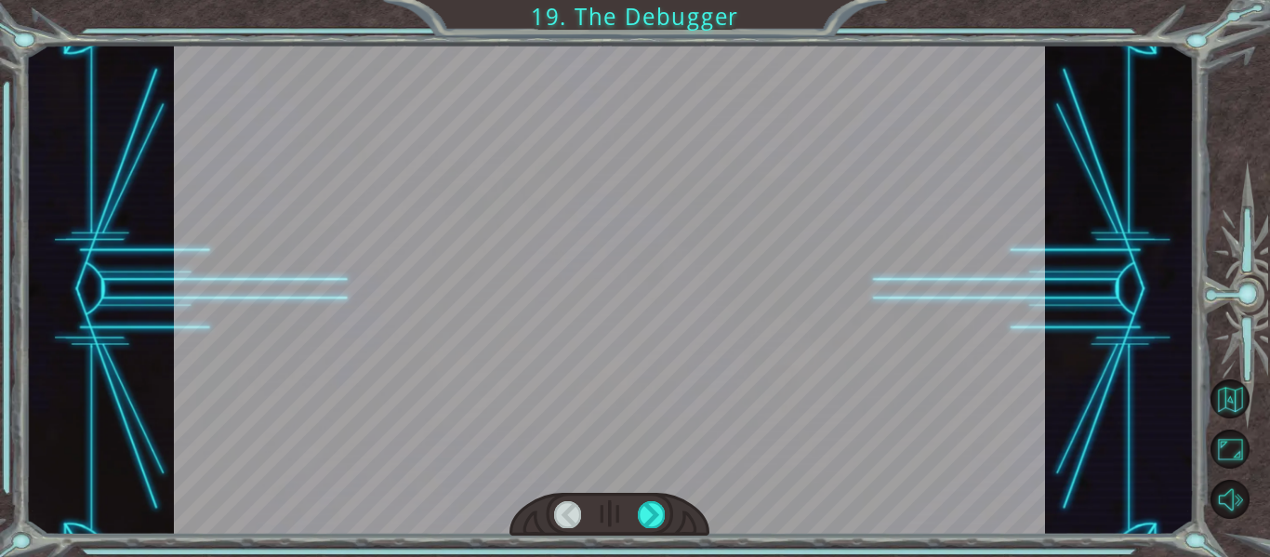
drag, startPoint x: 651, startPoint y: 511, endPoint x: 629, endPoint y: 512, distance: 22.3
click at [629, 512] on div at bounding box center [610, 515] width 201 height 44
click at [638, 511] on div at bounding box center [651, 514] width 27 height 26
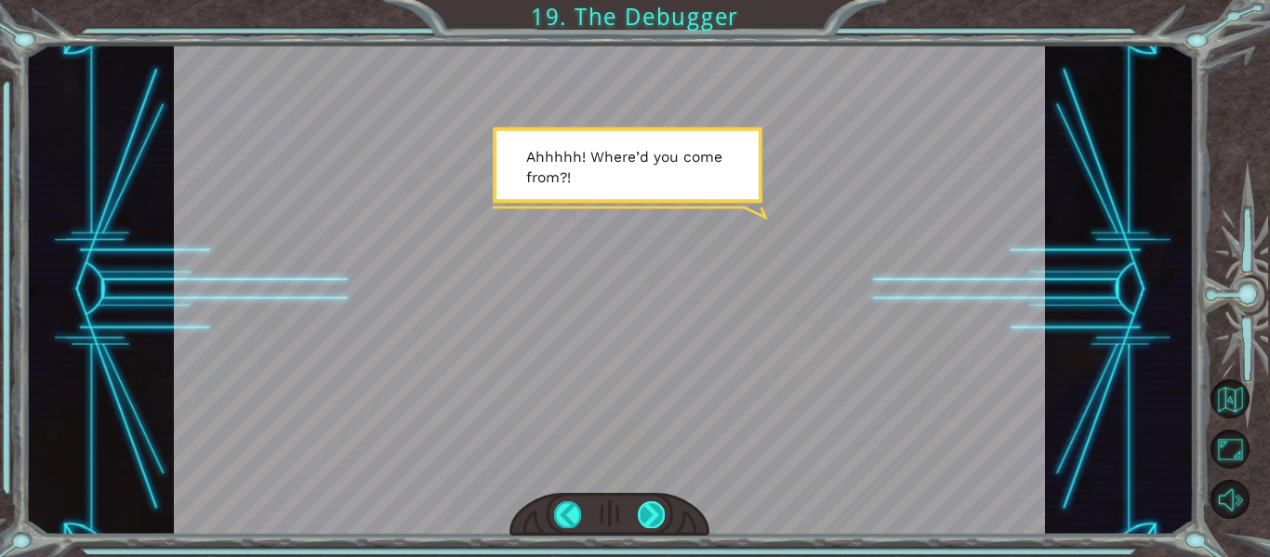
click at [638, 511] on div at bounding box center [651, 514] width 27 height 26
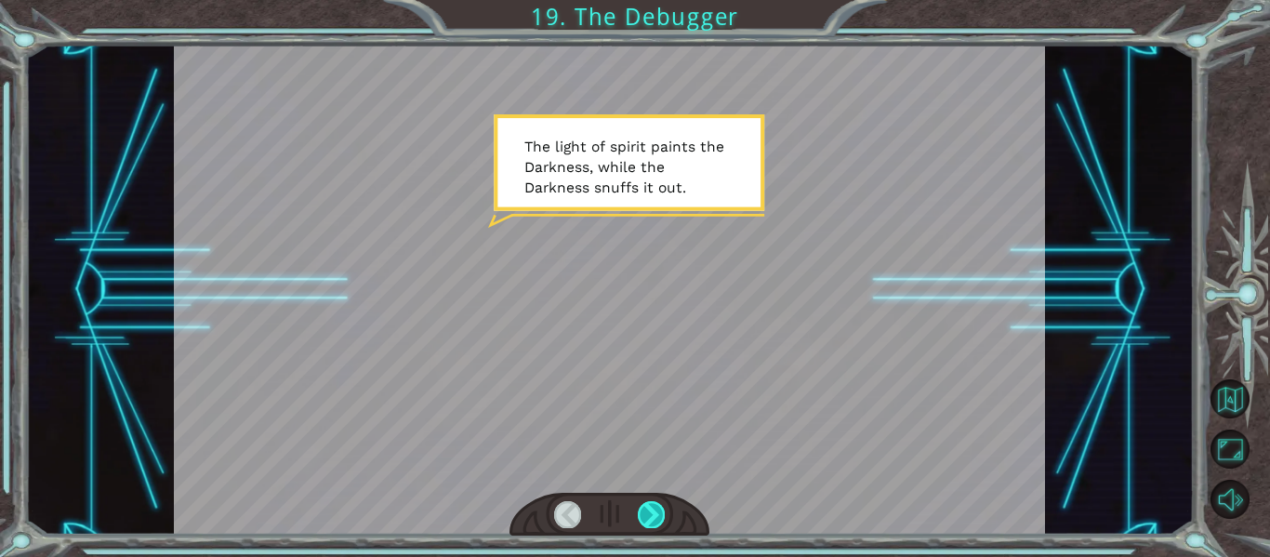
click at [638, 511] on div at bounding box center [651, 514] width 27 height 26
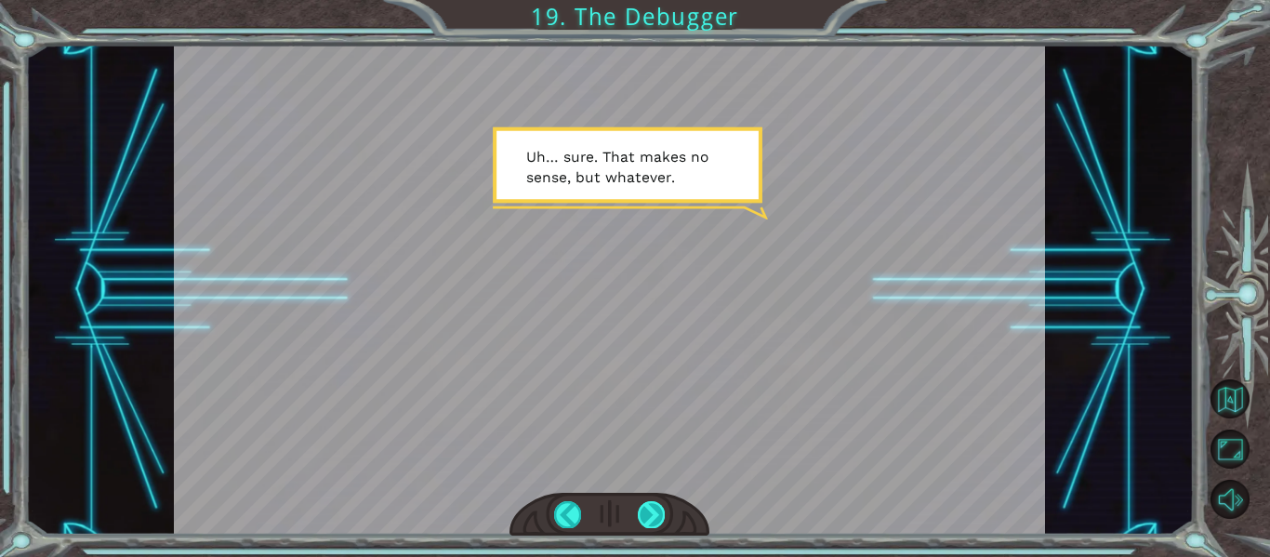
click at [638, 516] on div at bounding box center [651, 514] width 27 height 26
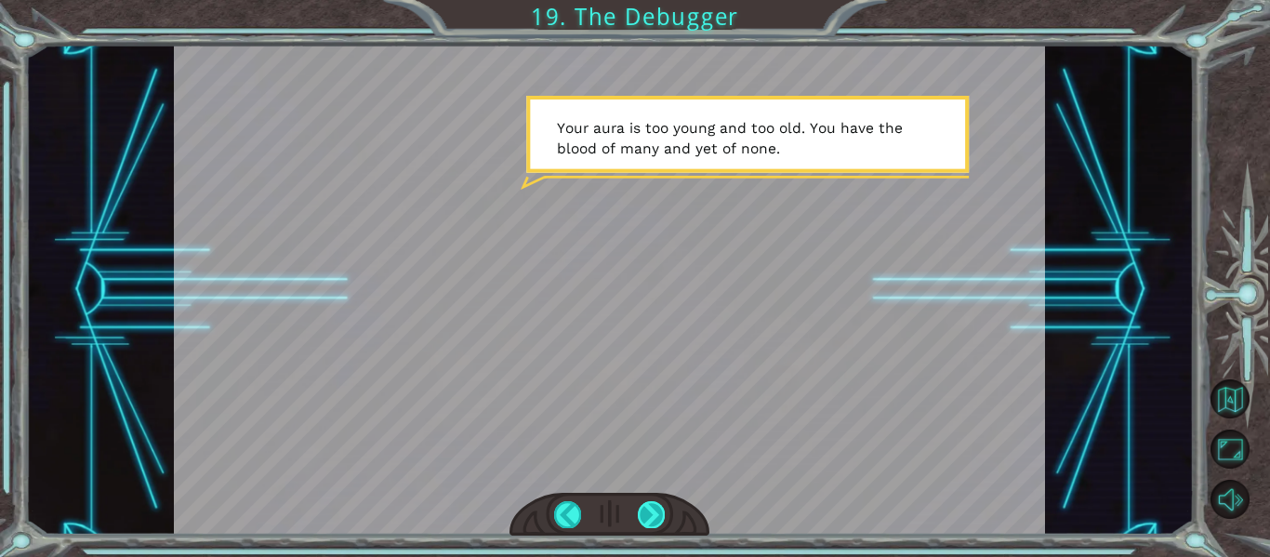
click at [639, 516] on div at bounding box center [651, 514] width 27 height 26
click at [637, 519] on div at bounding box center [610, 515] width 201 height 44
click at [638, 519] on div at bounding box center [651, 514] width 27 height 26
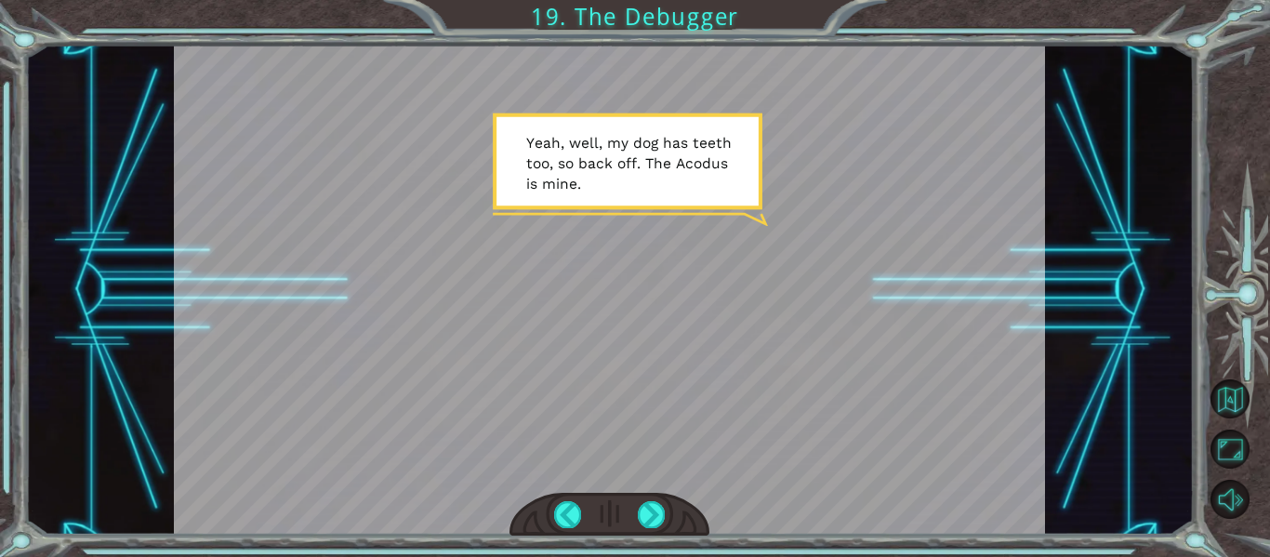
click at [632, 510] on div at bounding box center [610, 515] width 201 height 44
click at [644, 507] on div at bounding box center [651, 514] width 27 height 26
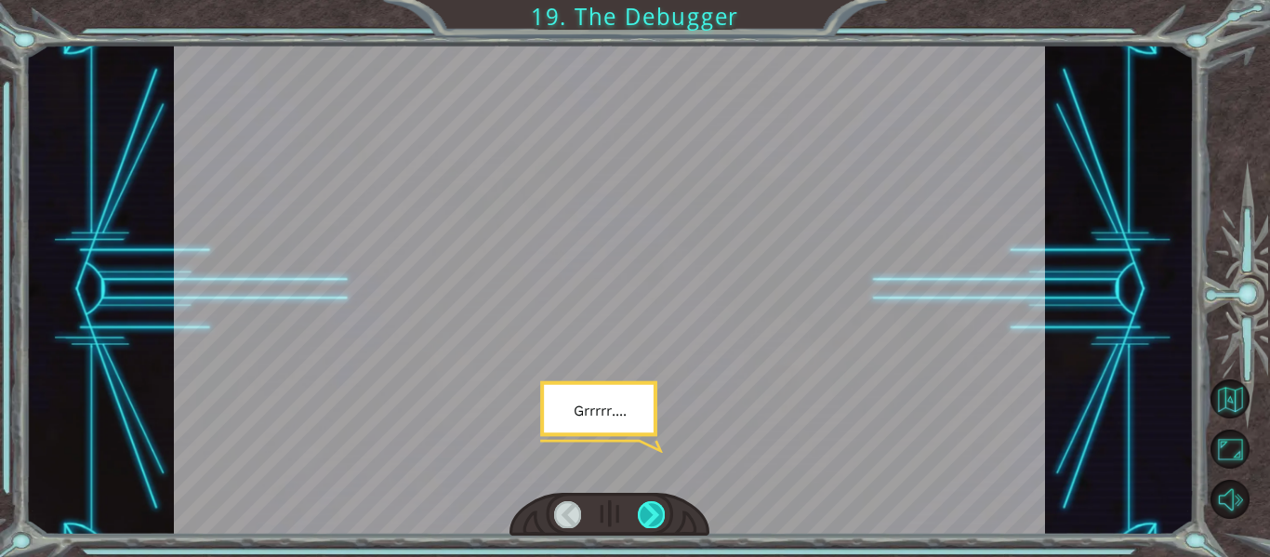
click at [649, 507] on div at bounding box center [651, 514] width 27 height 26
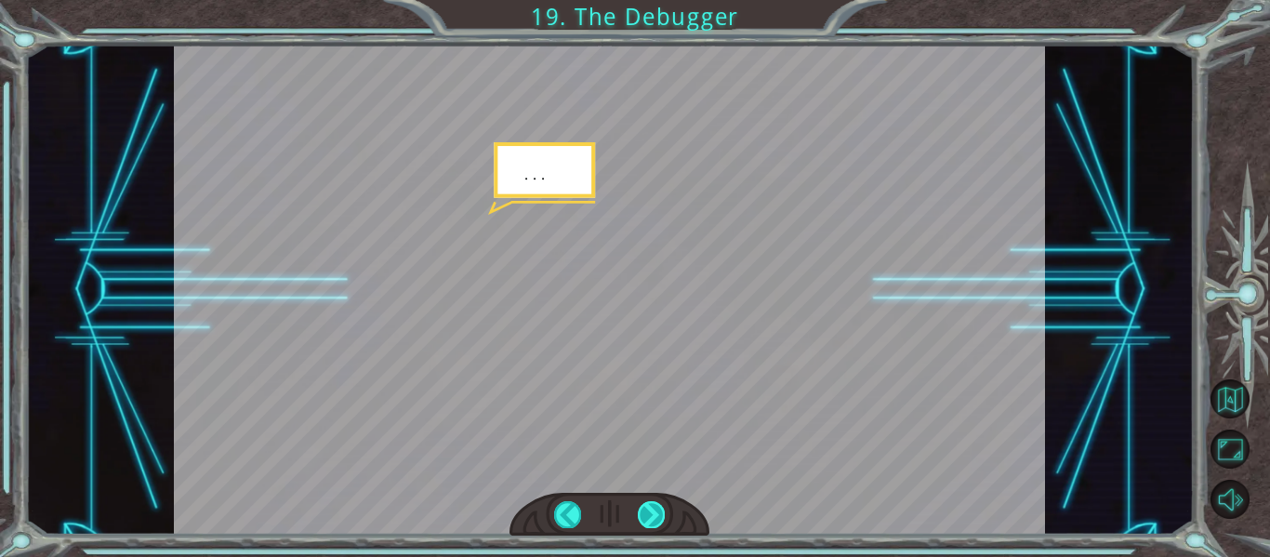
click at [656, 505] on div at bounding box center [651, 514] width 27 height 26
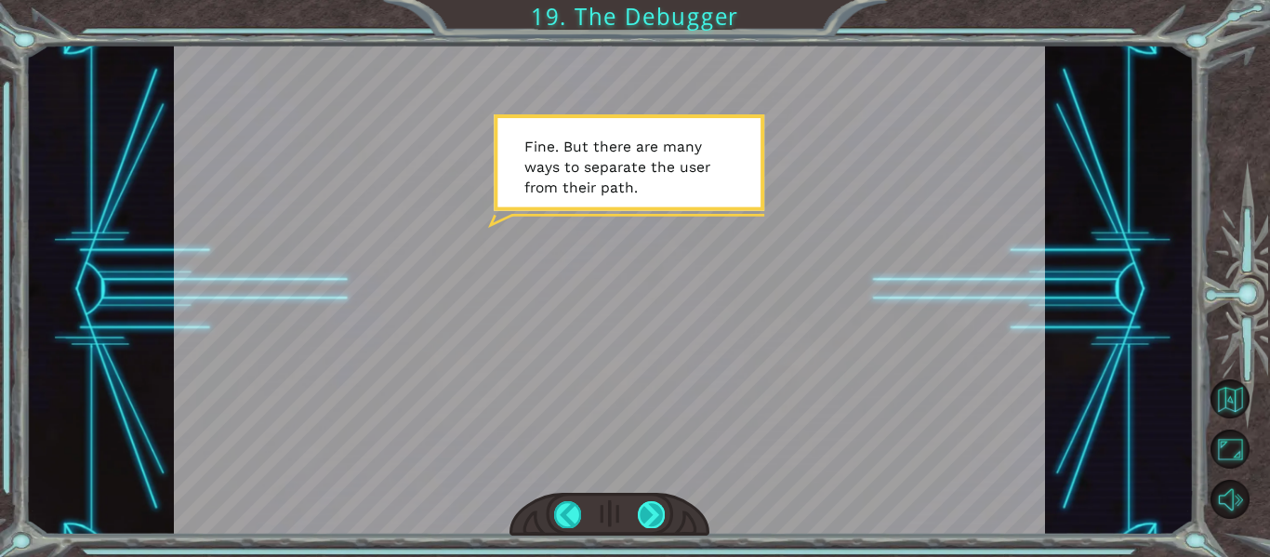
click at [651, 516] on div at bounding box center [651, 514] width 27 height 26
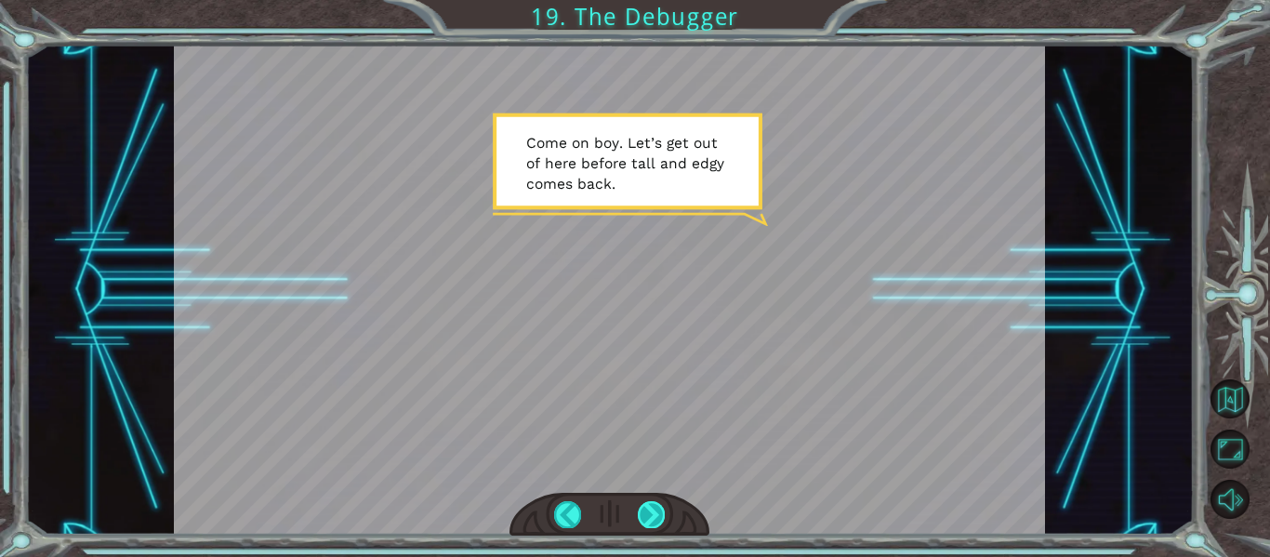
click at [640, 512] on div at bounding box center [651, 514] width 27 height 26
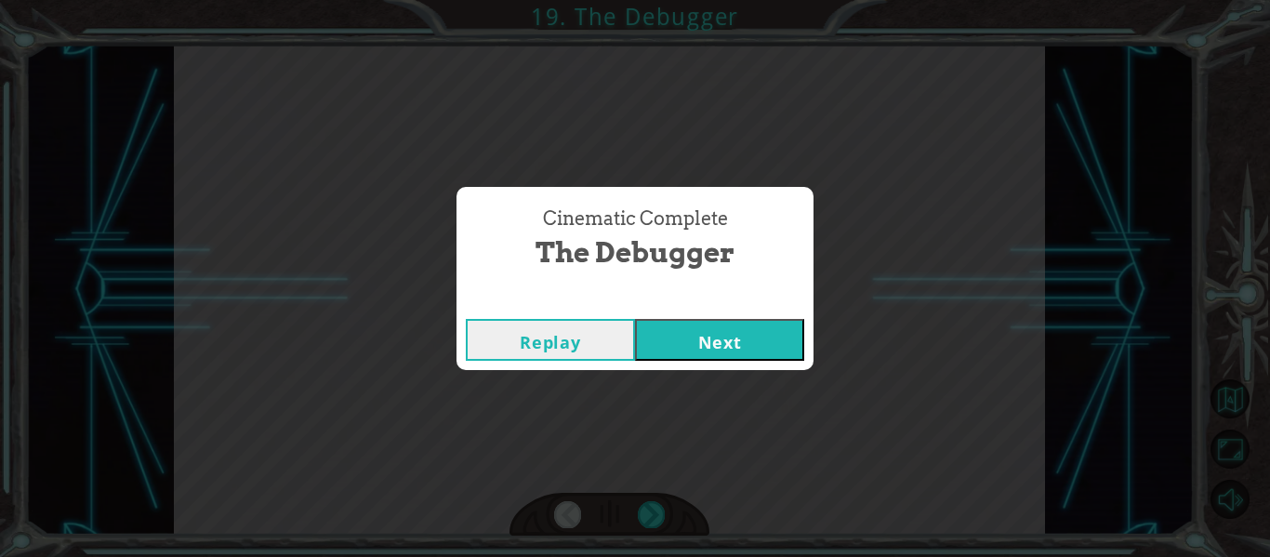
click at [696, 347] on button "Next" at bounding box center [719, 340] width 169 height 42
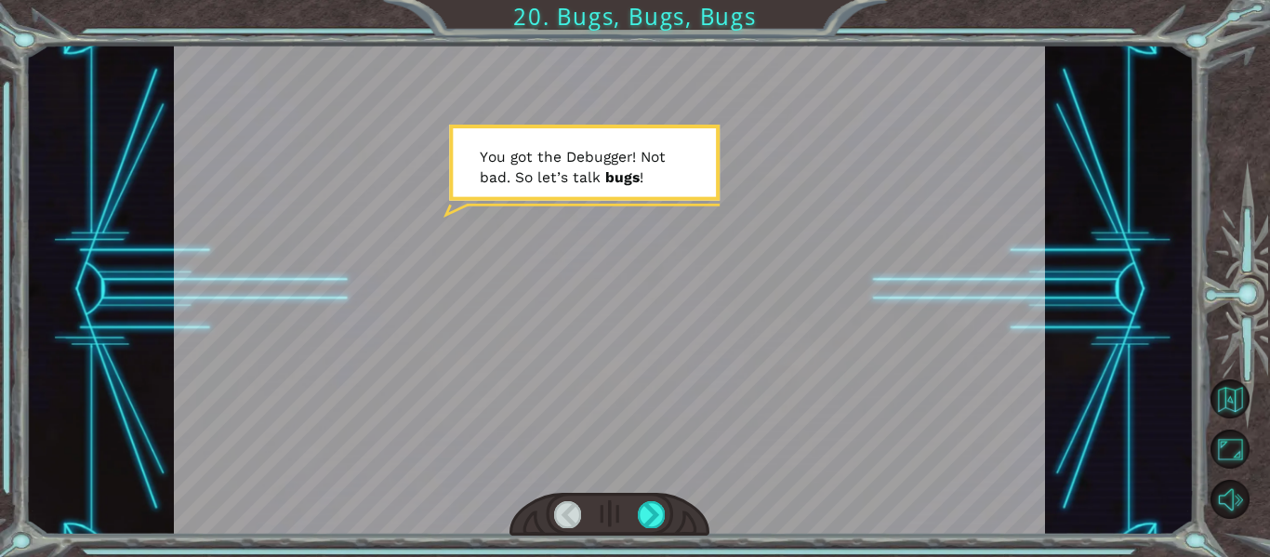
click at [643, 499] on div at bounding box center [610, 515] width 201 height 44
click at [650, 506] on div at bounding box center [651, 514] width 27 height 26
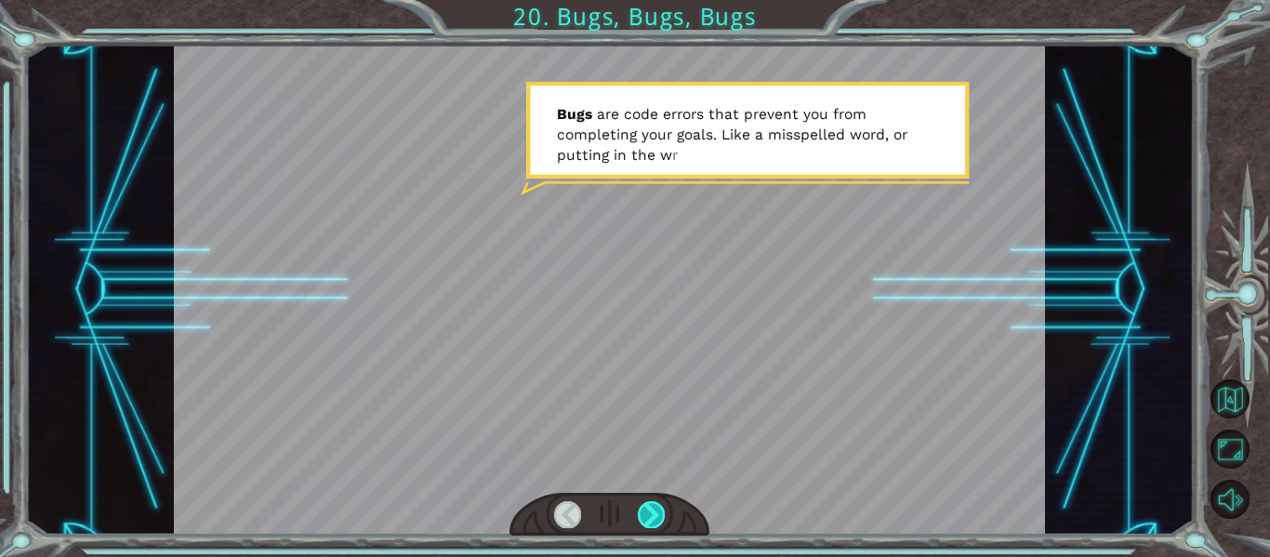
click at [655, 510] on div at bounding box center [651, 514] width 27 height 26
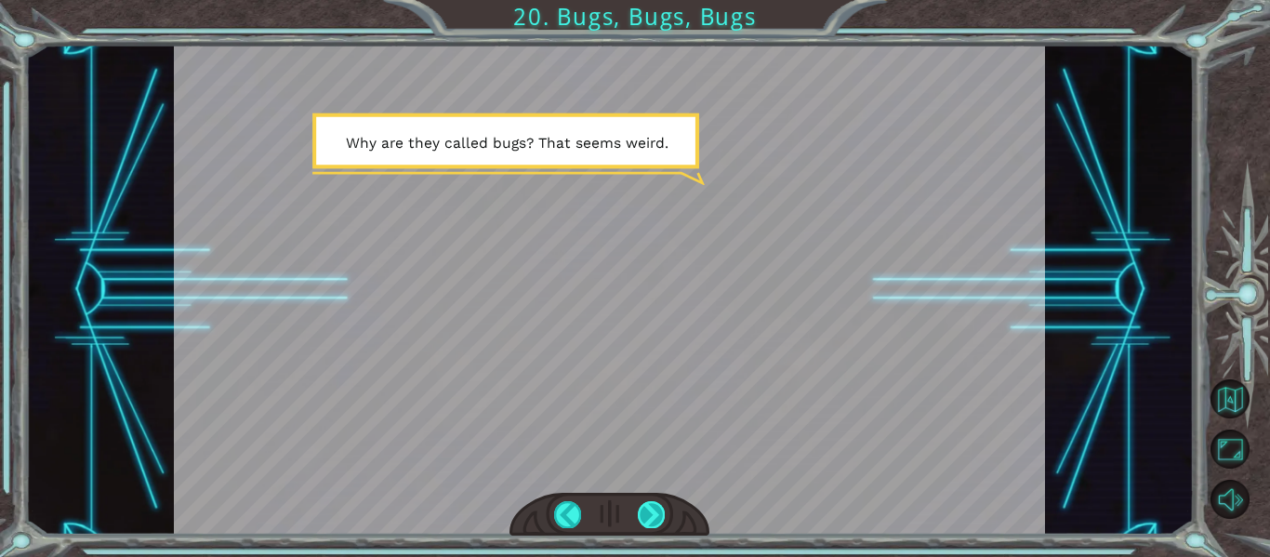
click at [644, 507] on div at bounding box center [651, 514] width 27 height 26
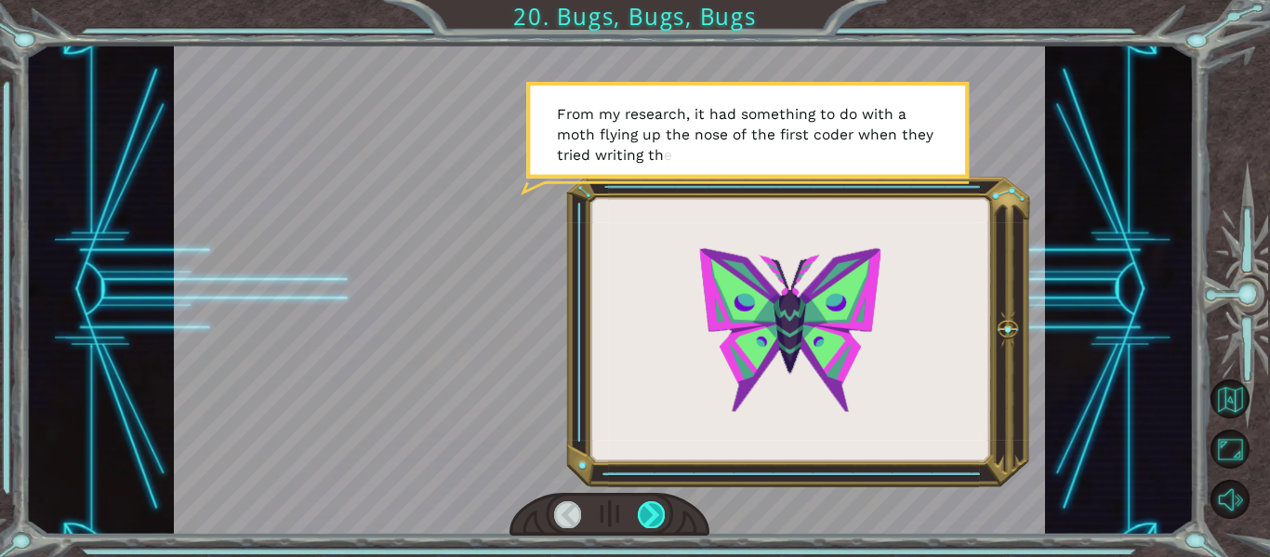
click at [644, 511] on div at bounding box center [651, 514] width 27 height 26
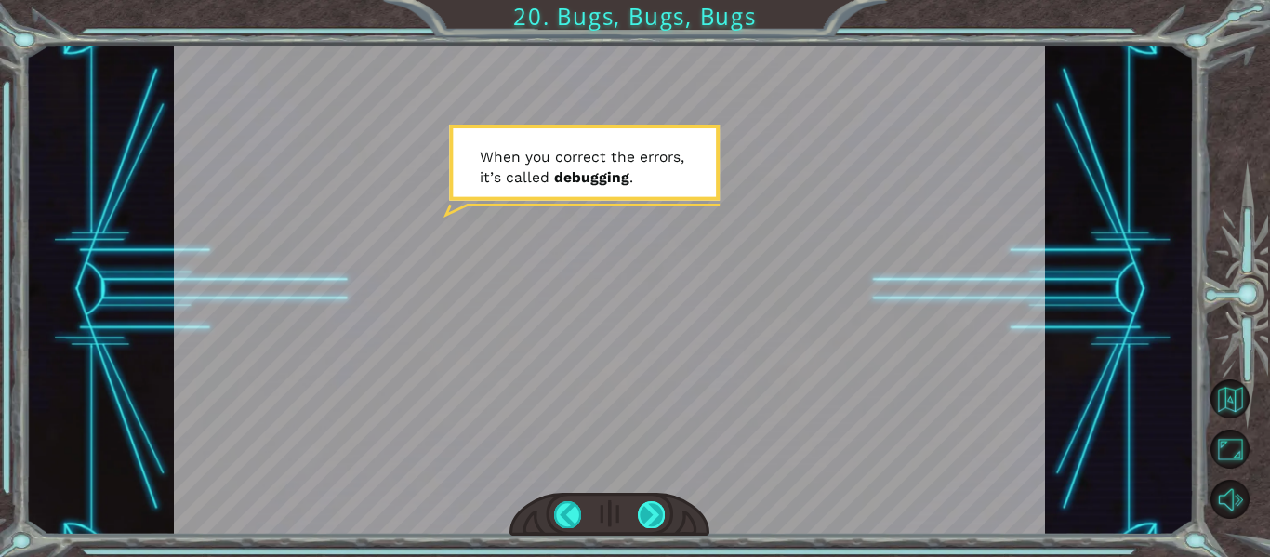
click at [643, 513] on div at bounding box center [651, 514] width 27 height 26
click at [638, 505] on div at bounding box center [651, 514] width 27 height 26
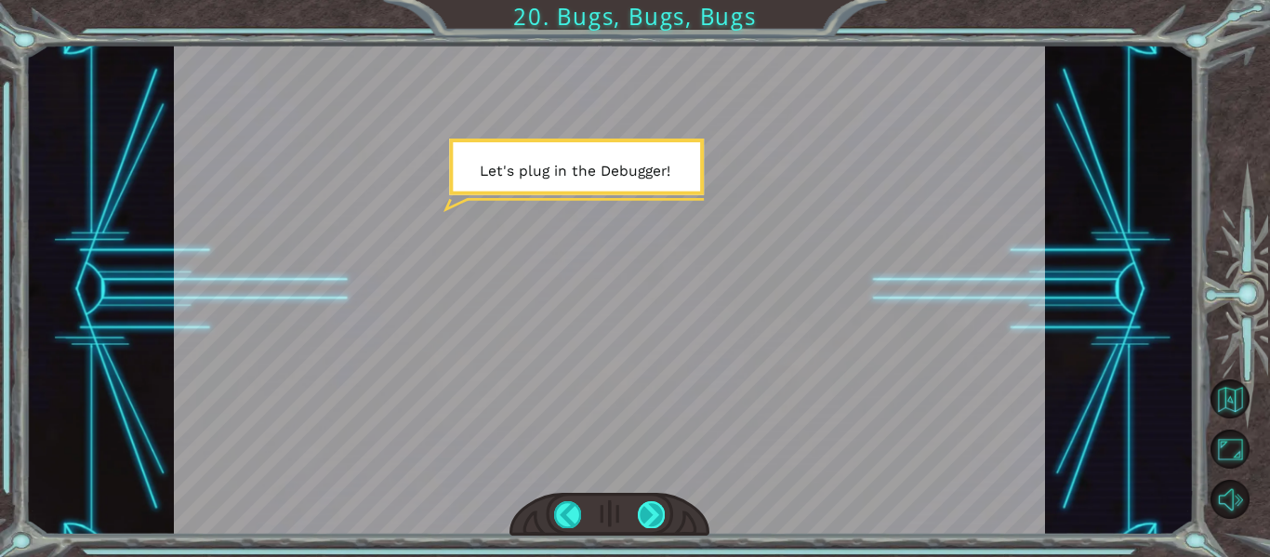
click at [638, 505] on div at bounding box center [651, 514] width 27 height 26
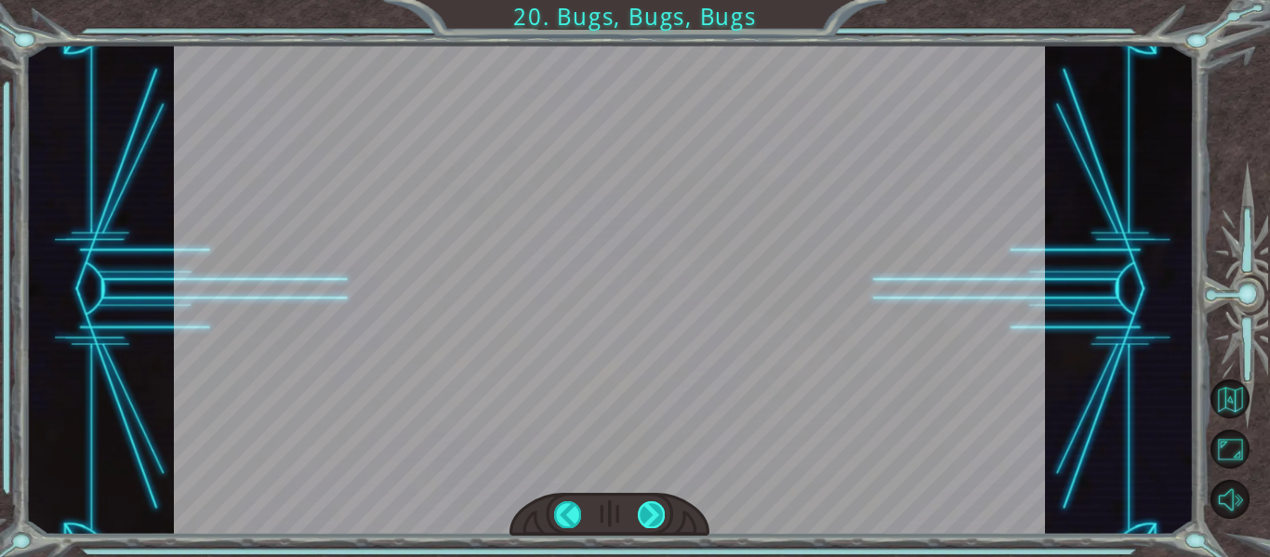
click at [640, 511] on div at bounding box center [651, 514] width 27 height 26
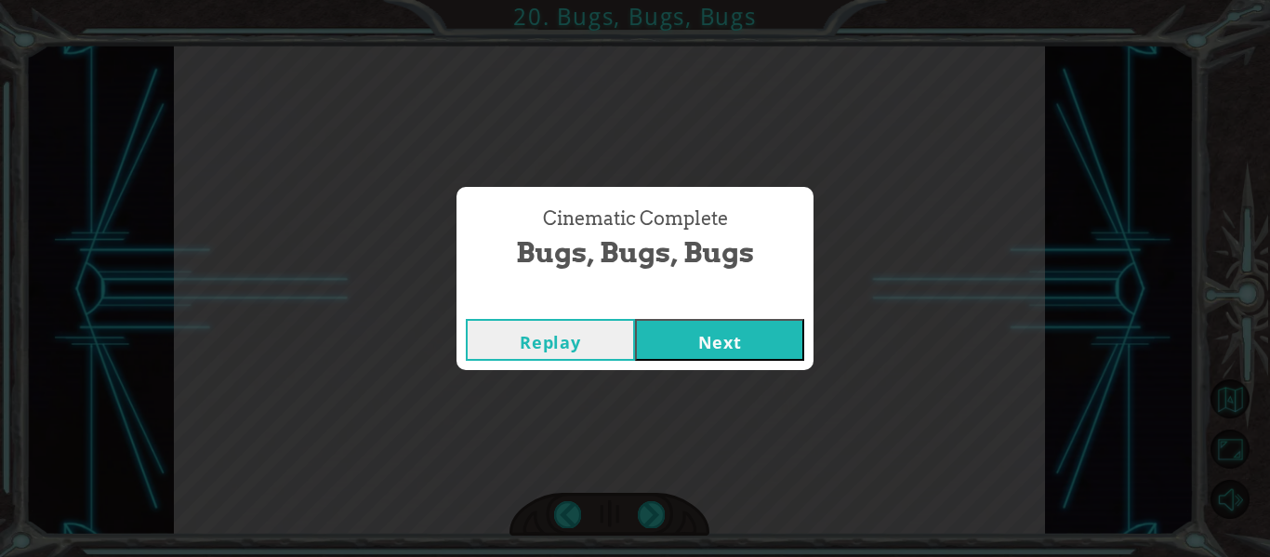
click at [689, 338] on button "Next" at bounding box center [719, 340] width 169 height 42
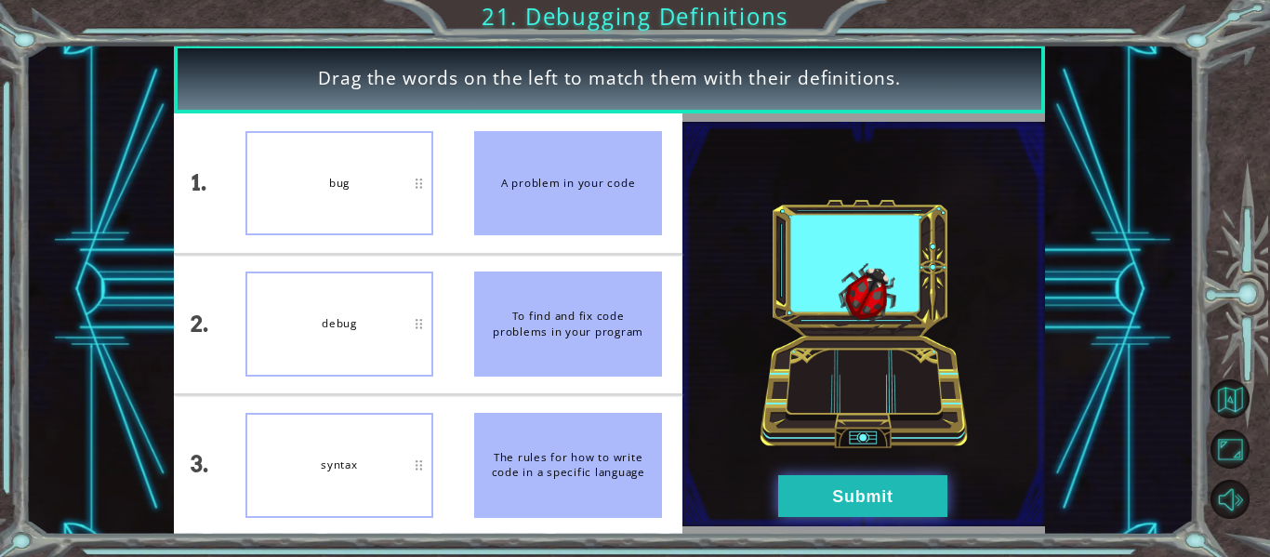
click at [843, 475] on button "Submit" at bounding box center [862, 496] width 169 height 42
click at [848, 0] on div "Drag the words on the left to match them with their definitions. 1. 2. 3. bug d…" at bounding box center [635, 0] width 1270 height 0
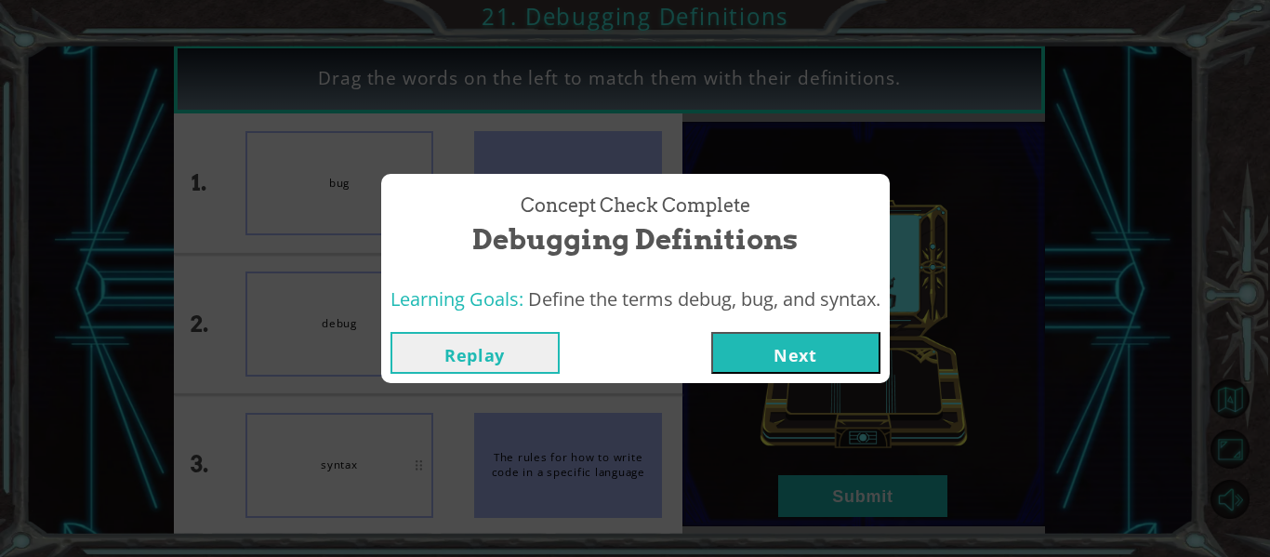
click at [765, 342] on button "Next" at bounding box center [795, 353] width 169 height 42
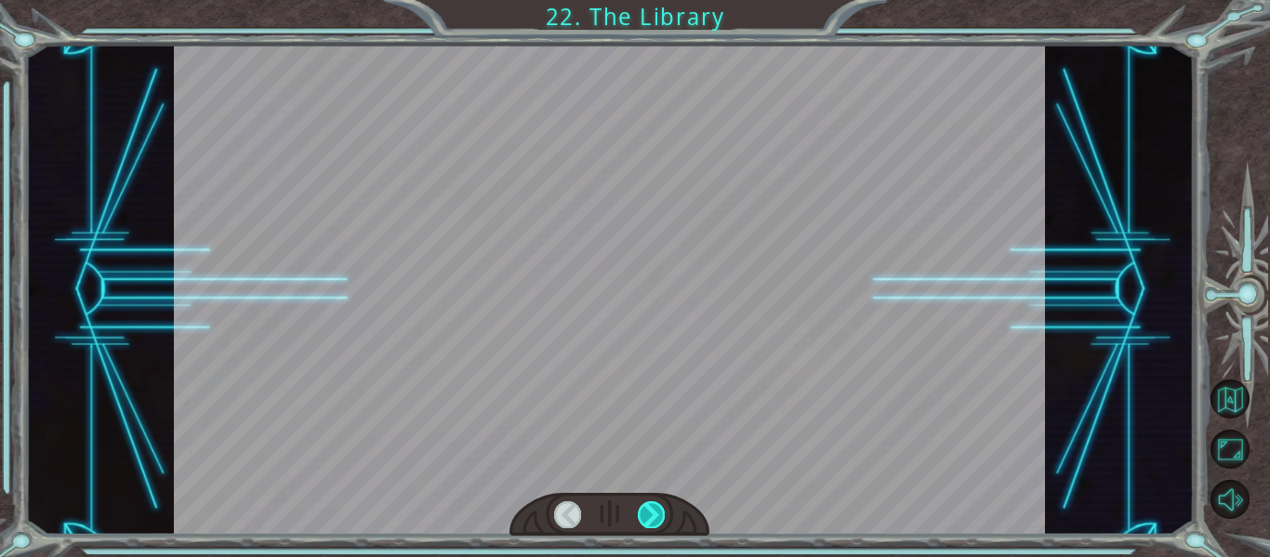
click at [656, 516] on div at bounding box center [651, 514] width 27 height 26
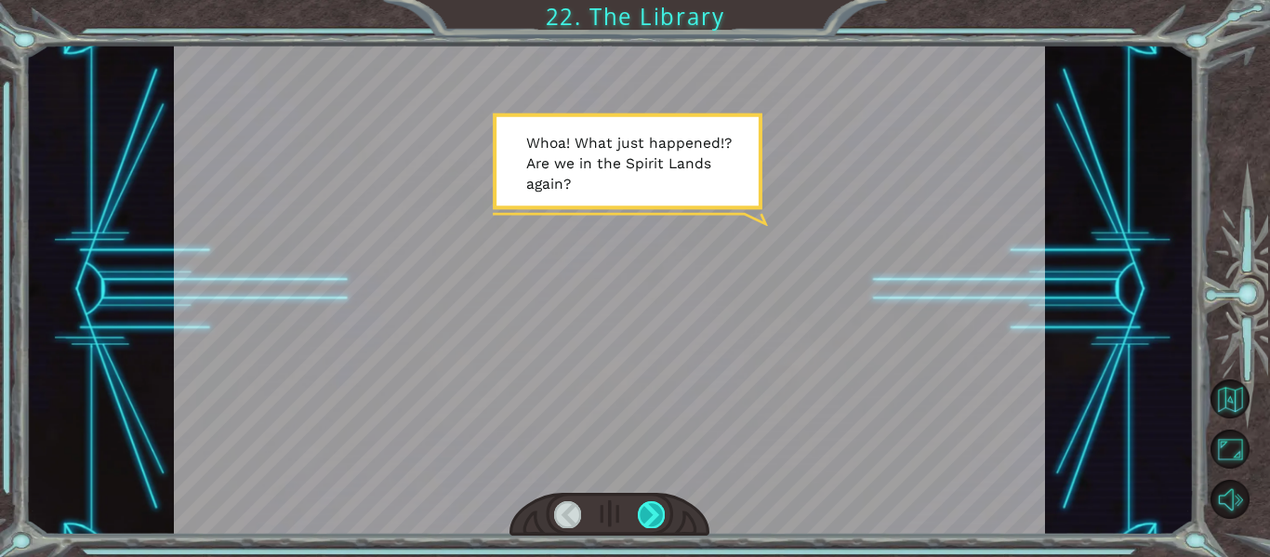
click at [656, 513] on div at bounding box center [651, 514] width 27 height 26
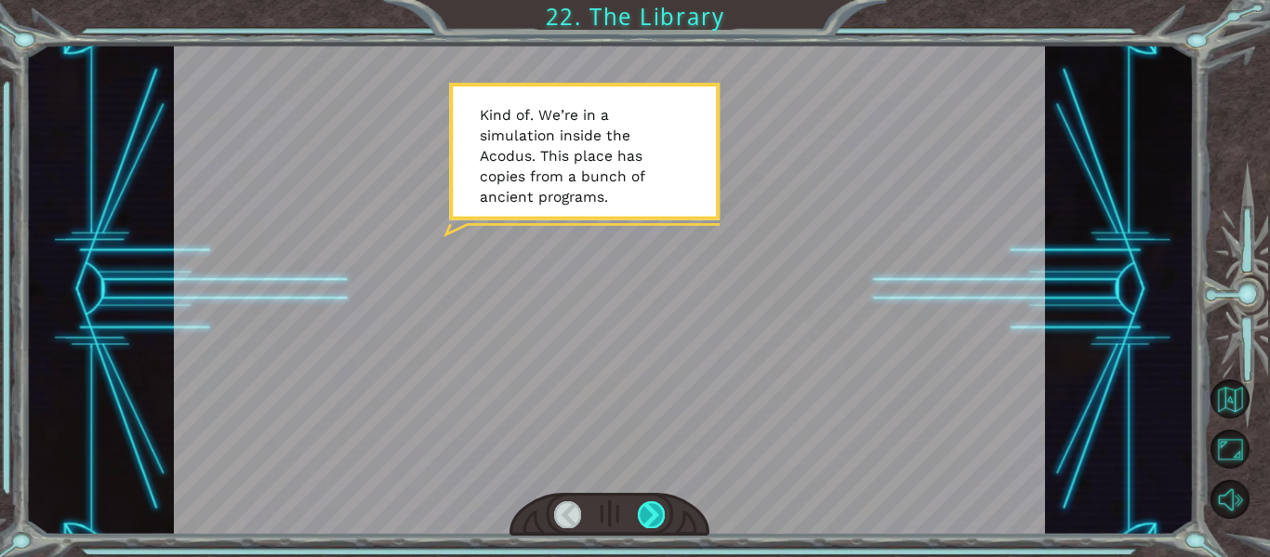
click at [656, 513] on div at bounding box center [651, 514] width 27 height 26
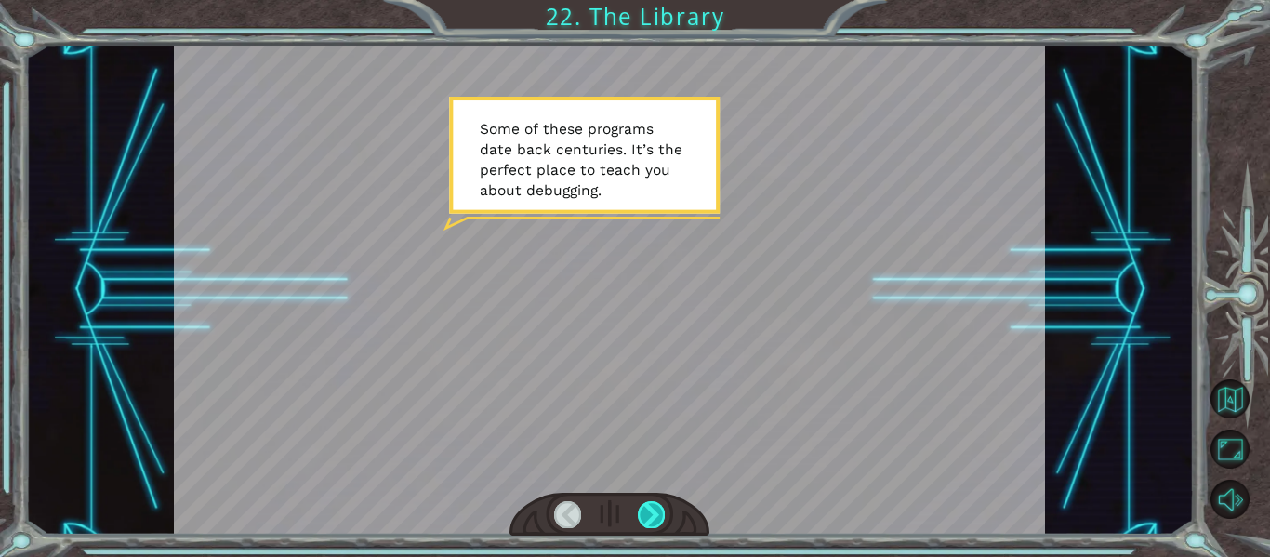
click at [656, 513] on div at bounding box center [651, 514] width 27 height 26
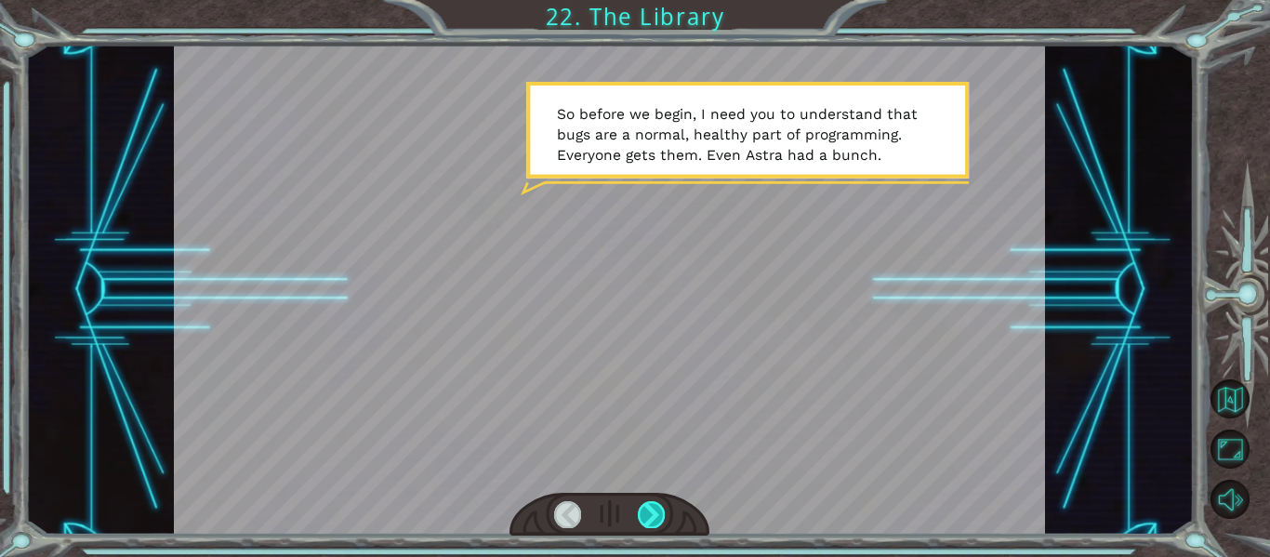
click at [657, 514] on div at bounding box center [651, 514] width 27 height 26
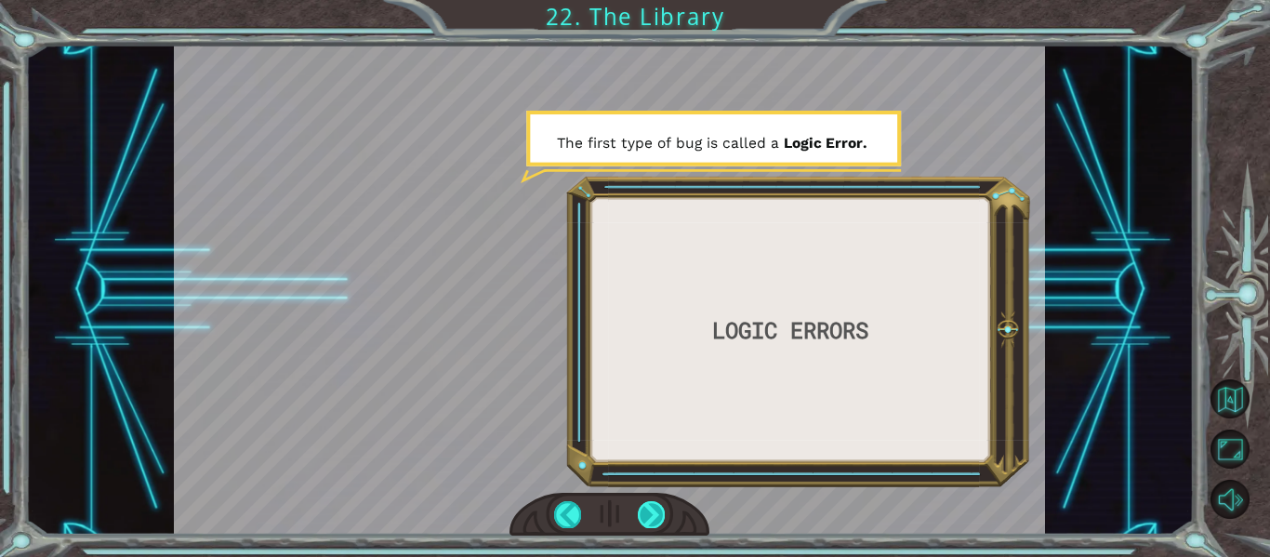
click at [657, 514] on div at bounding box center [651, 514] width 27 height 26
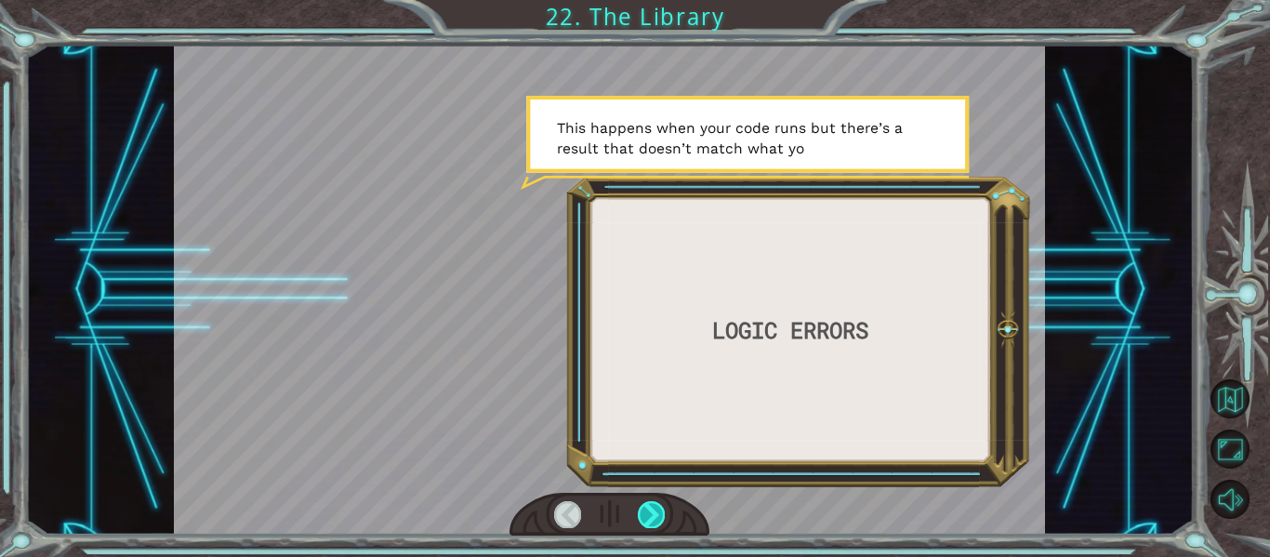
click at [657, 514] on div at bounding box center [651, 514] width 27 height 26
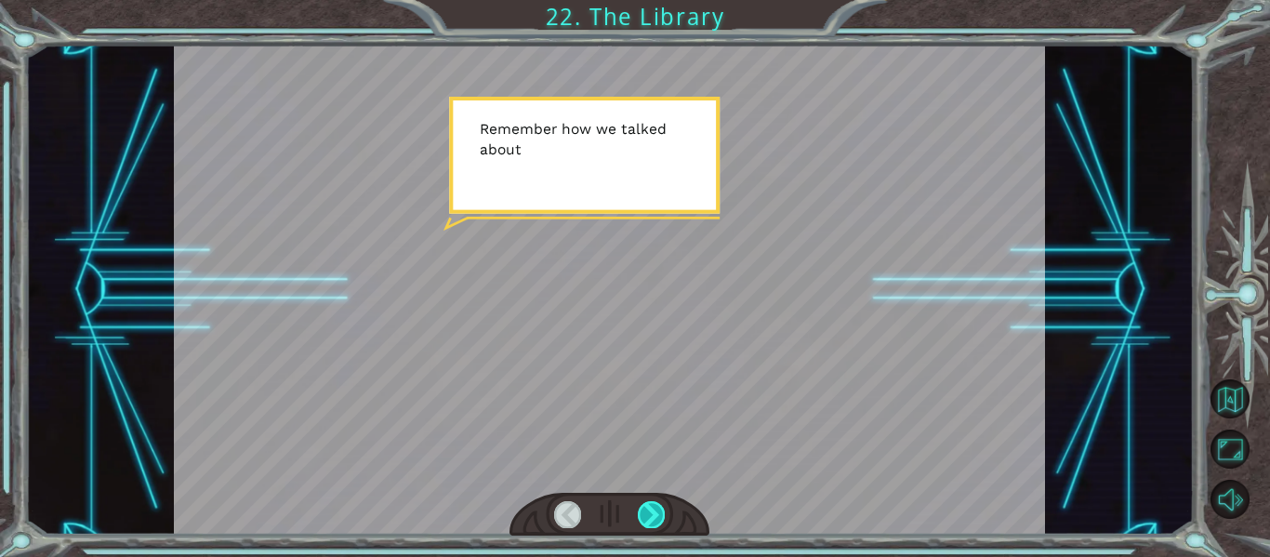
click at [657, 514] on div at bounding box center [651, 514] width 27 height 26
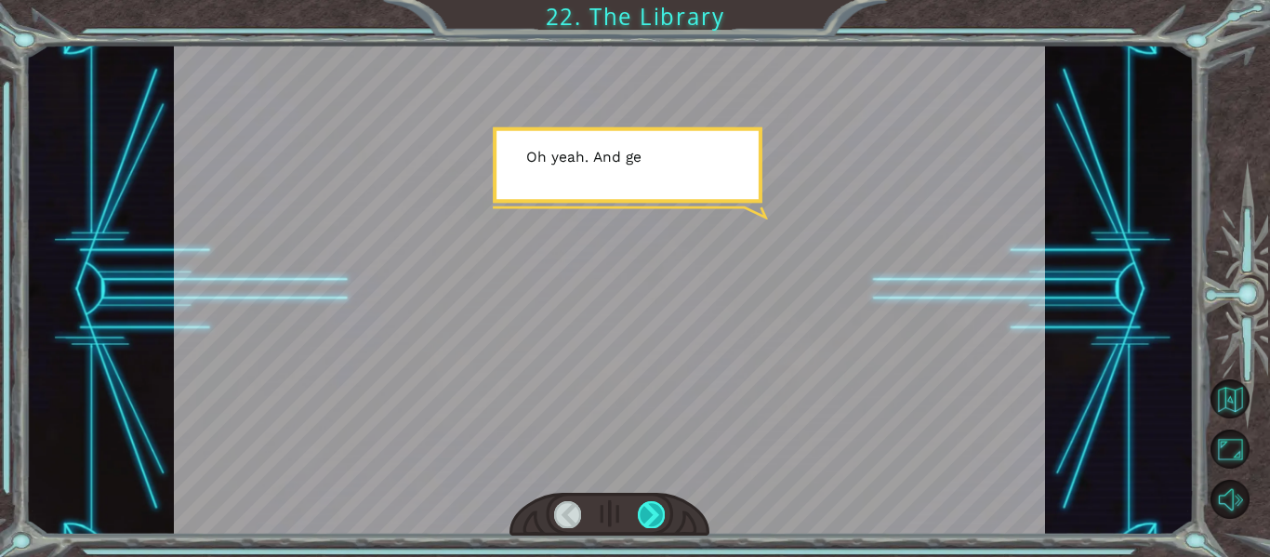
click at [657, 514] on div at bounding box center [651, 514] width 27 height 26
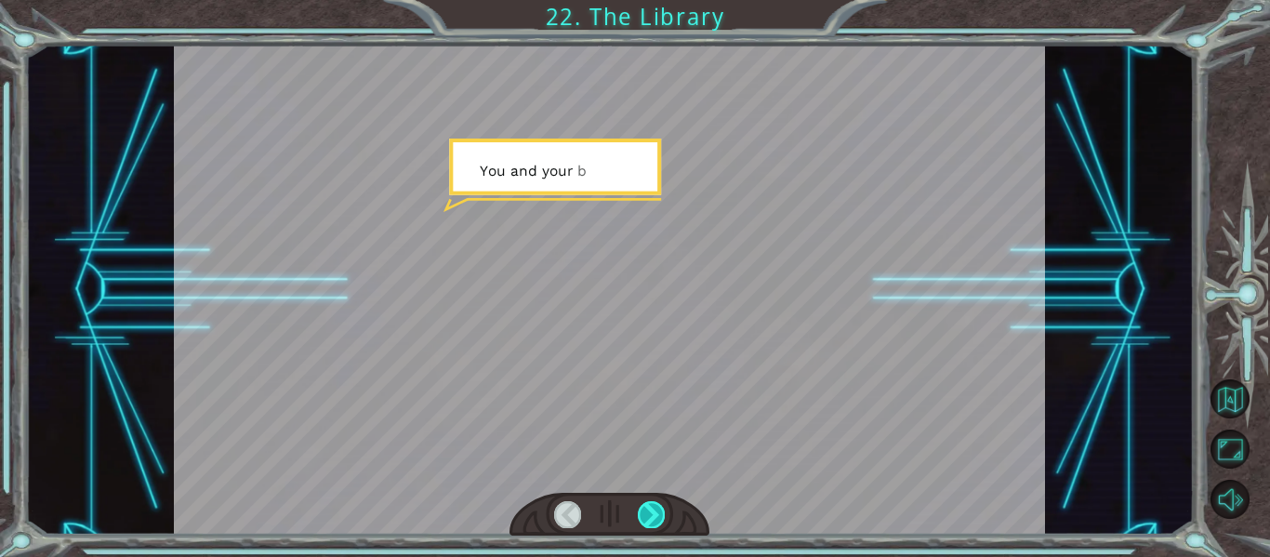
click at [657, 514] on div at bounding box center [651, 514] width 27 height 26
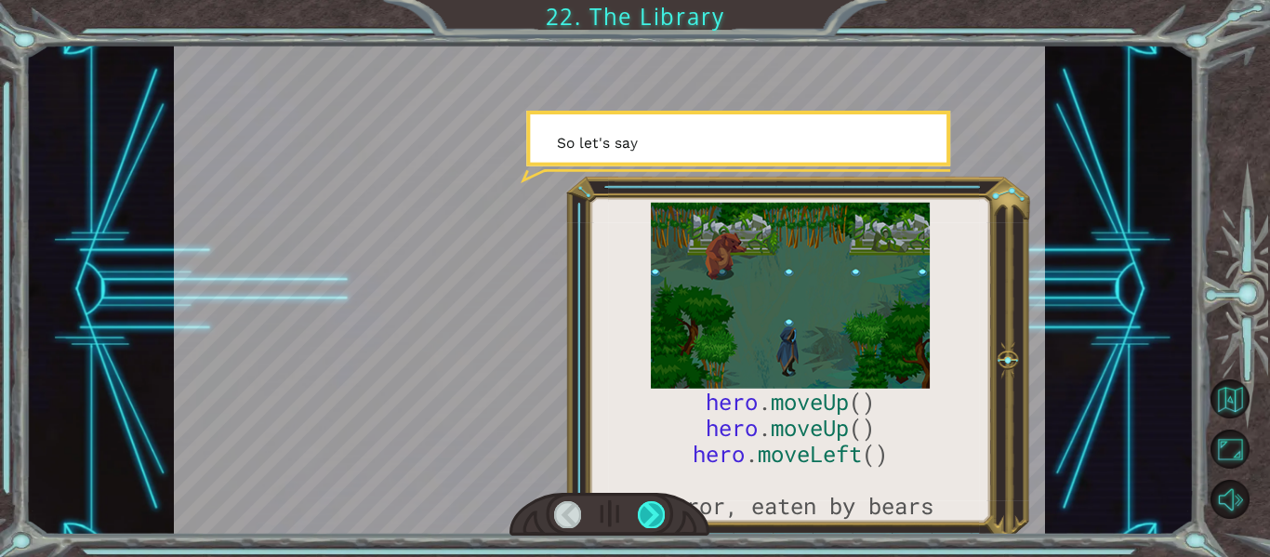
click at [657, 514] on div at bounding box center [651, 514] width 27 height 26
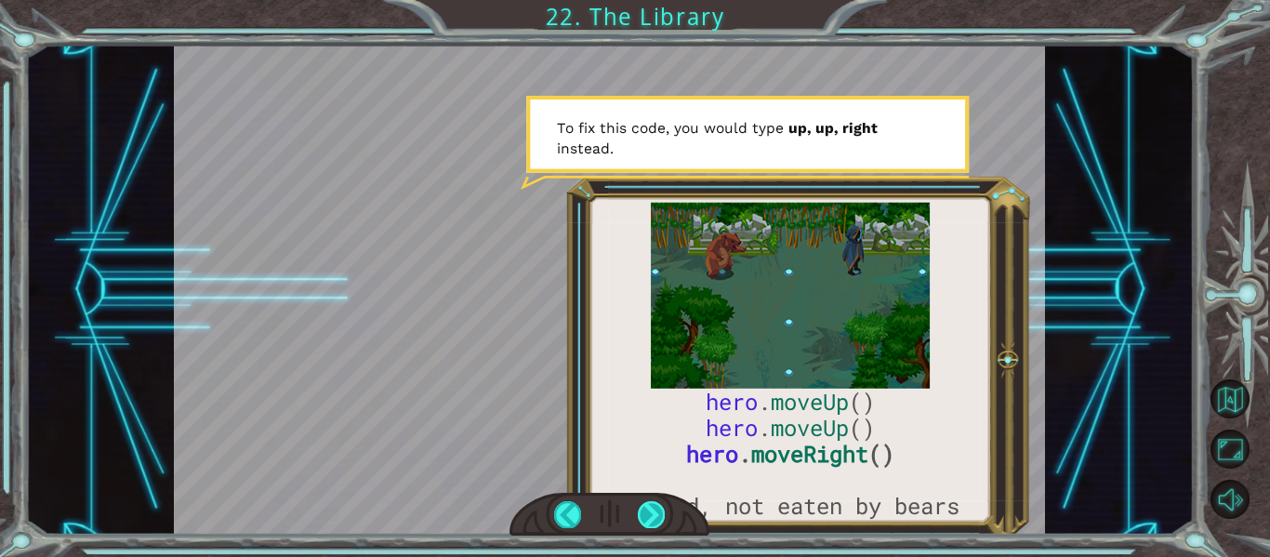
click at [643, 508] on div at bounding box center [651, 514] width 27 height 26
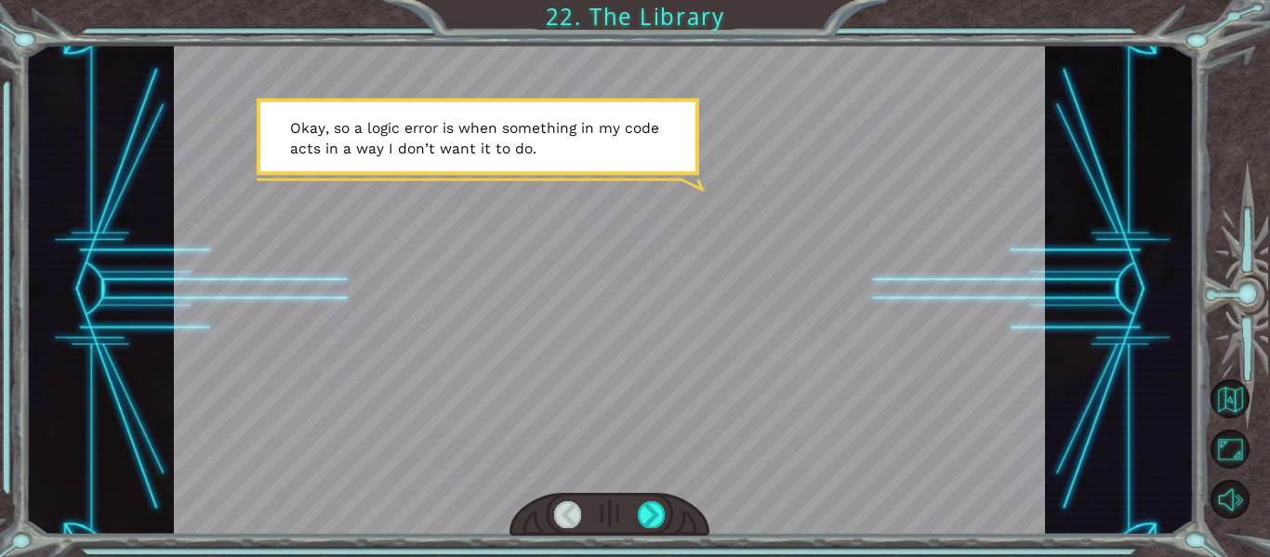
click at [644, 499] on div at bounding box center [610, 515] width 201 height 44
click at [653, 519] on div at bounding box center [651, 514] width 27 height 26
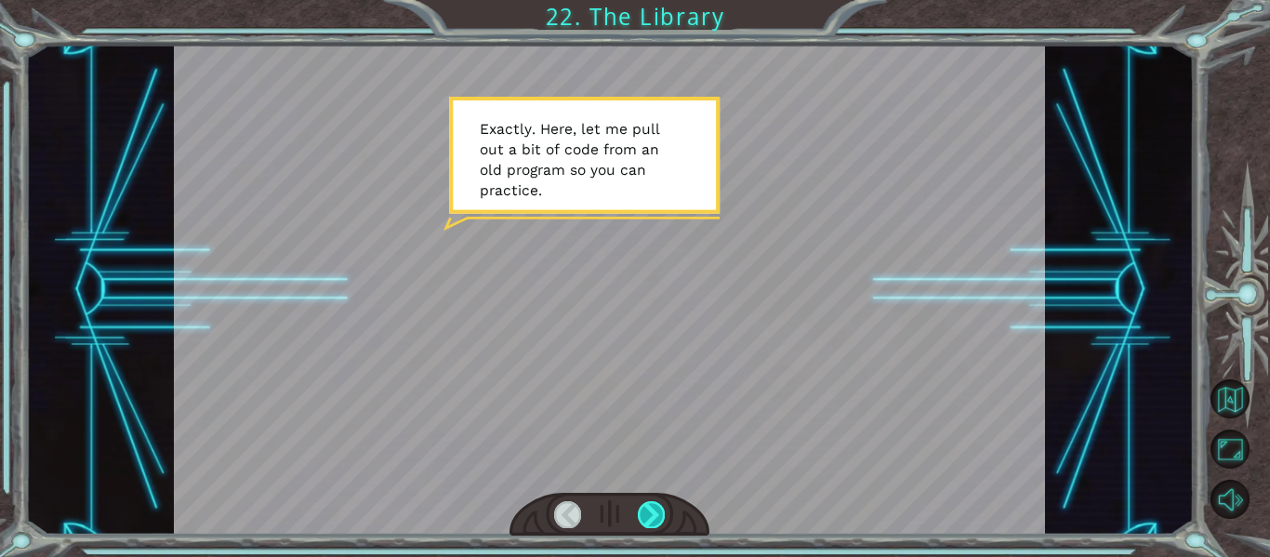
click at [648, 516] on div at bounding box center [651, 514] width 27 height 26
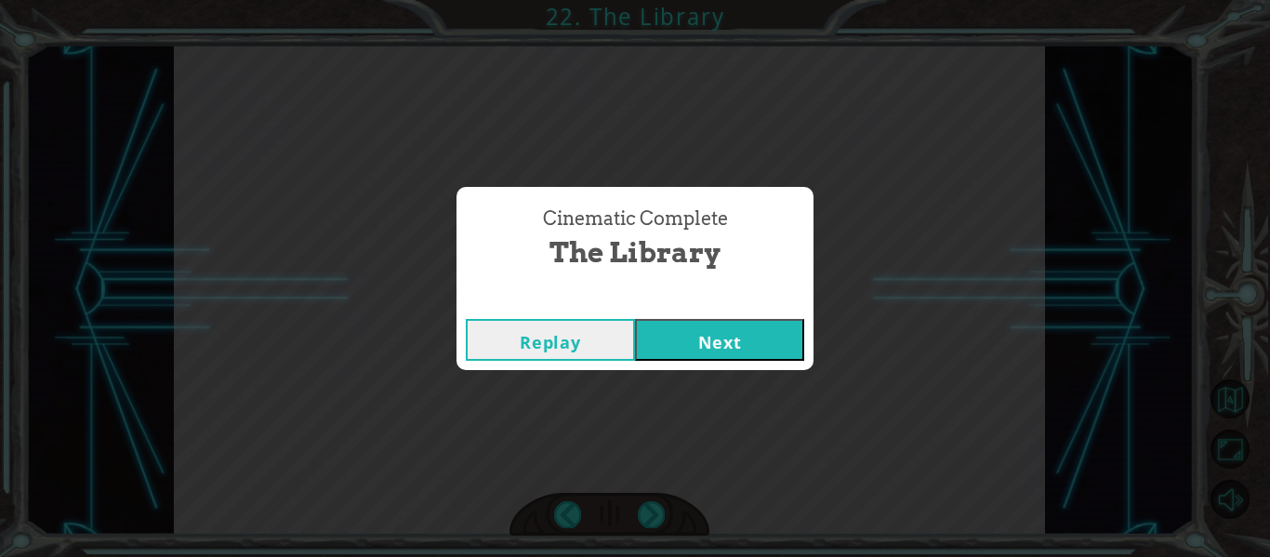
click at [726, 347] on button "Next" at bounding box center [719, 340] width 169 height 42
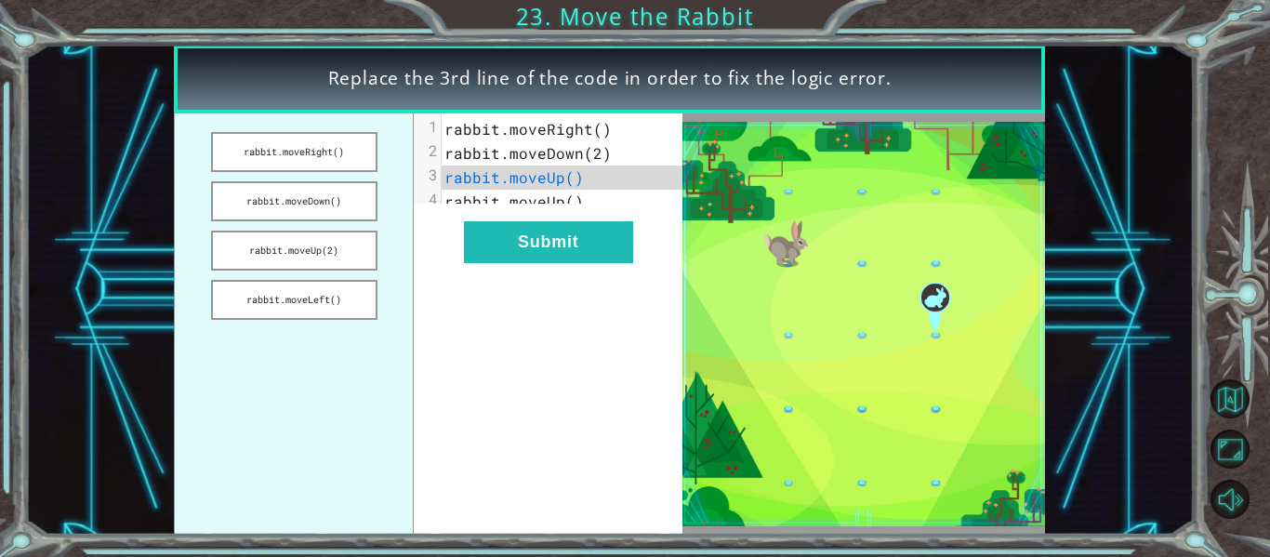
click at [530, 185] on span "rabbit.moveUp()" at bounding box center [513, 177] width 139 height 20
drag, startPoint x: 279, startPoint y: 152, endPoint x: 486, endPoint y: 172, distance: 208.4
click at [486, 172] on div "rabbit.moveRight() rabbit.moveDown() rabbit.moveUp(2) rabbit.moveLeft() xxxxxxx…" at bounding box center [428, 323] width 509 height 421
click at [605, 263] on button "Submit" at bounding box center [548, 242] width 169 height 42
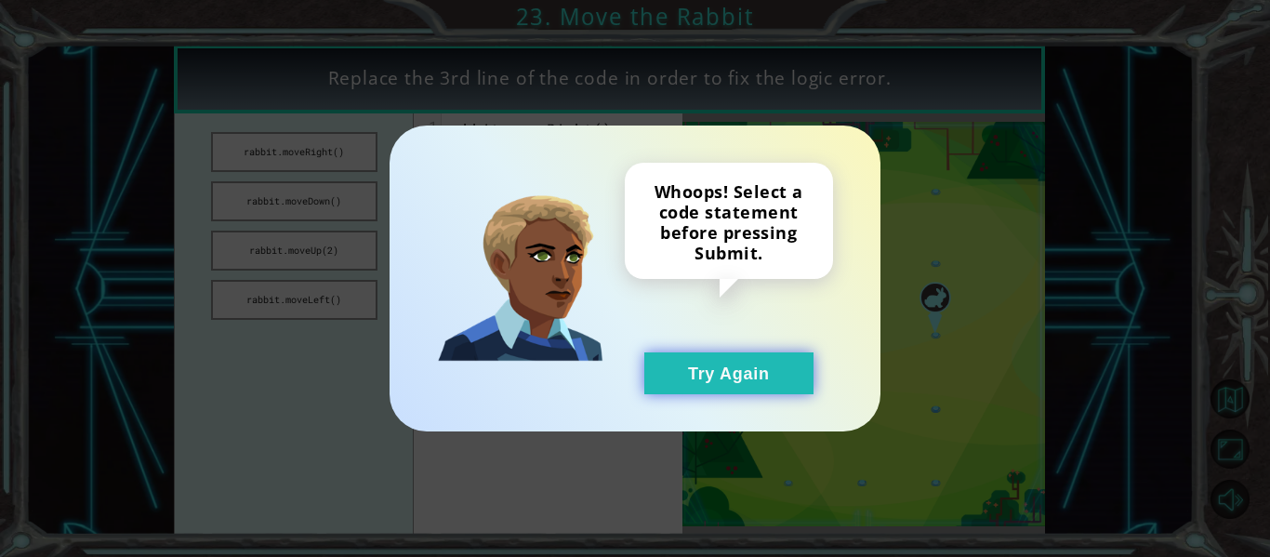
click at [743, 366] on button "Try Again" at bounding box center [728, 373] width 169 height 42
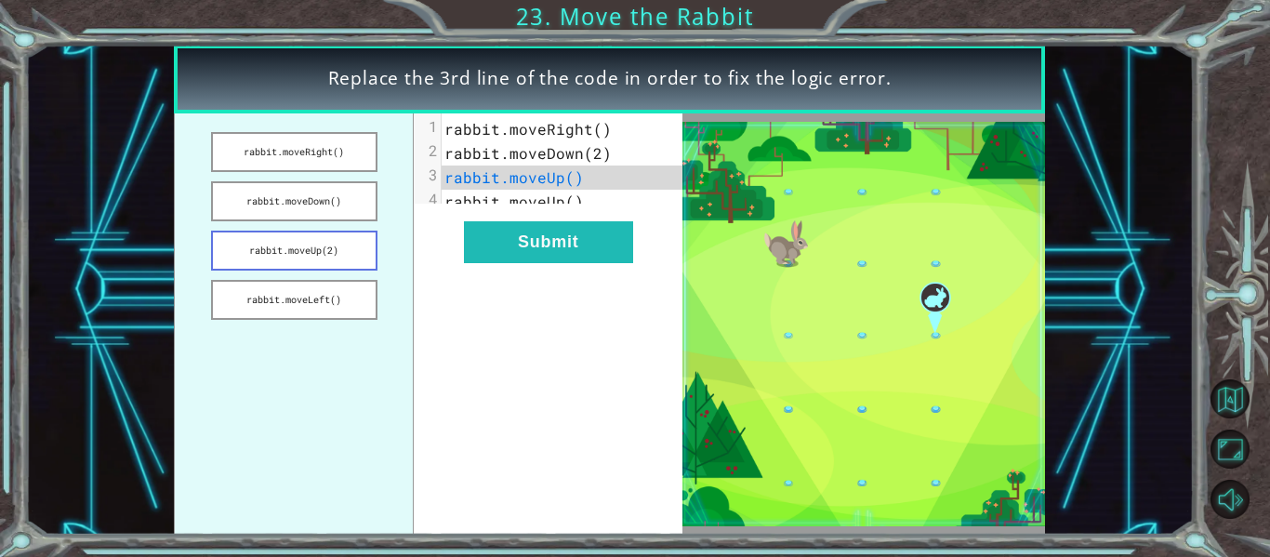
click at [313, 245] on button "rabbit.moveUp(2)" at bounding box center [294, 251] width 166 height 40
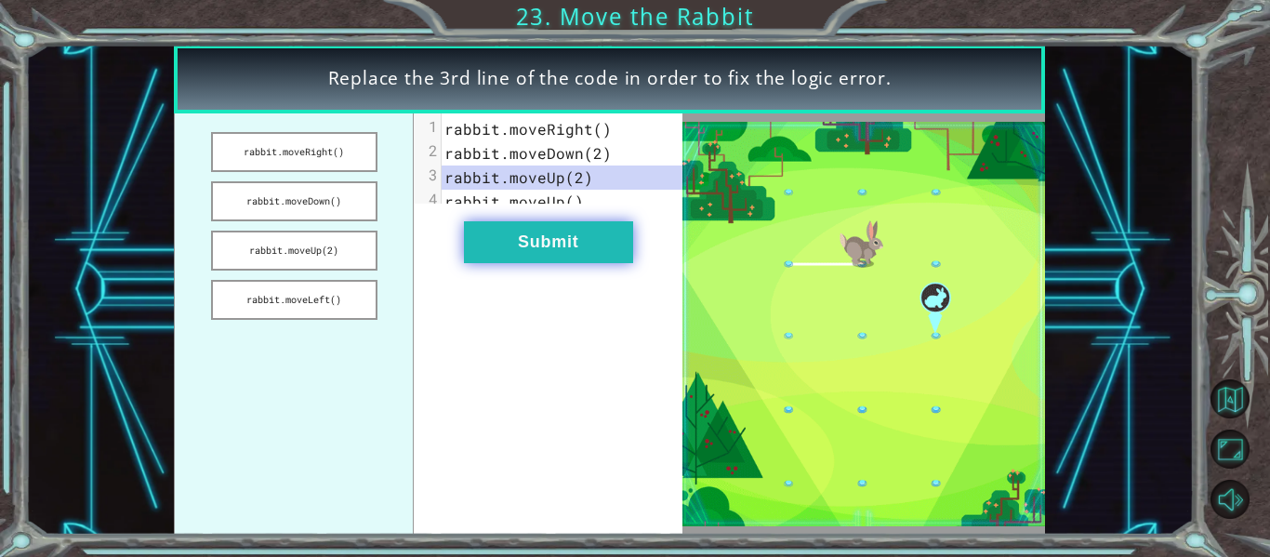
click at [599, 263] on button "Submit" at bounding box center [548, 242] width 169 height 42
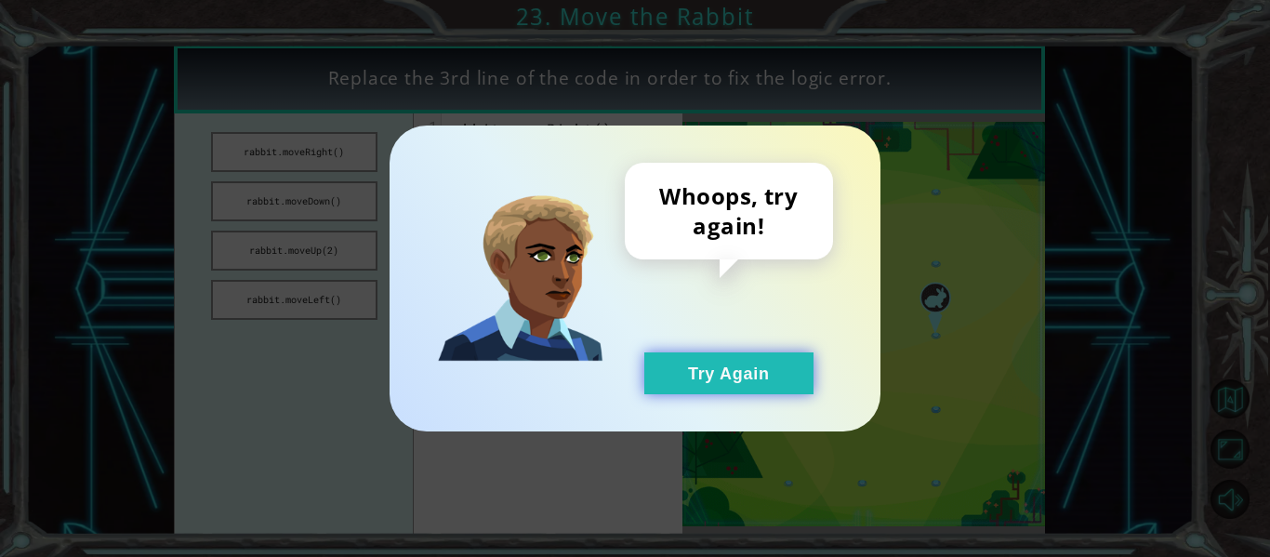
click at [730, 376] on button "Try Again" at bounding box center [728, 373] width 169 height 42
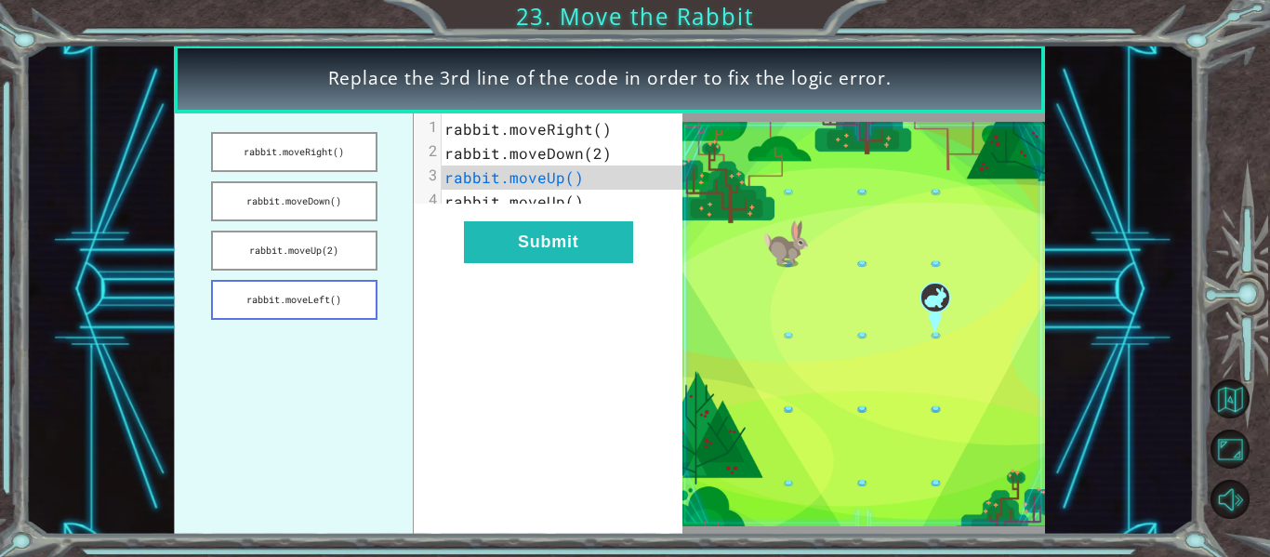
click at [312, 312] on button "rabbit.moveLeft()" at bounding box center [294, 300] width 166 height 40
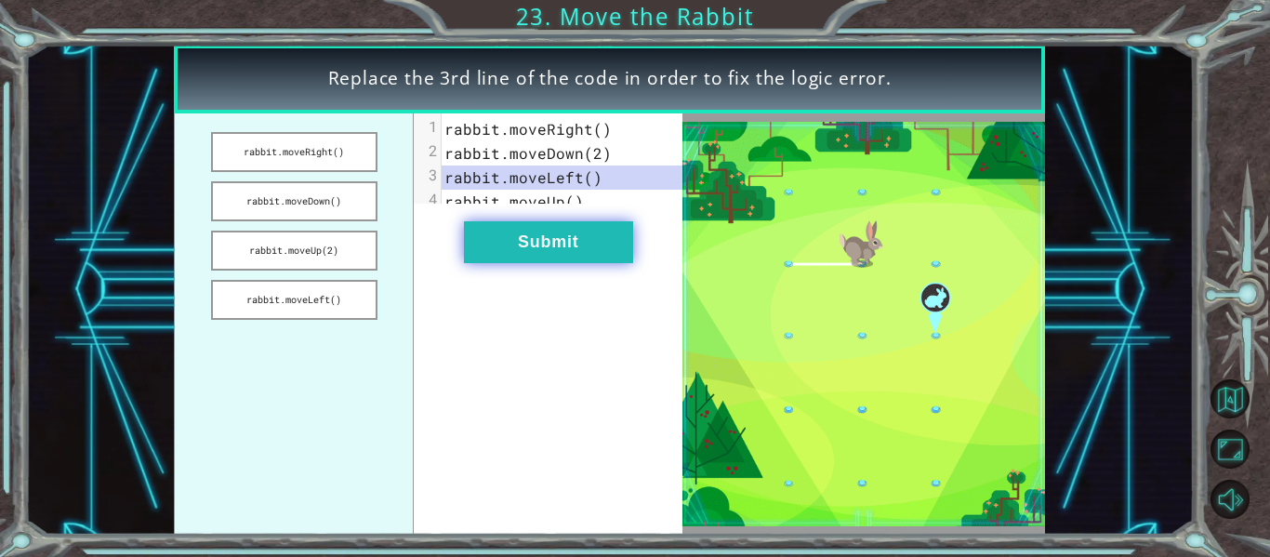
click at [511, 263] on button "Submit" at bounding box center [548, 242] width 169 height 42
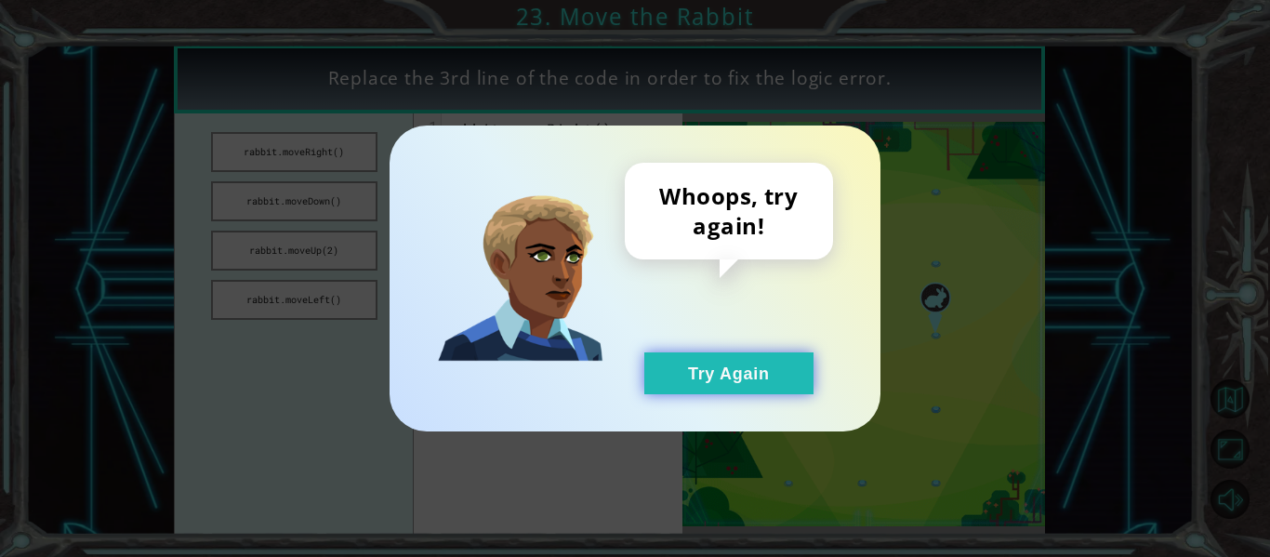
click at [699, 372] on button "Try Again" at bounding box center [728, 373] width 169 height 42
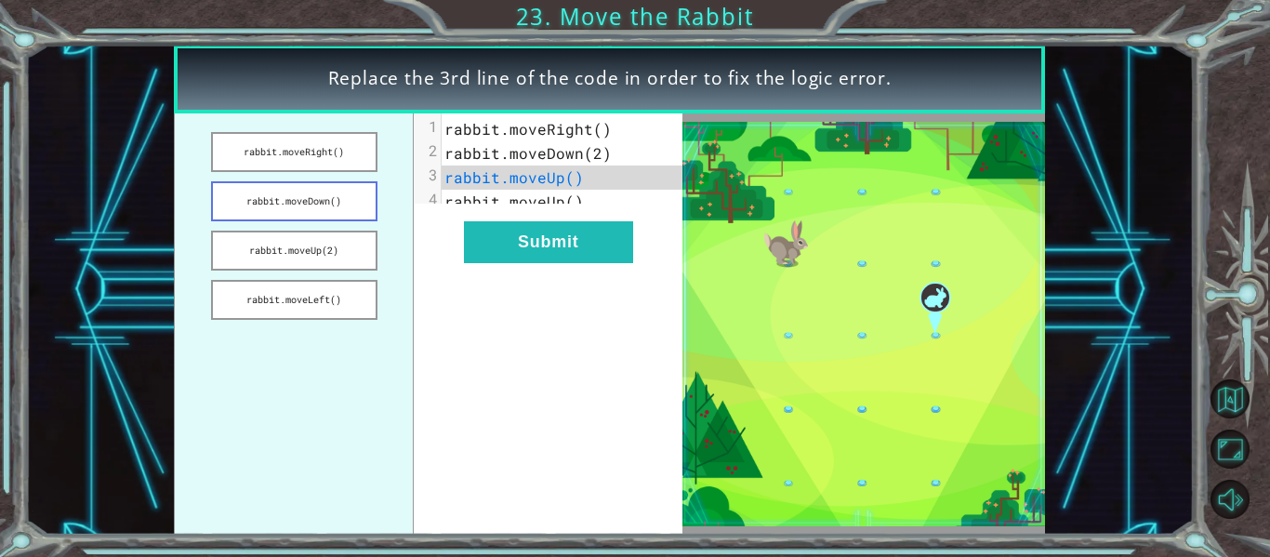
click at [323, 191] on button "rabbit.moveDown()" at bounding box center [294, 201] width 166 height 40
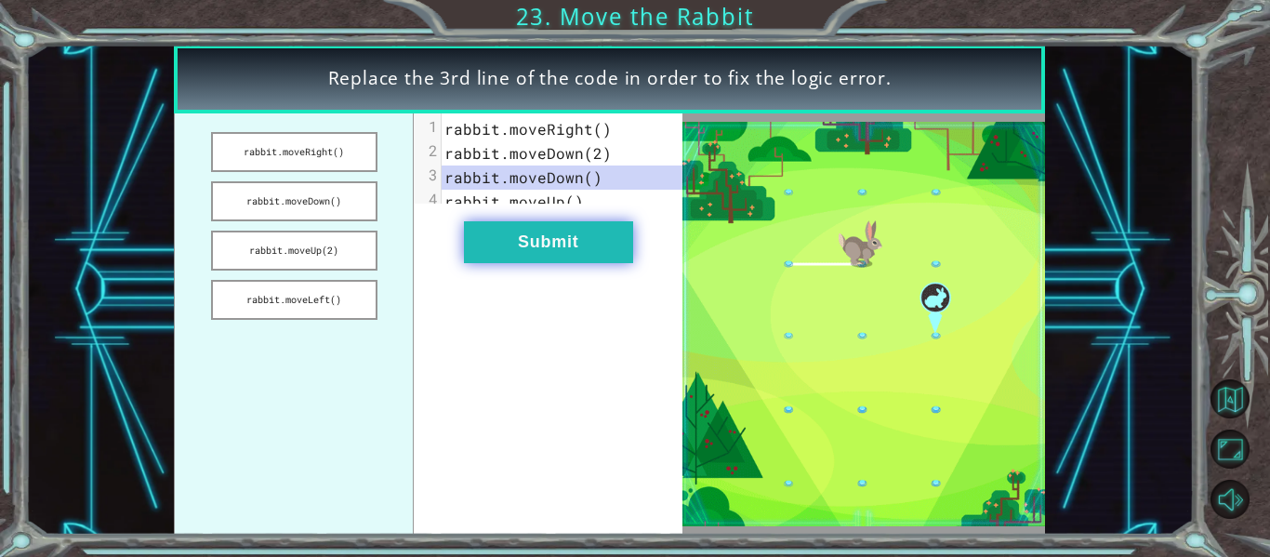
click at [484, 248] on button "Submit" at bounding box center [548, 242] width 169 height 42
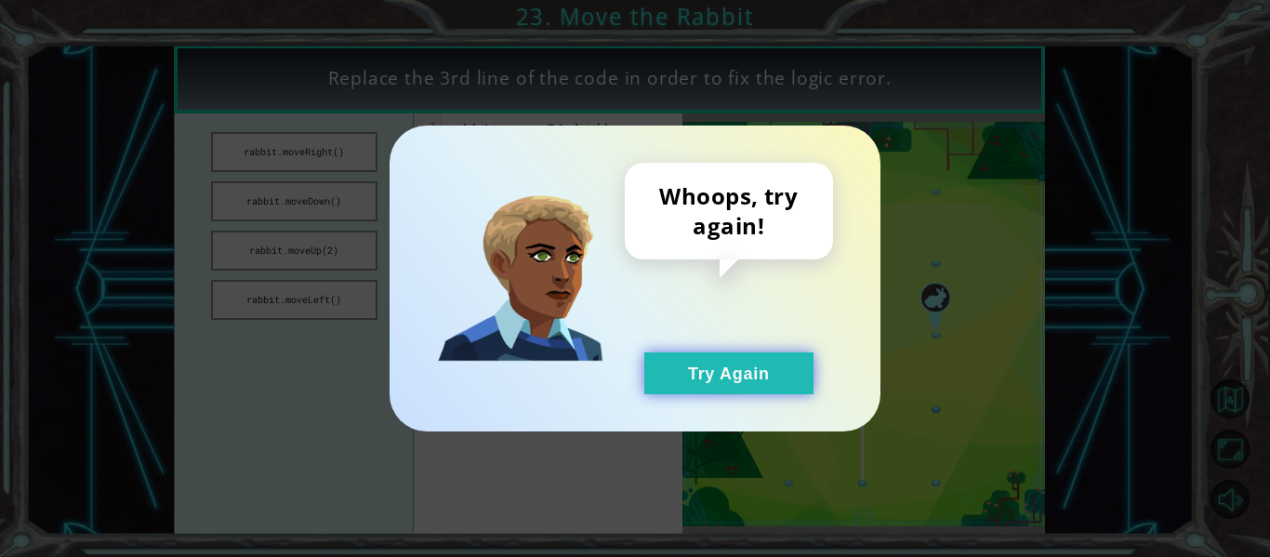
click at [704, 390] on button "Try Again" at bounding box center [728, 373] width 169 height 42
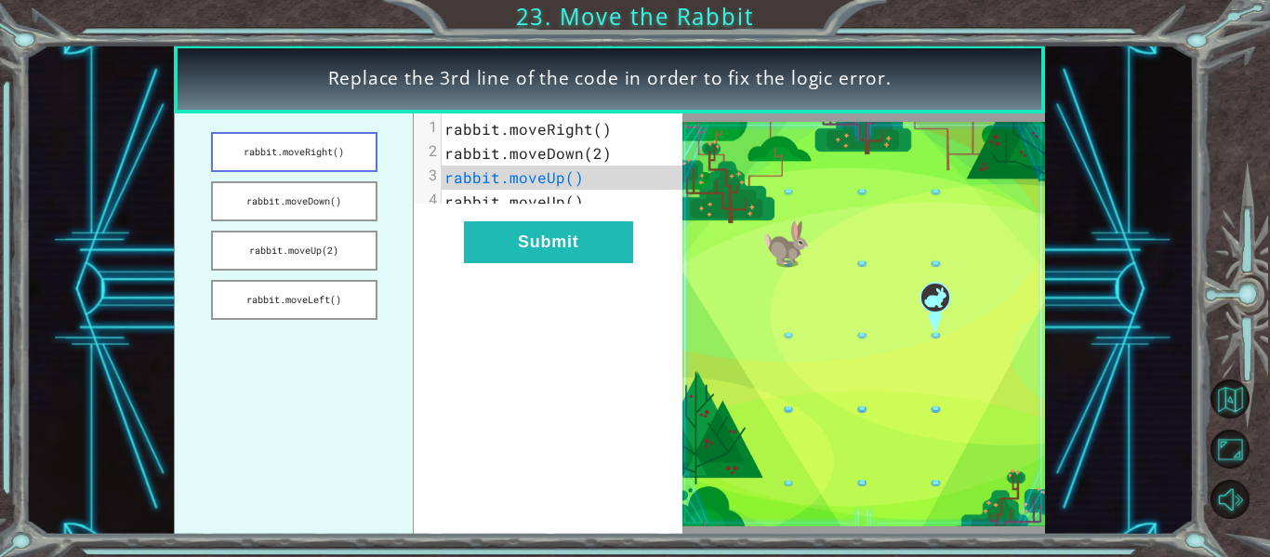
click at [325, 145] on button "rabbit.moveRight()" at bounding box center [294, 152] width 166 height 40
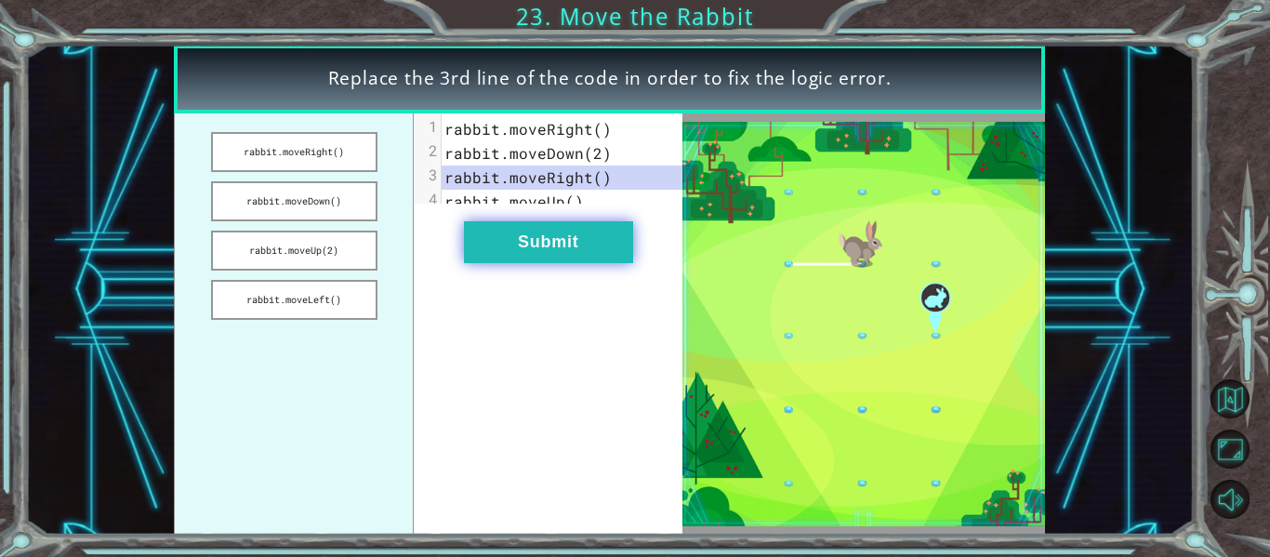
drag, startPoint x: 490, startPoint y: 253, endPoint x: 476, endPoint y: 248, distance: 14.7
click at [476, 248] on button "Submit" at bounding box center [548, 242] width 169 height 42
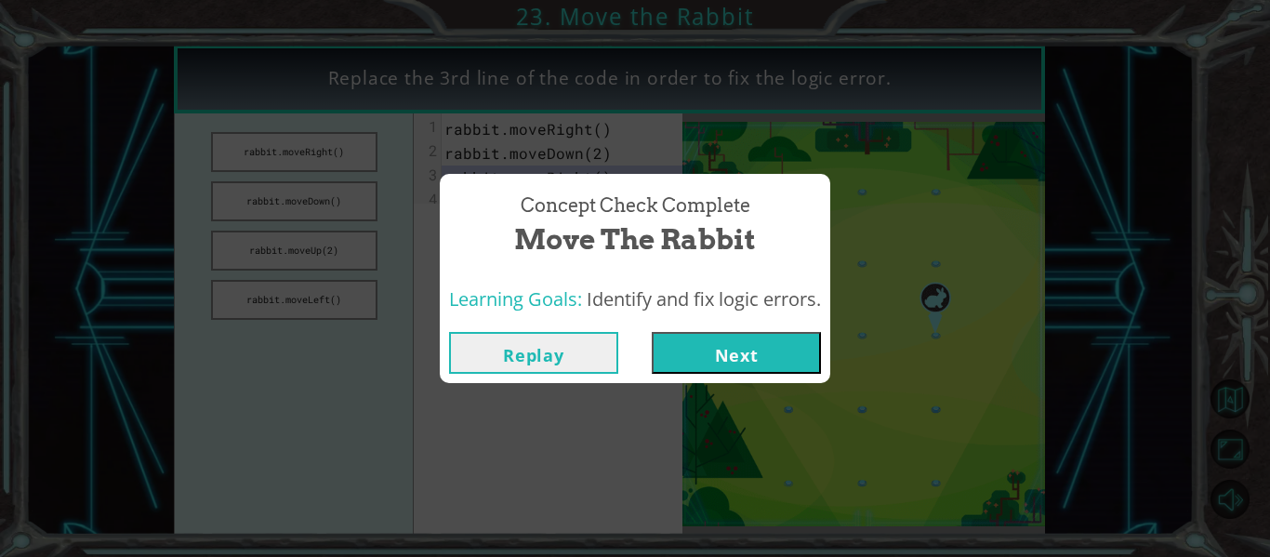
click at [700, 341] on button "Next" at bounding box center [736, 353] width 169 height 42
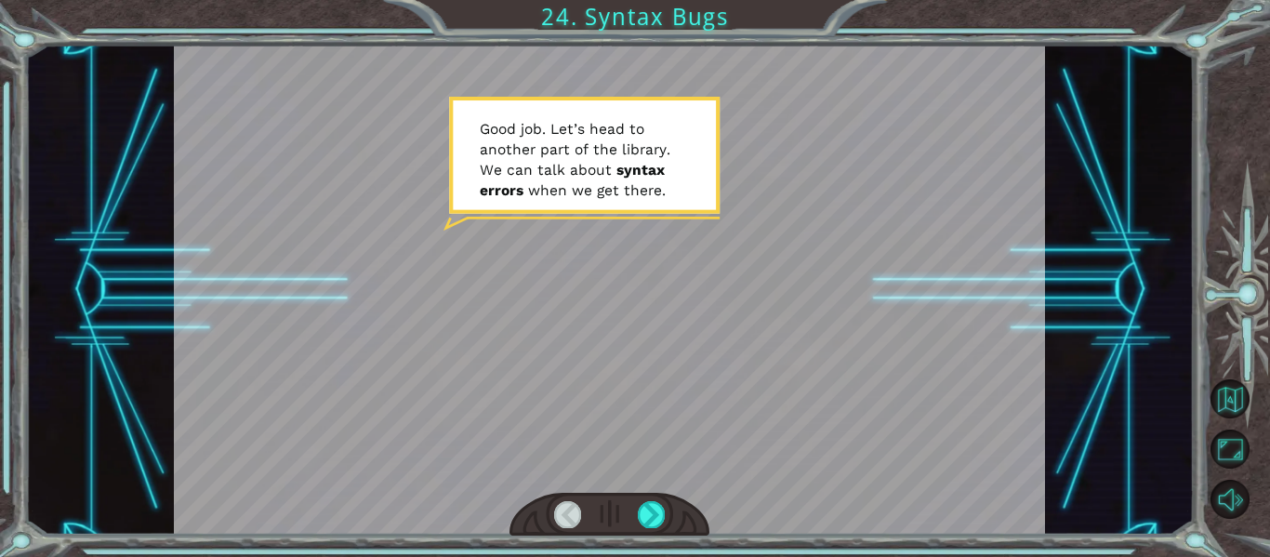
click at [651, 498] on div at bounding box center [610, 515] width 201 height 44
click at [648, 502] on div at bounding box center [651, 514] width 27 height 26
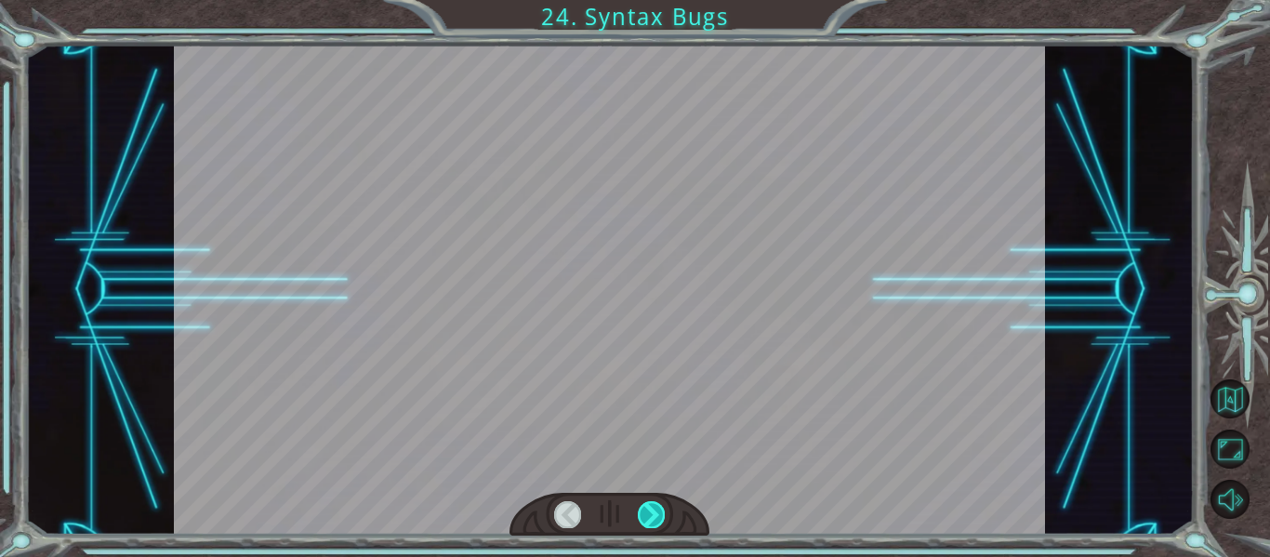
click at [648, 502] on div at bounding box center [651, 514] width 27 height 26
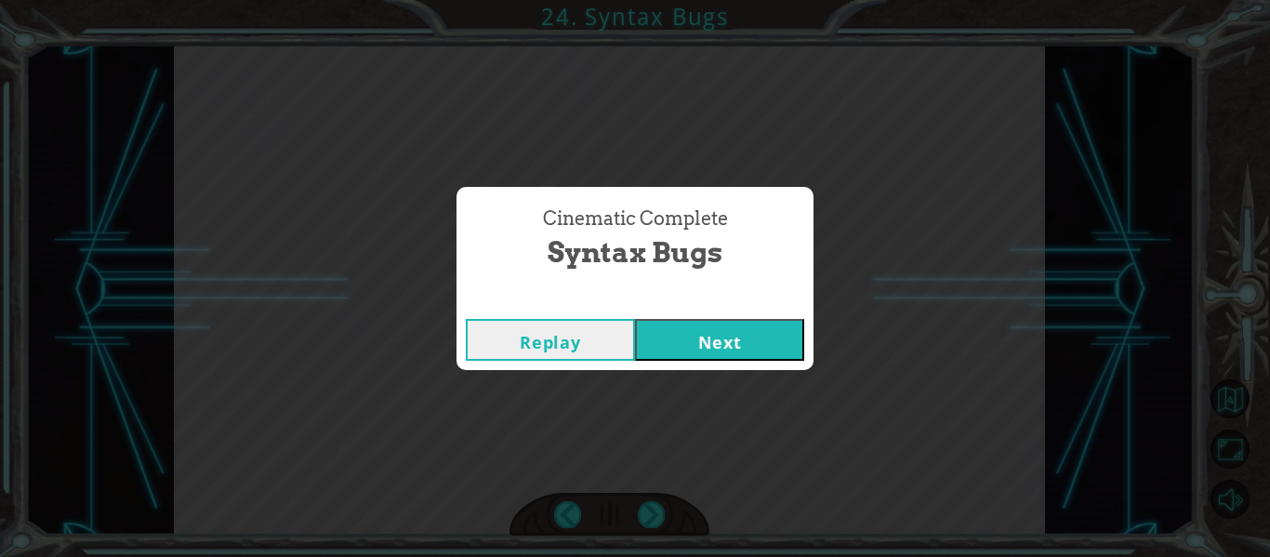
click at [763, 339] on button "Next" at bounding box center [719, 340] width 169 height 42
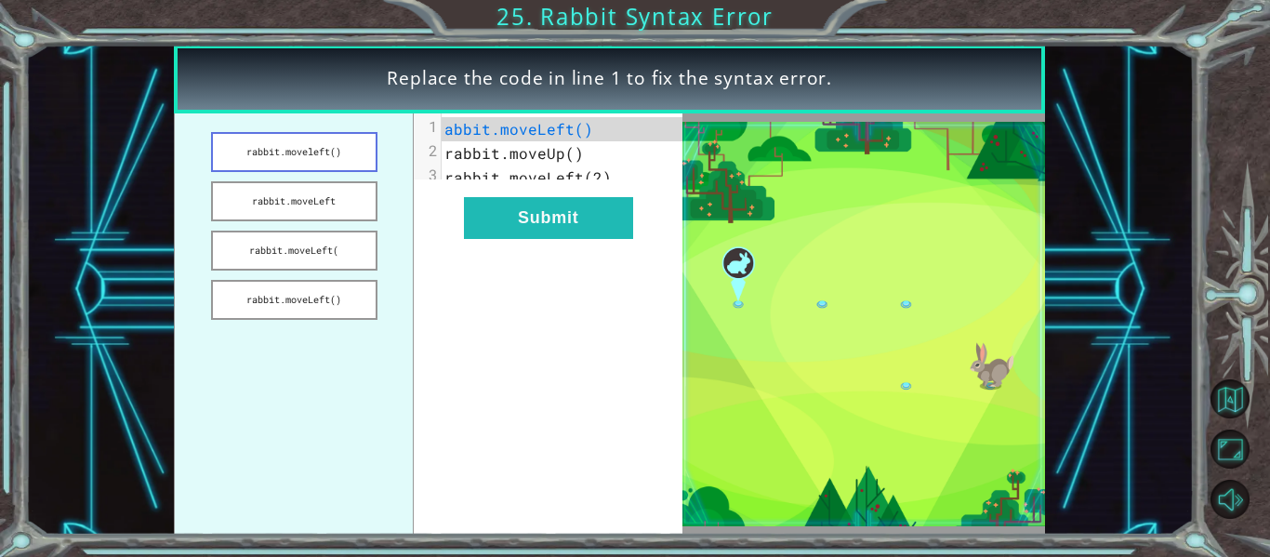
click at [273, 140] on button "rabbit.moveleft()" at bounding box center [294, 152] width 166 height 40
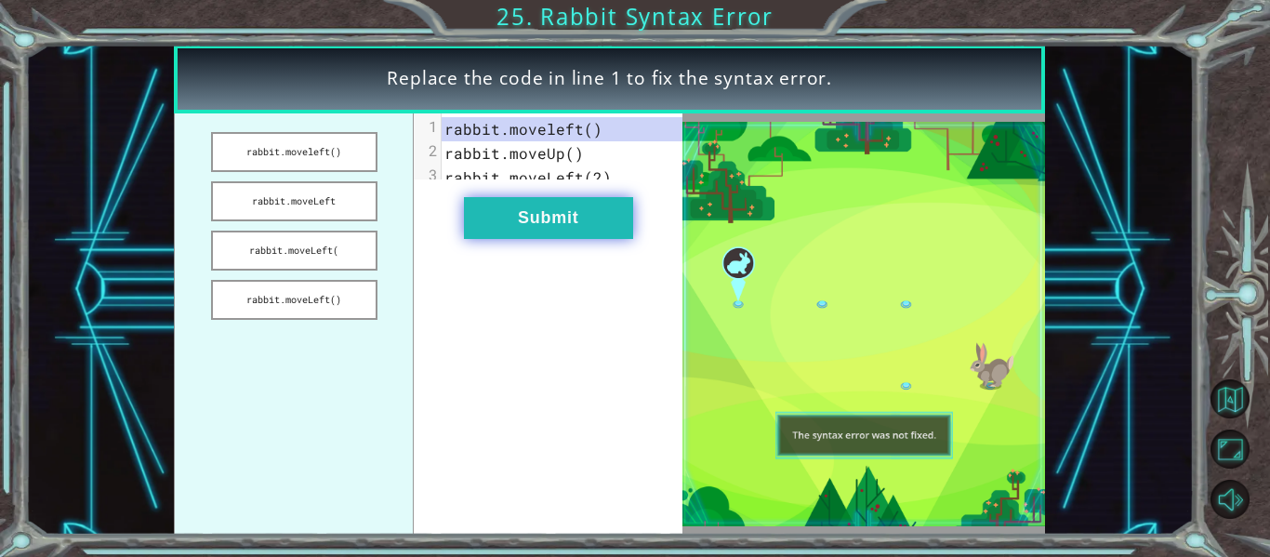
click at [527, 239] on button "Submit" at bounding box center [548, 218] width 169 height 42
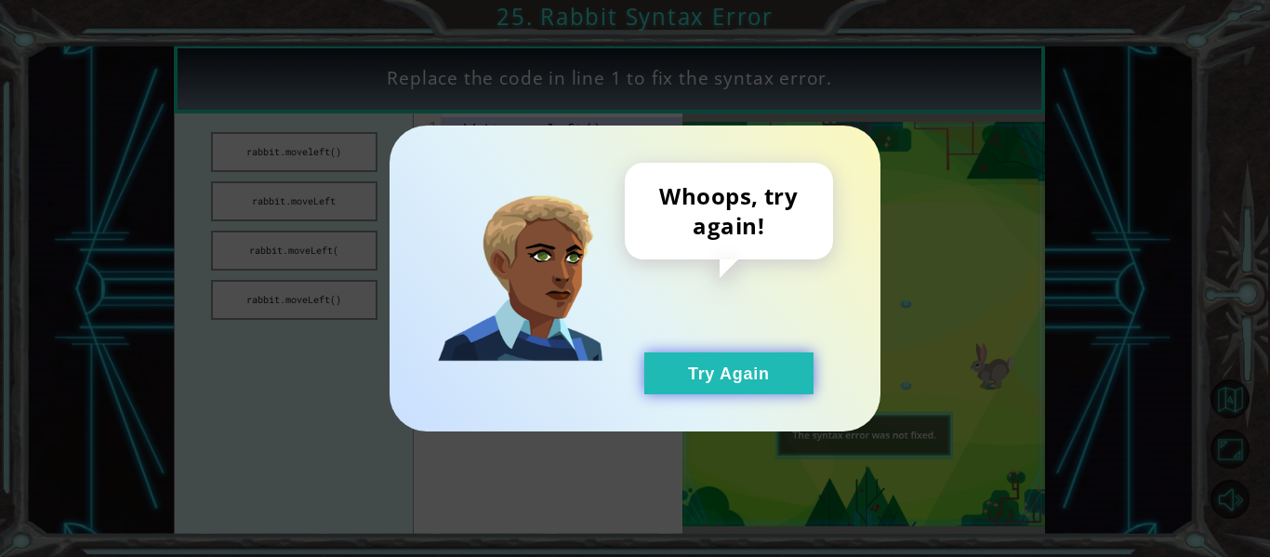
click at [710, 380] on button "Try Again" at bounding box center [728, 373] width 169 height 42
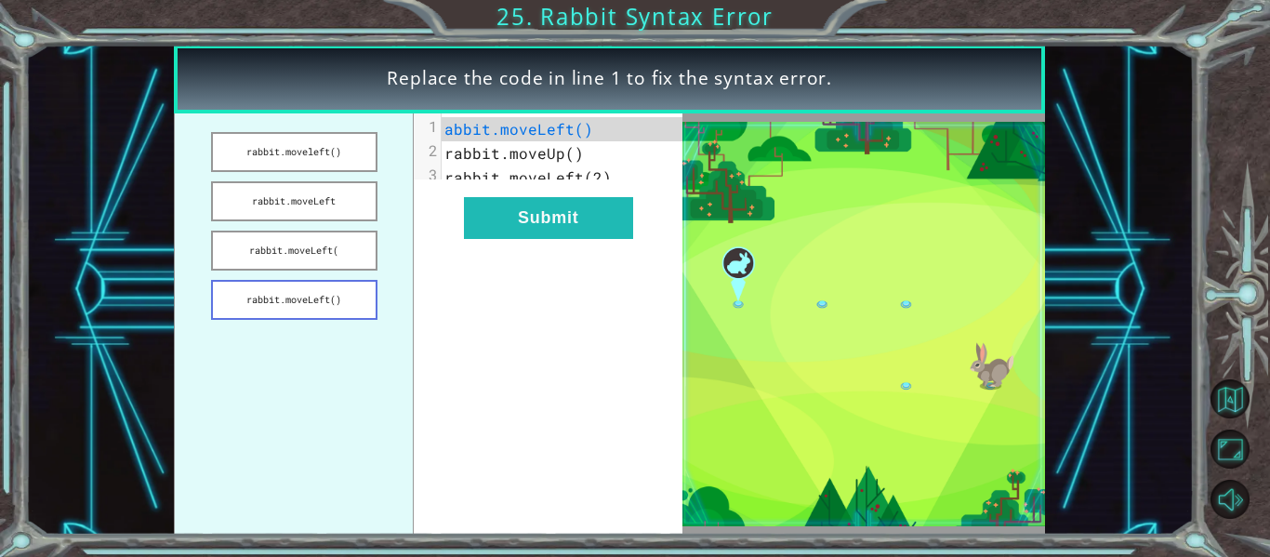
click at [254, 286] on button "rabbit.moveLeft()" at bounding box center [294, 300] width 166 height 40
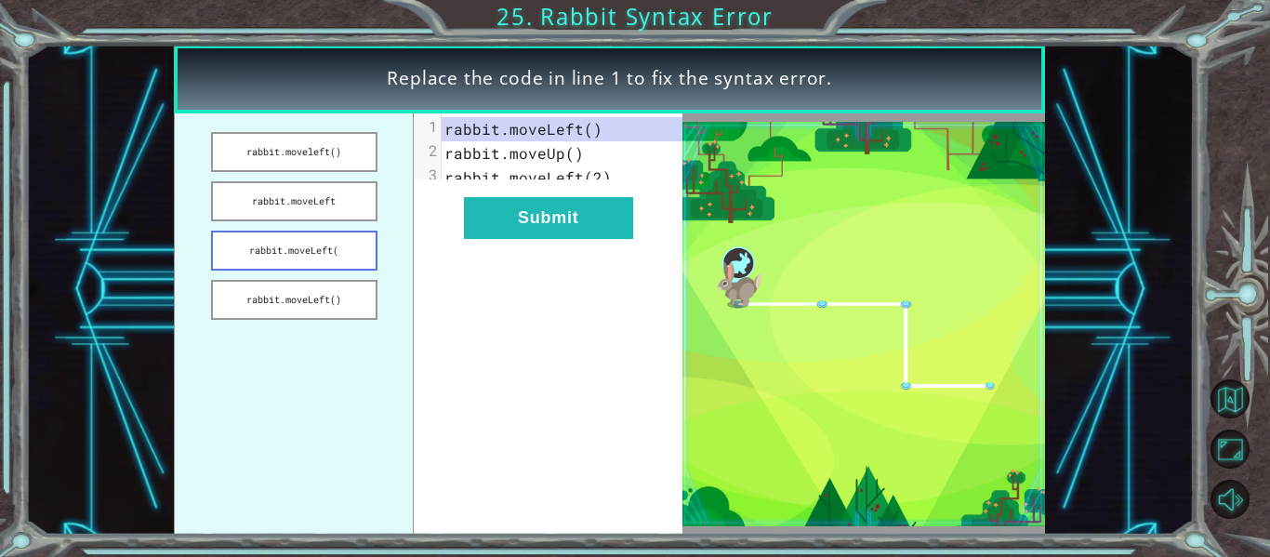
click at [254, 243] on button "rabbit.moveLeft(" at bounding box center [294, 251] width 166 height 40
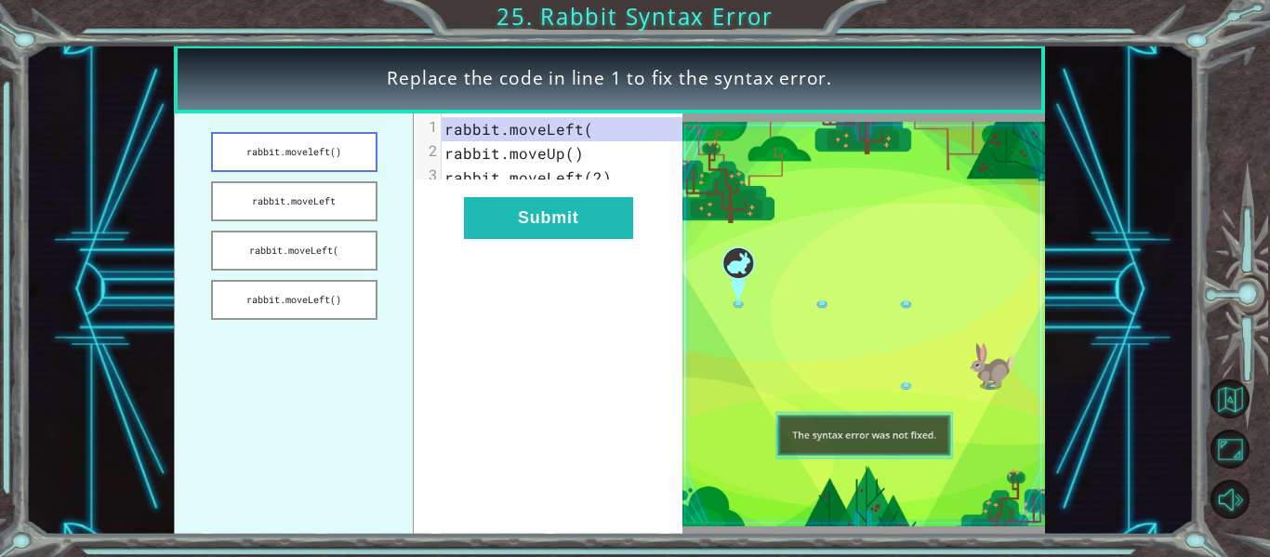
click at [254, 160] on button "rabbit.moveleft()" at bounding box center [294, 152] width 166 height 40
click at [280, 232] on button "rabbit.moveLeft(" at bounding box center [294, 251] width 166 height 40
click at [278, 213] on button "rabbit.moveLeft" at bounding box center [294, 201] width 166 height 40
click at [296, 266] on button "rabbit.moveLeft(" at bounding box center [294, 251] width 166 height 40
click at [305, 296] on button "rabbit.moveLeft()" at bounding box center [294, 300] width 166 height 40
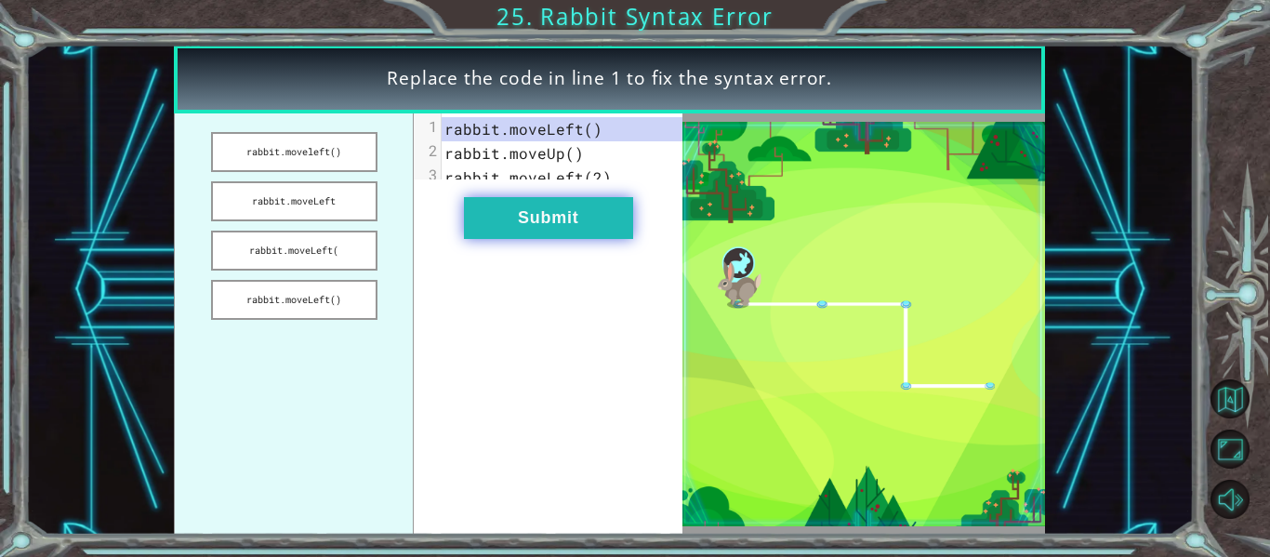
click at [492, 239] on button "Submit" at bounding box center [548, 218] width 169 height 42
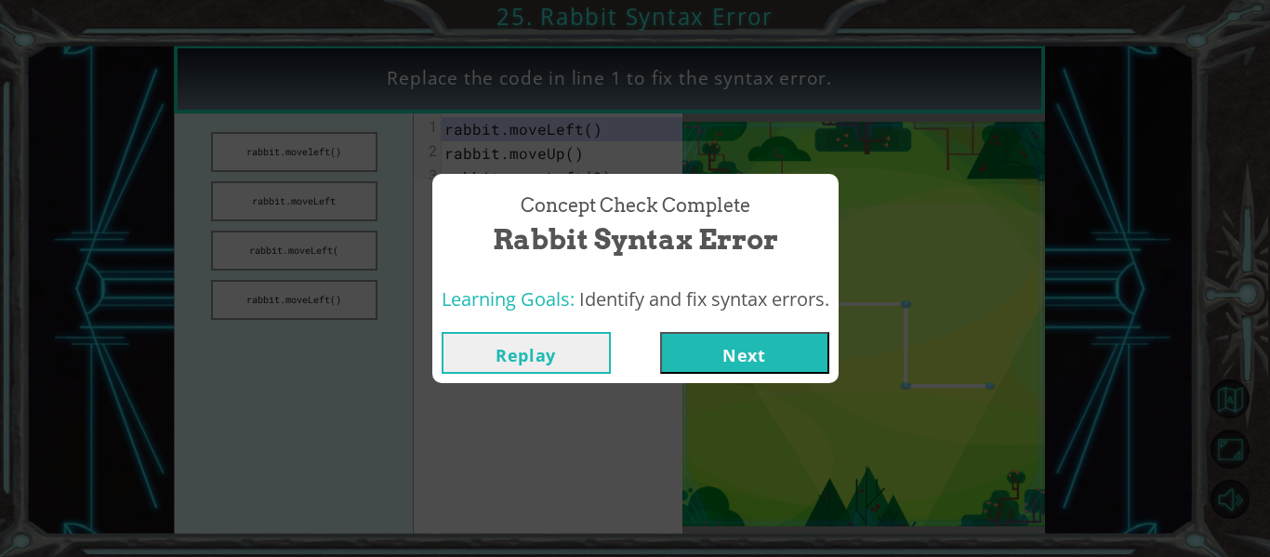
click at [753, 338] on button "Next" at bounding box center [744, 353] width 169 height 42
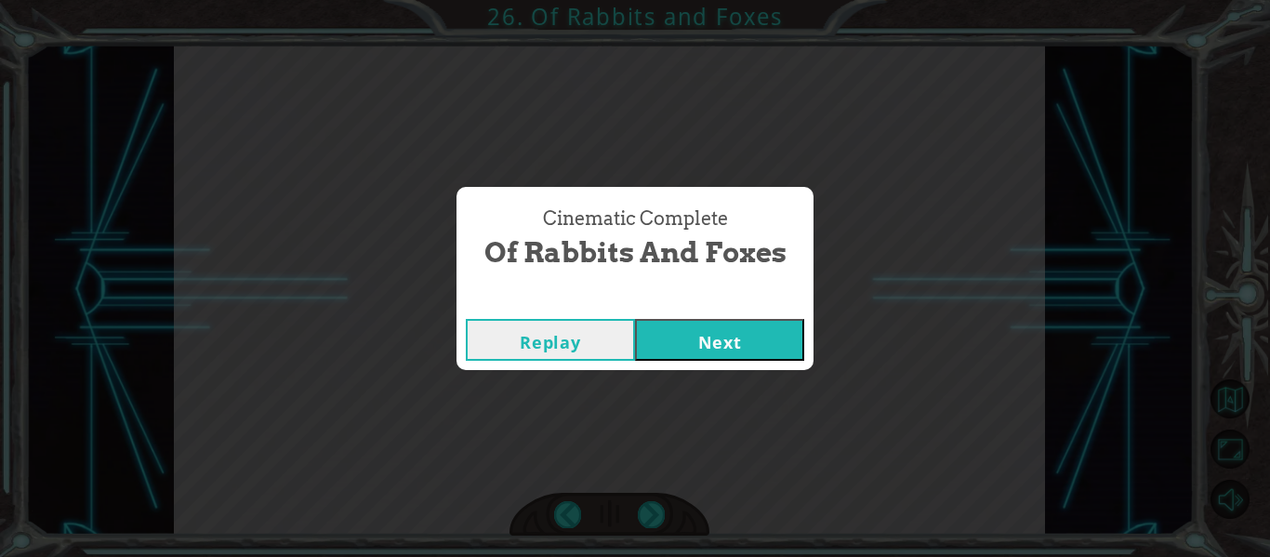
click at [712, 333] on button "Next" at bounding box center [719, 340] width 169 height 42
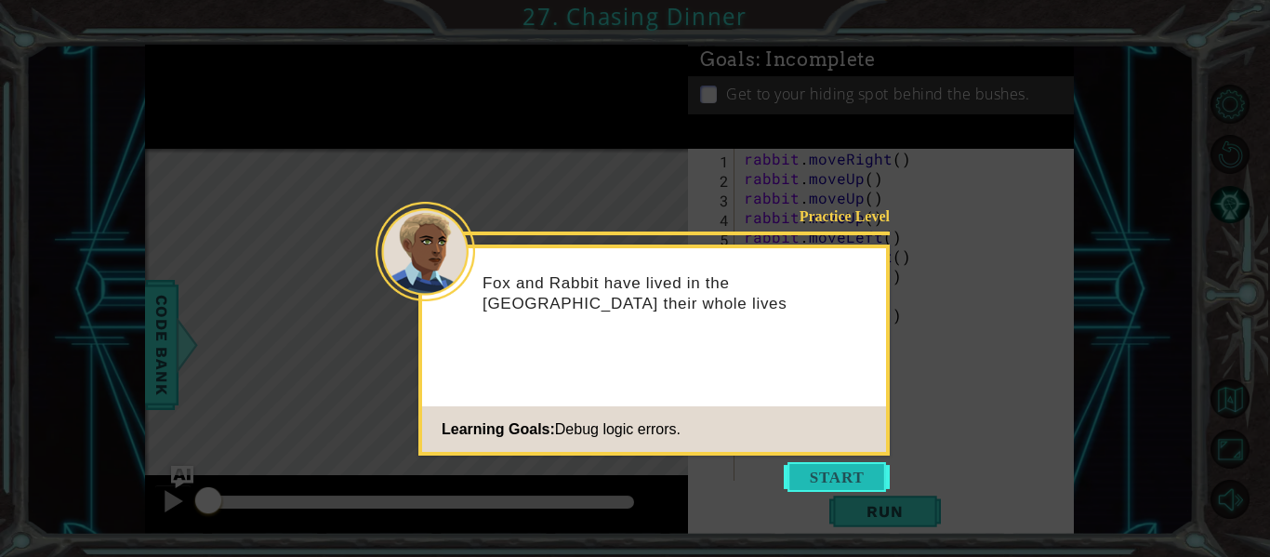
click at [819, 476] on button "Start" at bounding box center [837, 477] width 106 height 30
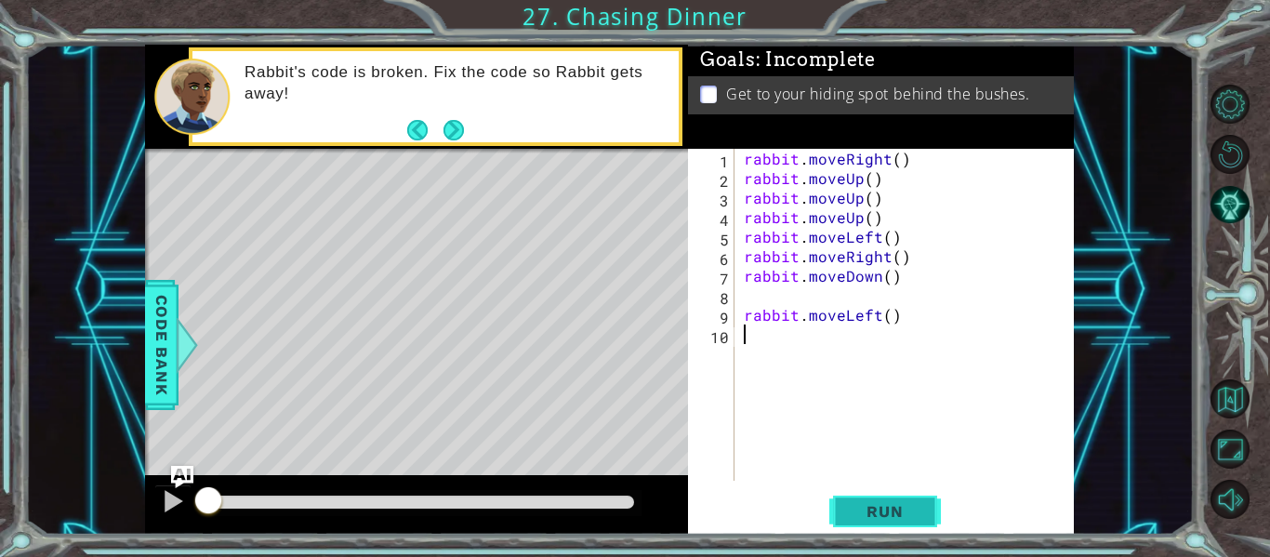
click at [933, 505] on button "Run" at bounding box center [885, 512] width 112 height 38
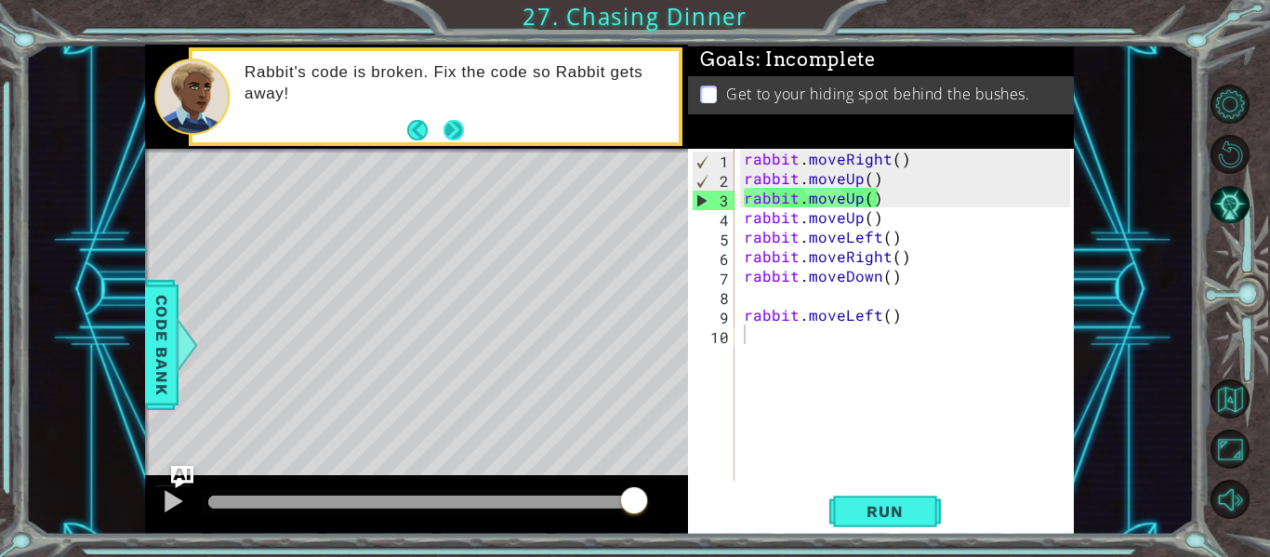
click at [459, 121] on button "Next" at bounding box center [454, 129] width 21 height 21
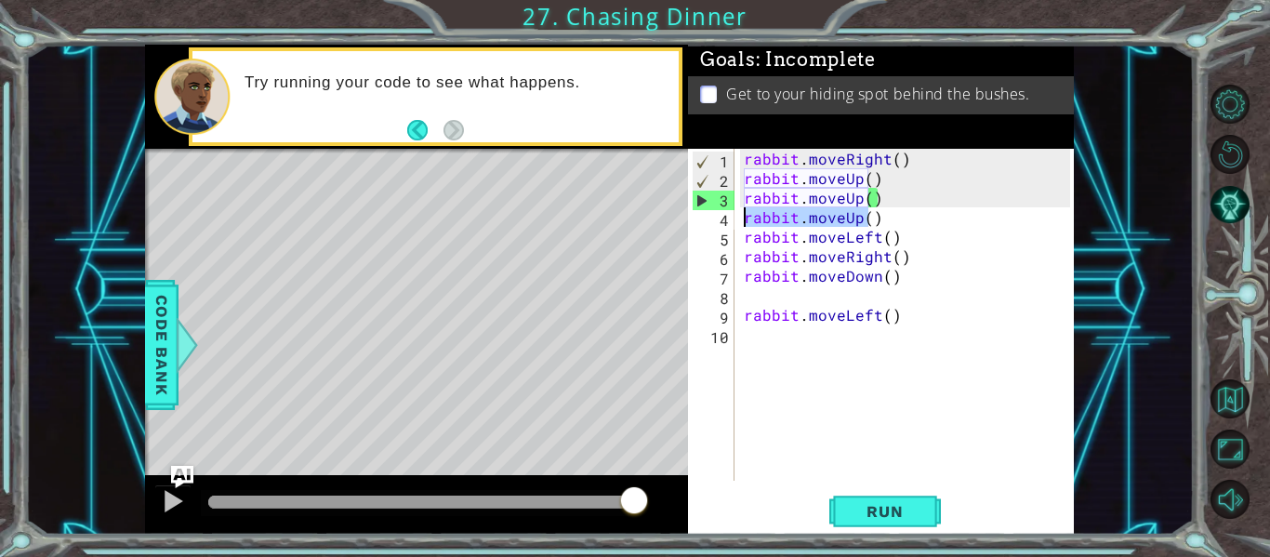
drag, startPoint x: 865, startPoint y: 215, endPoint x: 736, endPoint y: 226, distance: 129.7
click at [736, 226] on div "1 2 3 4 5 6 7 8 9 10 rabbit . moveRight ( ) rabbit . moveUp ( ) rabbit . moveUp…" at bounding box center [879, 315] width 382 height 332
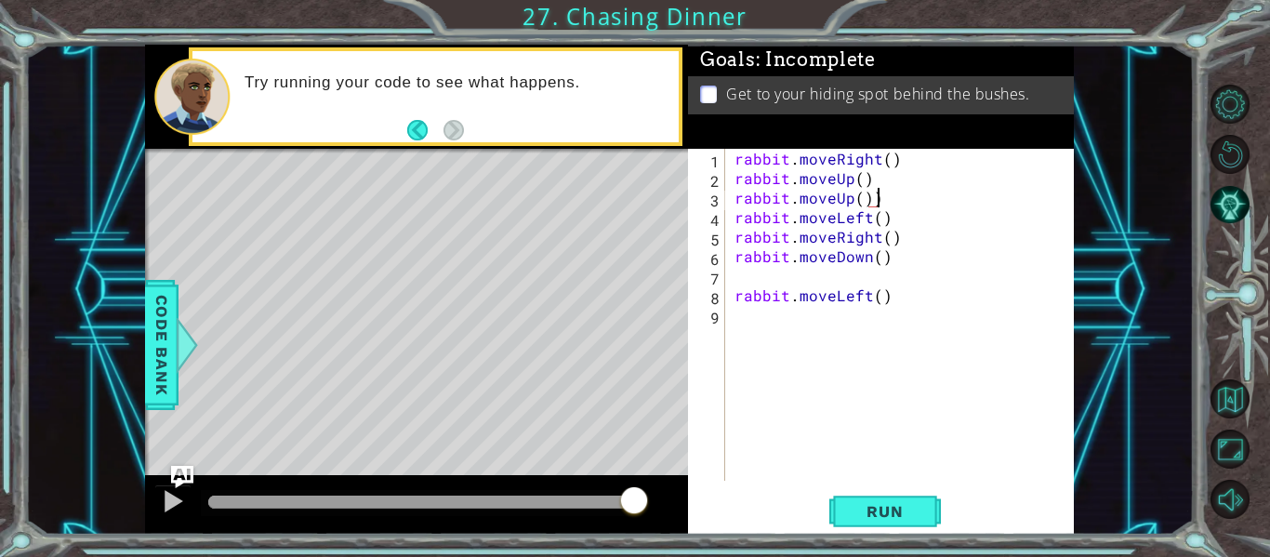
click at [884, 194] on div "rabbit . moveRight ( ) rabbit . moveUp ( ) rabbit . moveUp ( )) rabbit . moveLe…" at bounding box center [905, 334] width 349 height 371
click at [886, 508] on span "Run" at bounding box center [884, 511] width 73 height 19
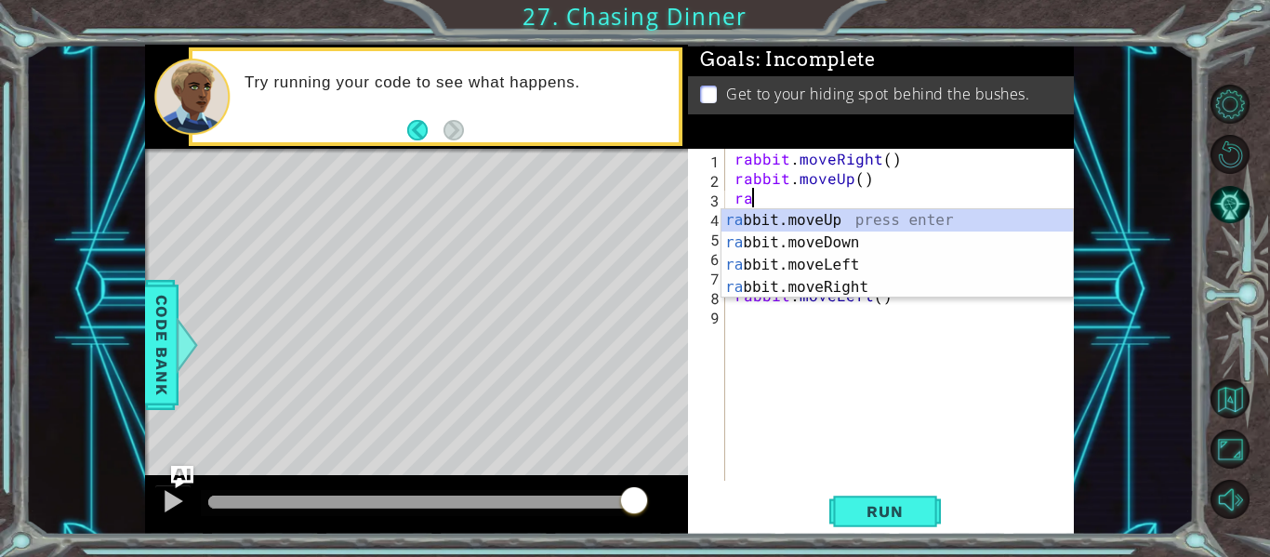
type textarea "r"
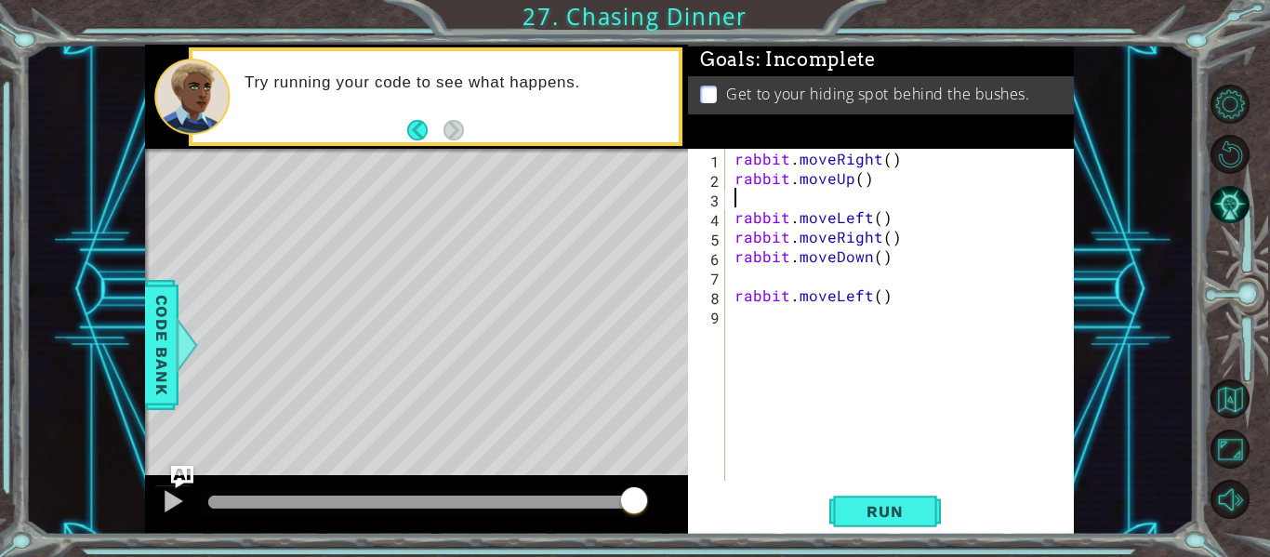
type textarea "rabbit.moveUp()"
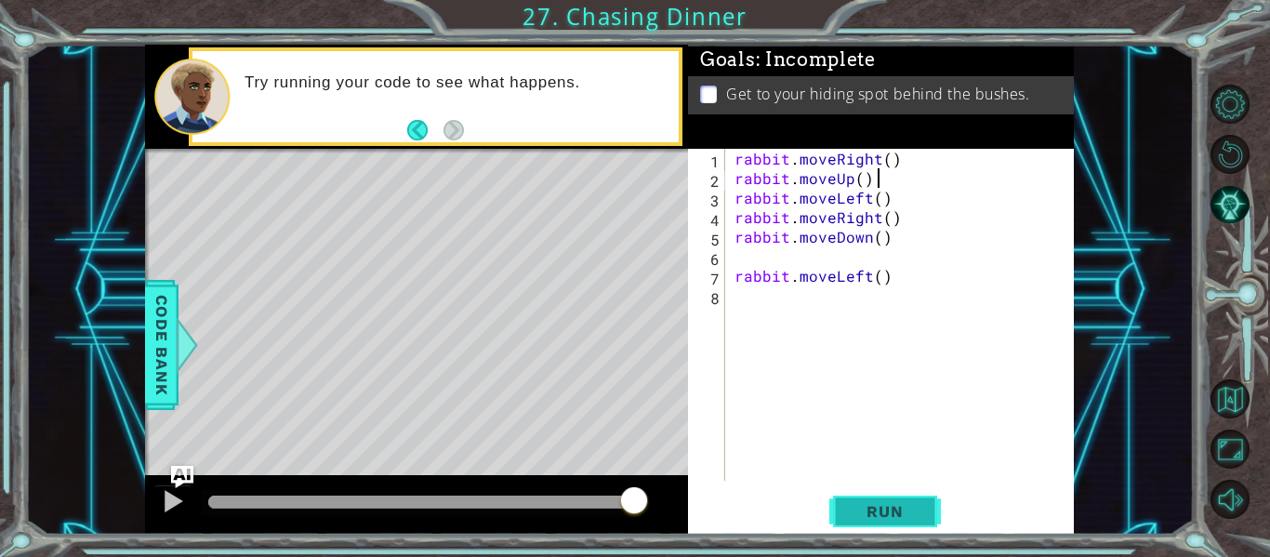
click at [898, 507] on span "Run" at bounding box center [884, 511] width 73 height 19
